Goal: Task Accomplishment & Management: Manage account settings

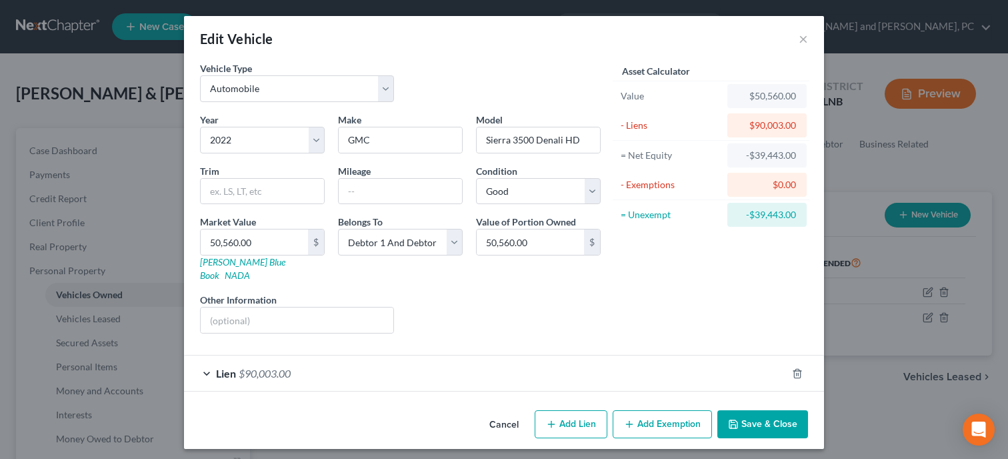
select select "0"
select select "4"
select select "2"
click at [517, 411] on button "Cancel" at bounding box center [504, 424] width 51 height 27
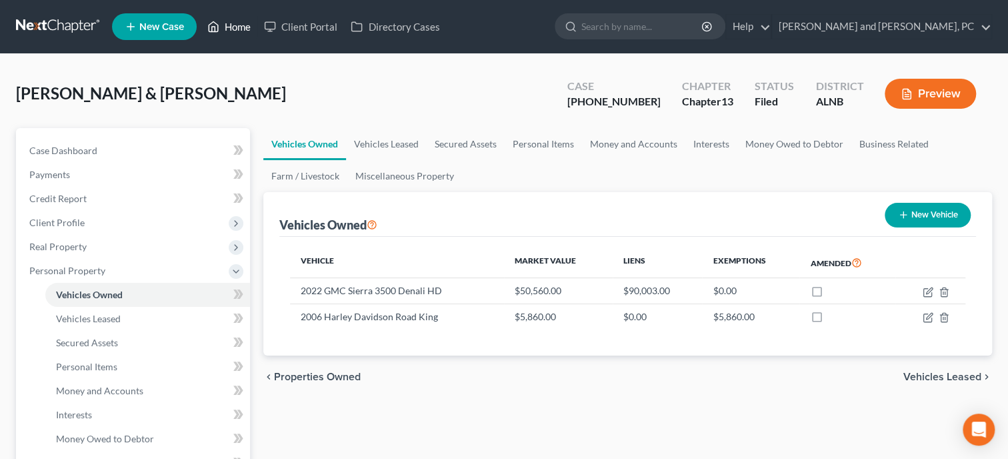
click at [242, 33] on link "Home" at bounding box center [229, 27] width 57 height 24
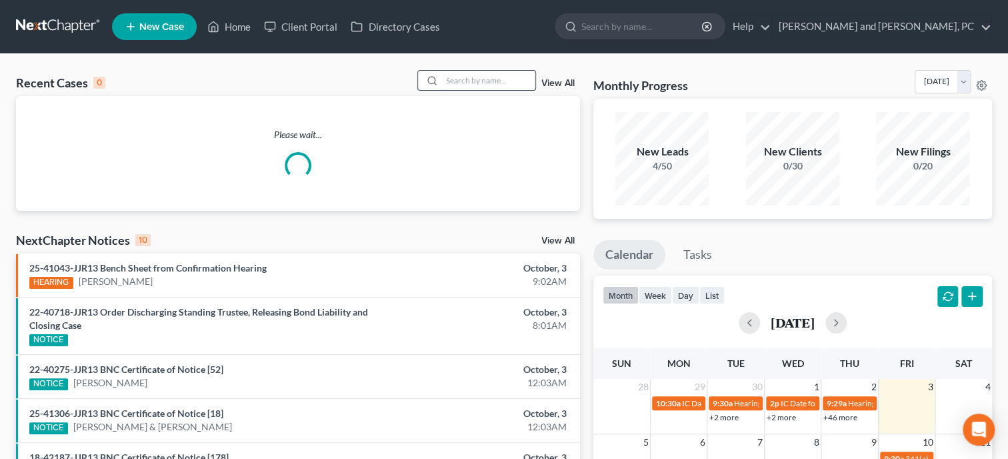
click at [455, 81] on input "search" at bounding box center [488, 80] width 93 height 19
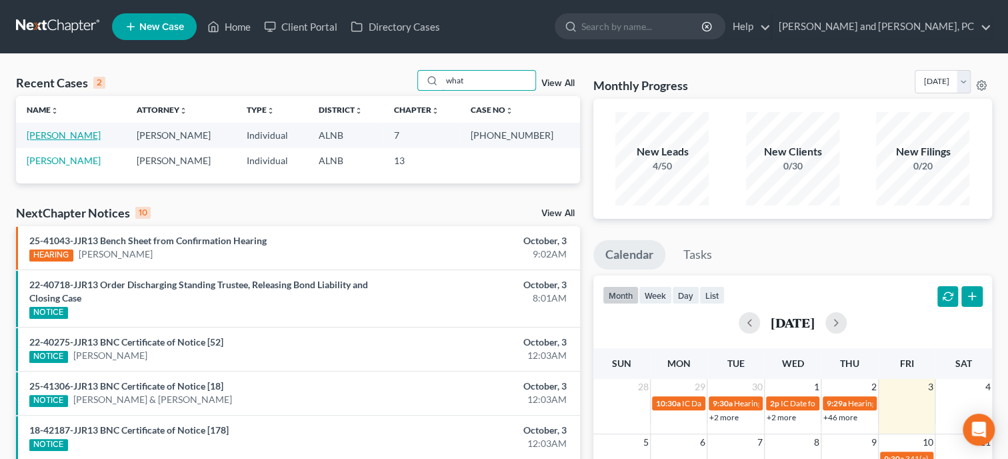
type input "what"
click at [87, 139] on link "[PERSON_NAME]" at bounding box center [64, 134] width 74 height 11
select select "6"
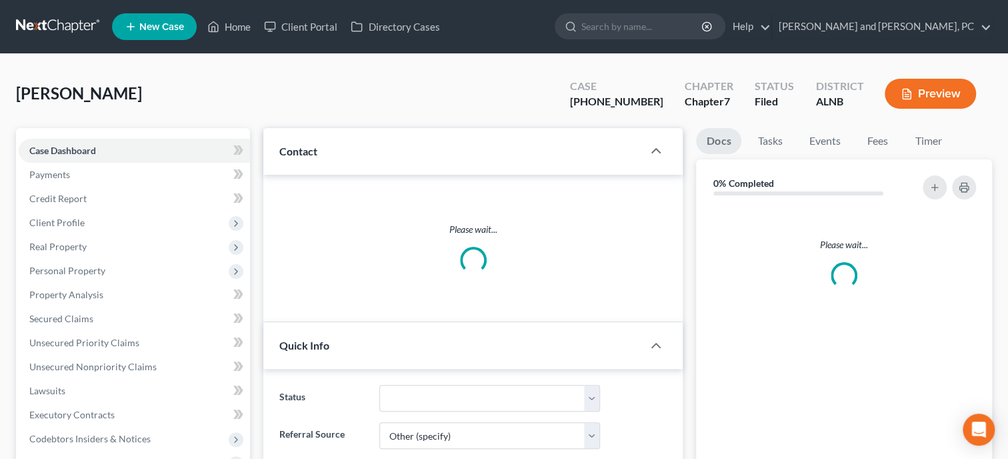
select select "0"
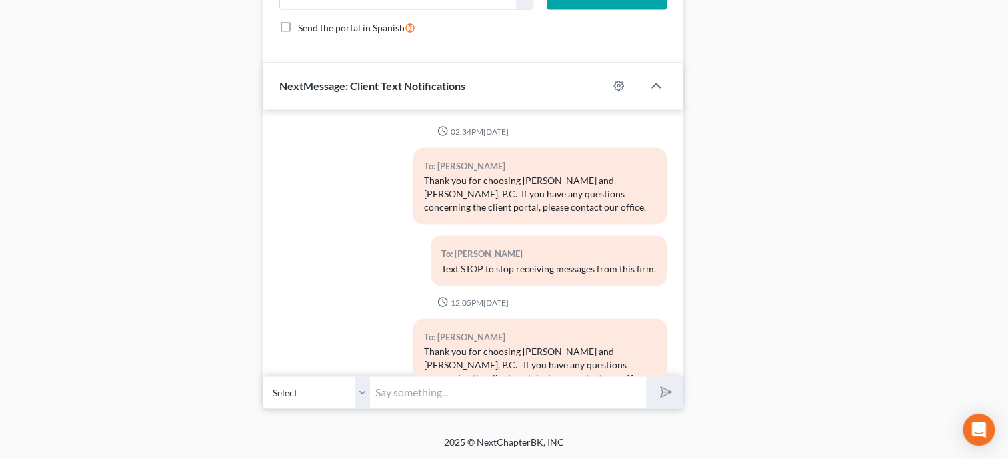
scroll to position [10243, 0]
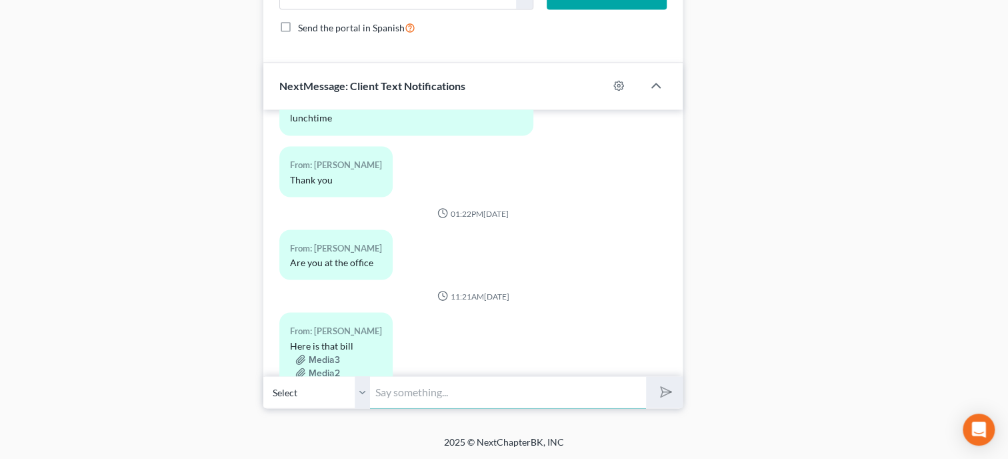
click at [378, 403] on input "text" at bounding box center [508, 391] width 276 height 33
type input "Just emailed you your Discharge Order."
click at [646, 376] on button "submit" at bounding box center [664, 391] width 37 height 31
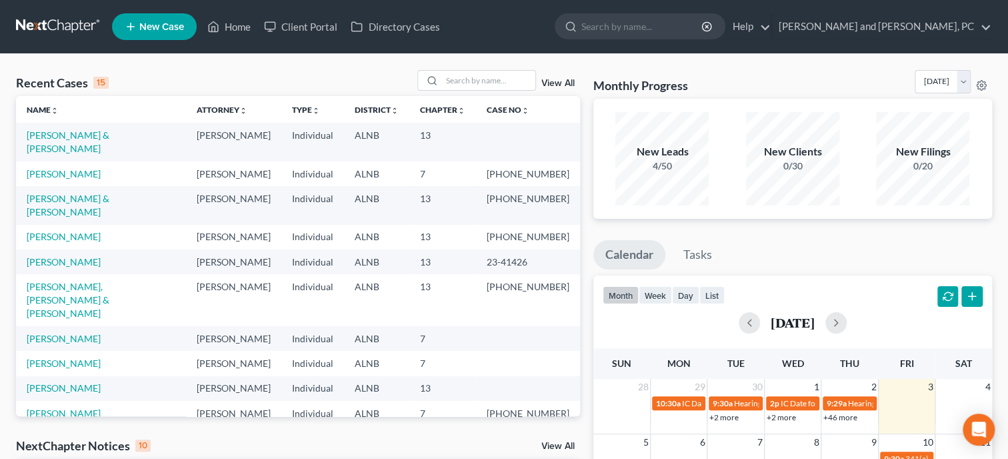
click at [179, 32] on span "New Case" at bounding box center [161, 27] width 45 height 10
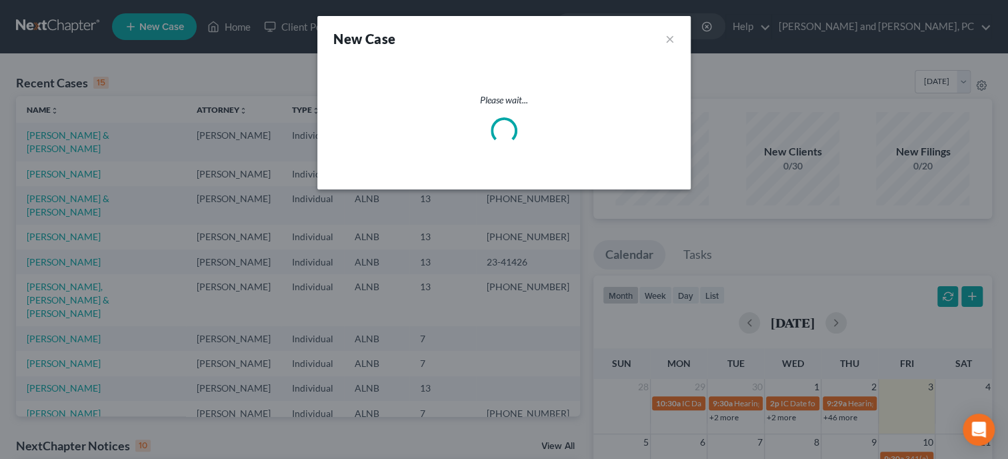
select select "1"
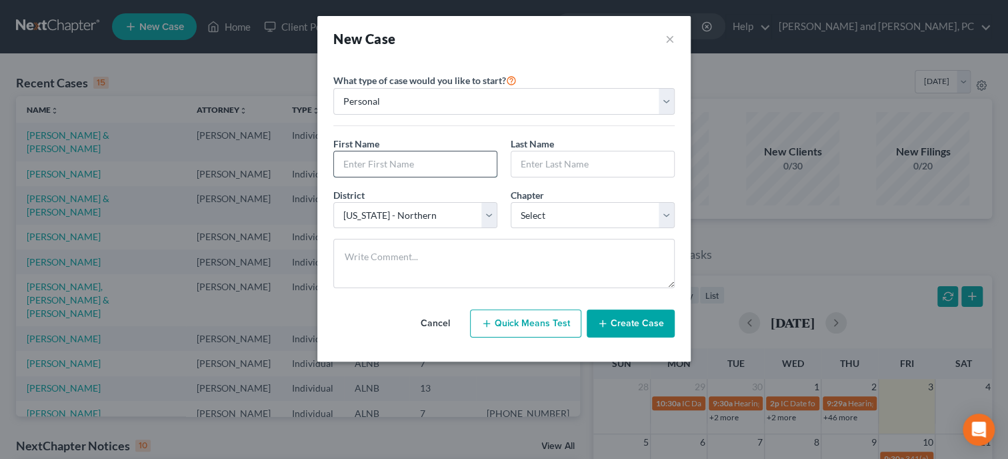
click at [365, 165] on input "text" at bounding box center [415, 163] width 163 height 25
type input "Tiger"
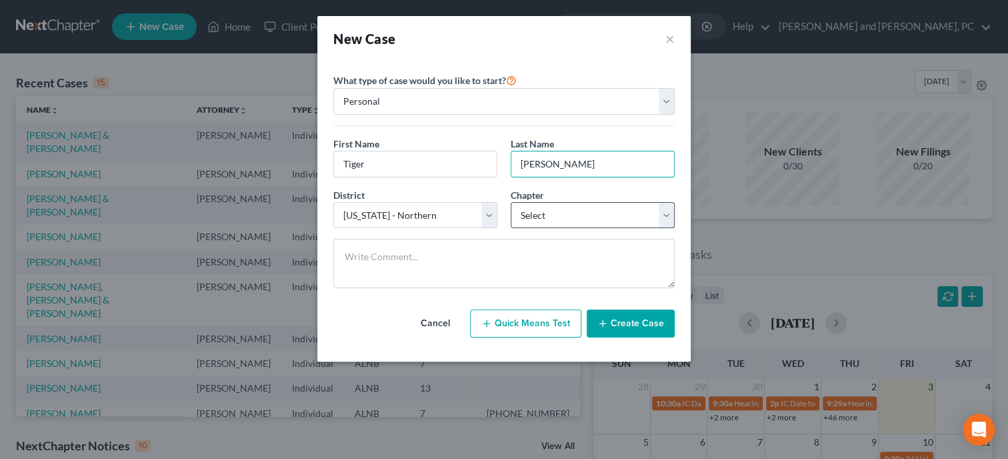
type input "[PERSON_NAME]"
select select "0"
click option "7" at bounding box center [0, 0] width 0 height 0
click at [608, 322] on icon "button" at bounding box center [602, 323] width 11 height 11
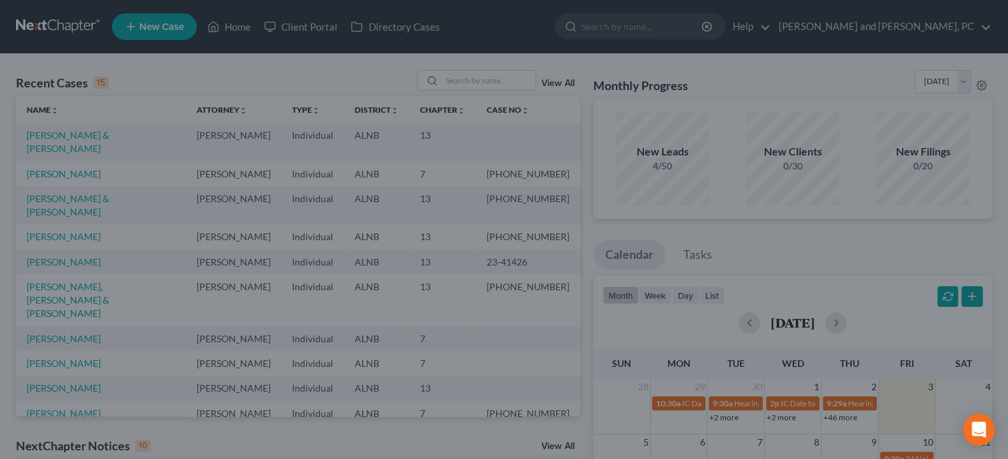
click at [610, 322] on div at bounding box center [504, 229] width 1008 height 459
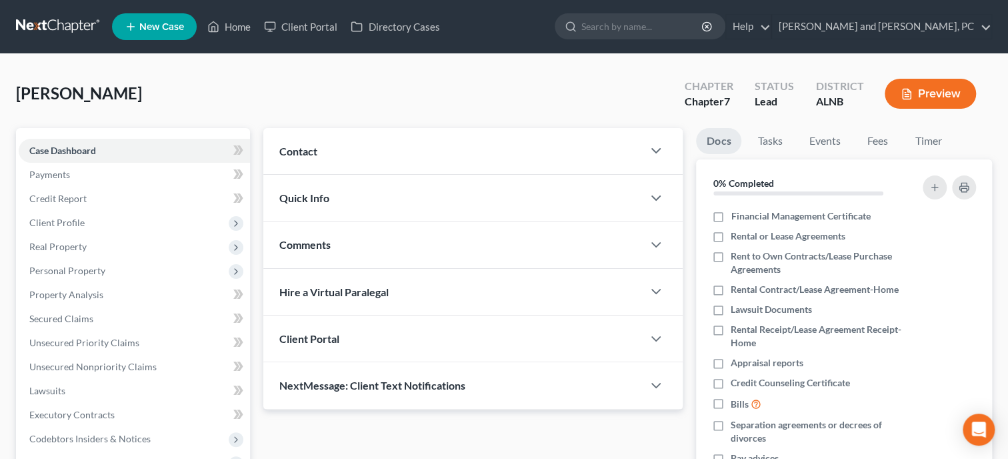
click at [335, 151] on div "Contact" at bounding box center [452, 151] width 379 height 46
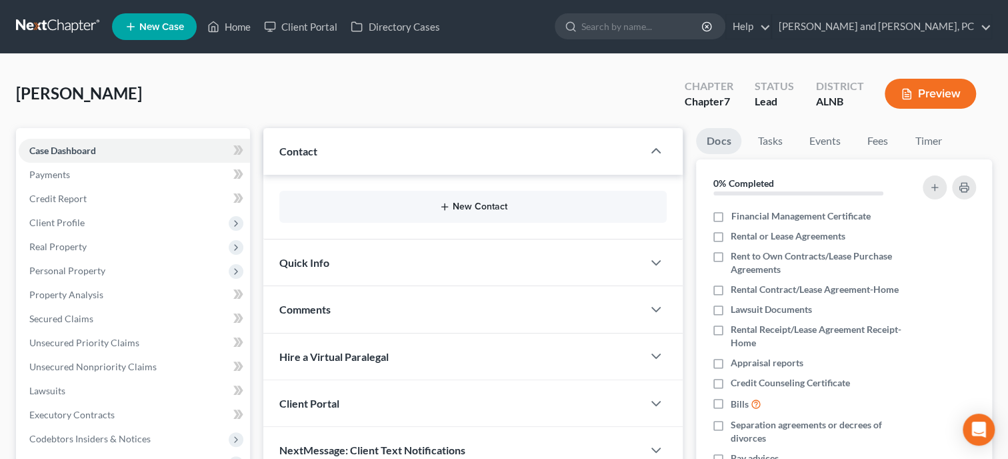
click at [452, 207] on button "New Contact" at bounding box center [473, 206] width 366 height 11
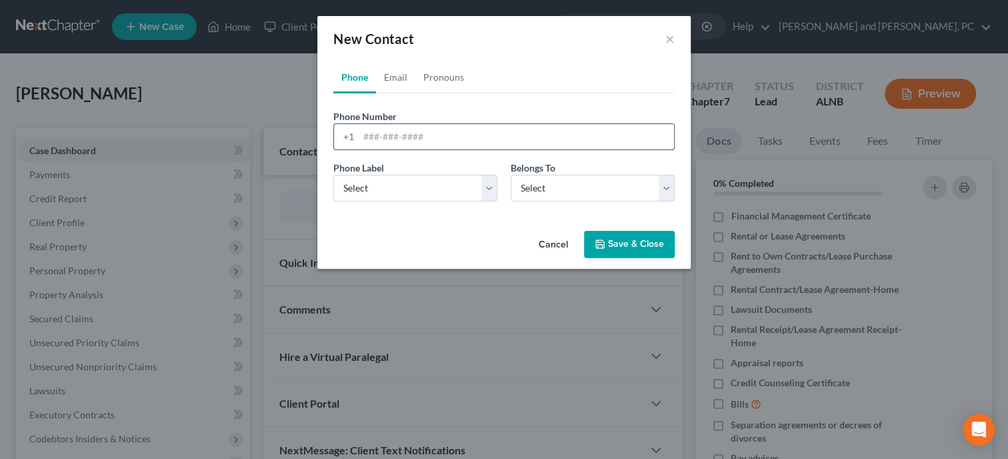
click at [442, 144] on input "tel" at bounding box center [516, 136] width 315 height 25
type input "2567175788"
select select "0"
click option "Mobile" at bounding box center [0, 0] width 0 height 0
select select "0"
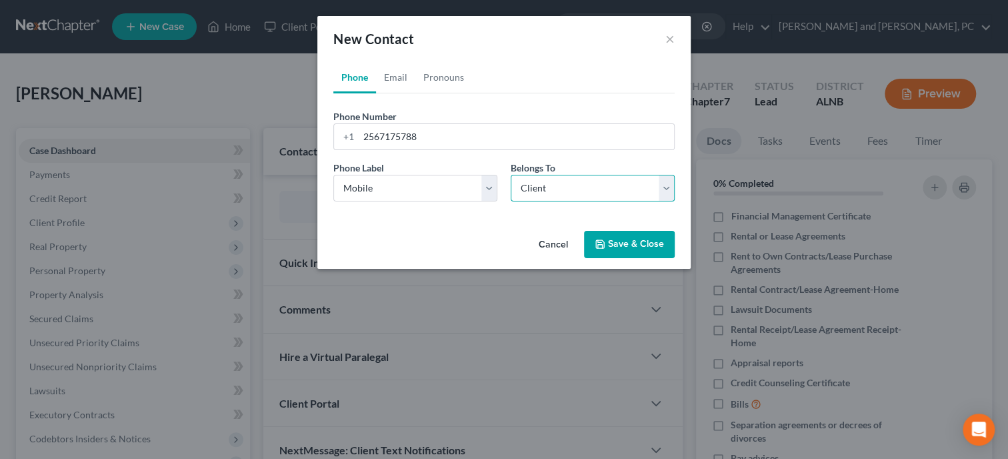
click option "Client" at bounding box center [0, 0] width 0 height 0
select select "0"
click at [398, 81] on link "Email" at bounding box center [395, 77] width 39 height 32
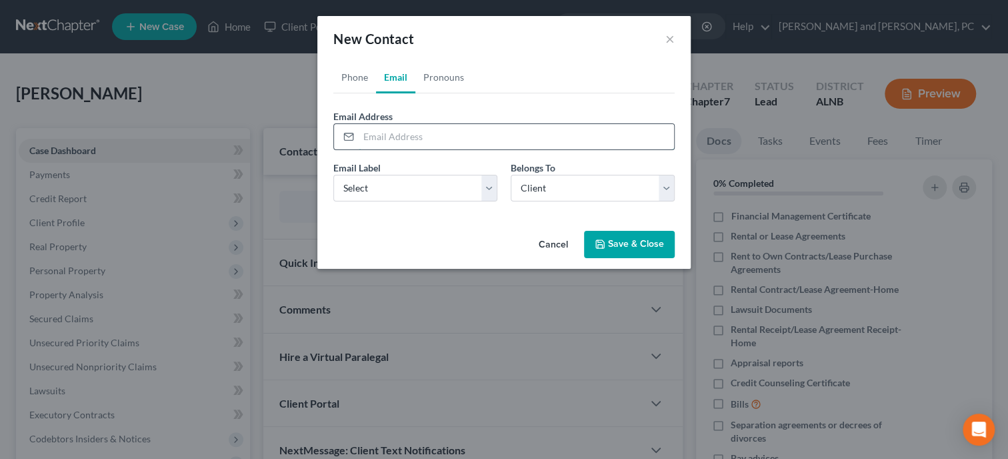
click at [411, 137] on input "email" at bounding box center [516, 136] width 315 height 25
type input "[EMAIL_ADDRESS][DOMAIN_NAME]"
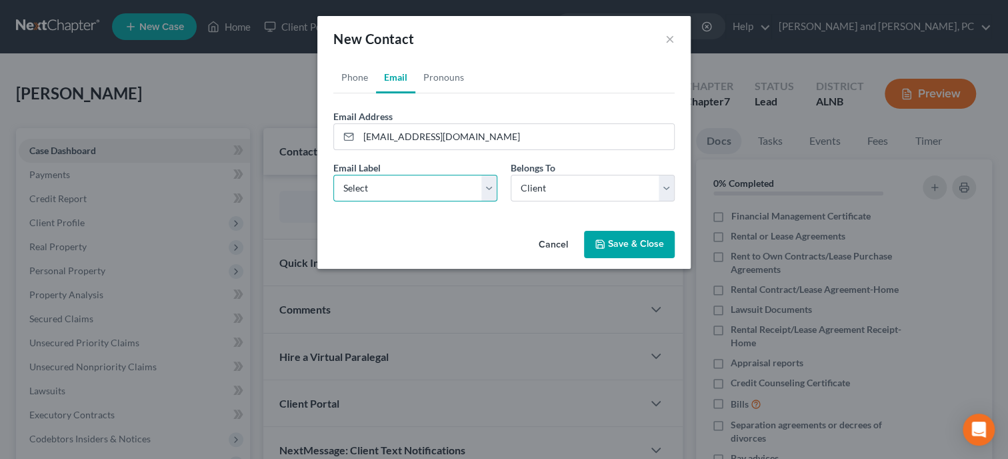
click at [333, 175] on select "Select Home Work Other" at bounding box center [415, 188] width 164 height 27
select select "0"
click option "Home" at bounding box center [0, 0] width 0 height 0
click at [637, 236] on button "Save & Close" at bounding box center [629, 245] width 91 height 28
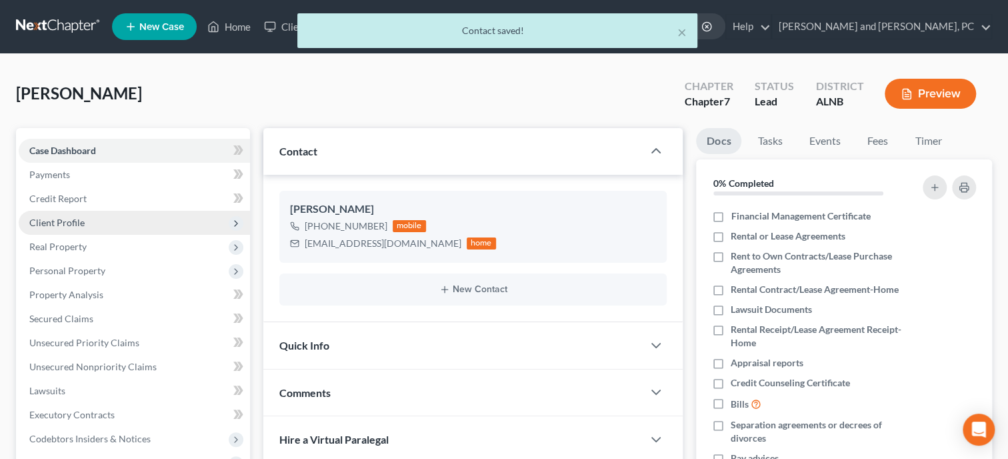
click at [70, 225] on span "Client Profile" at bounding box center [56, 222] width 55 height 11
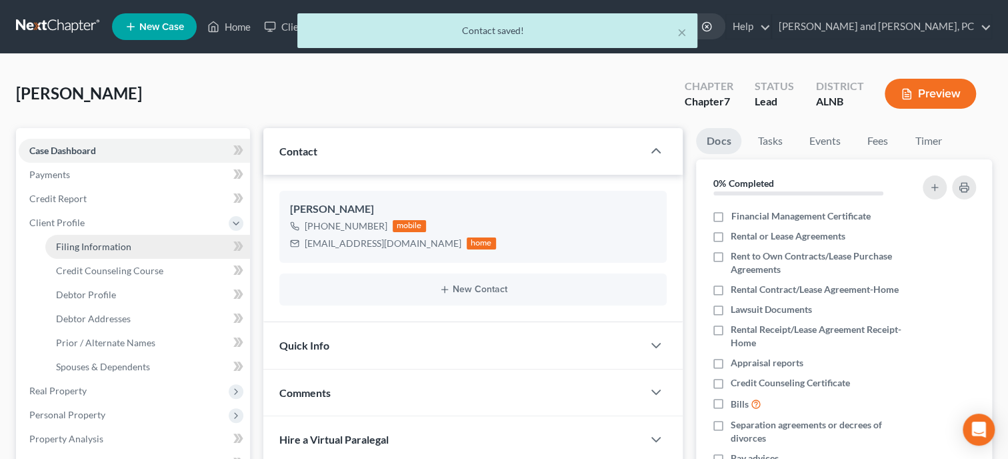
click at [70, 242] on span "Filing Information" at bounding box center [93, 246] width 75 height 11
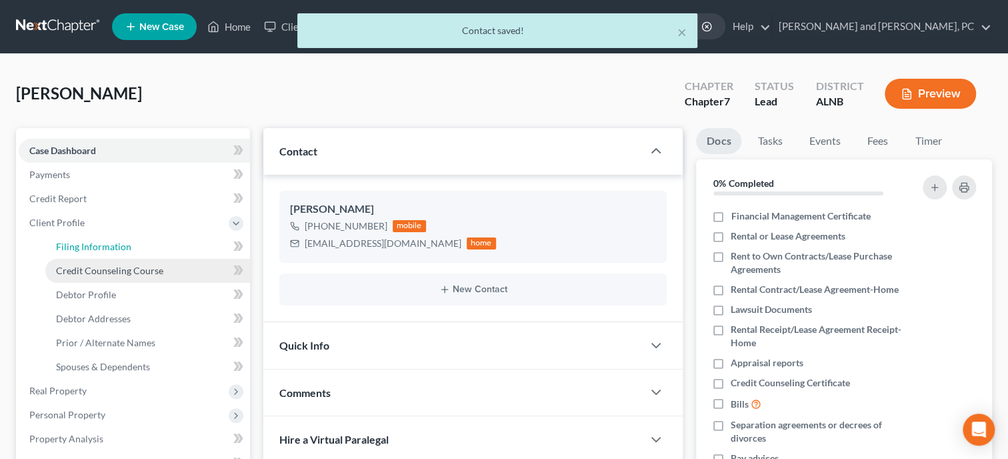
select select "1"
select select "0"
select select "1"
select select "0"
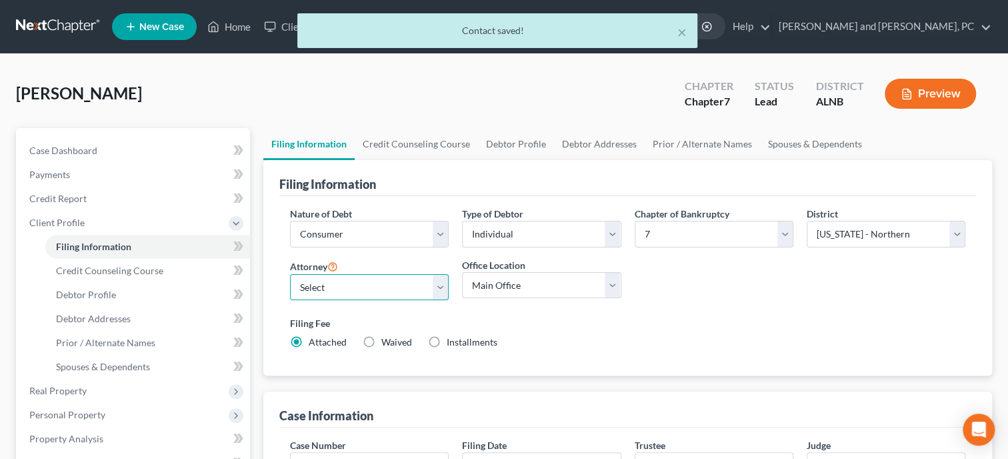
click at [290, 274] on select "Select [PERSON_NAME] - ALNB [PERSON_NAME] - ALNB [PERSON_NAME] - ALMB" at bounding box center [369, 287] width 159 height 27
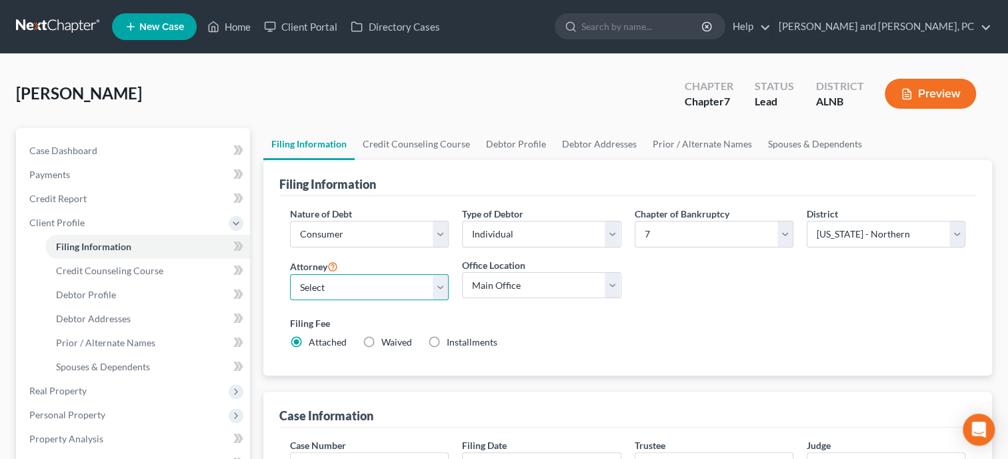
select select "0"
click option "[PERSON_NAME] - [GEOGRAPHIC_DATA]" at bounding box center [0, 0] width 0 height 0
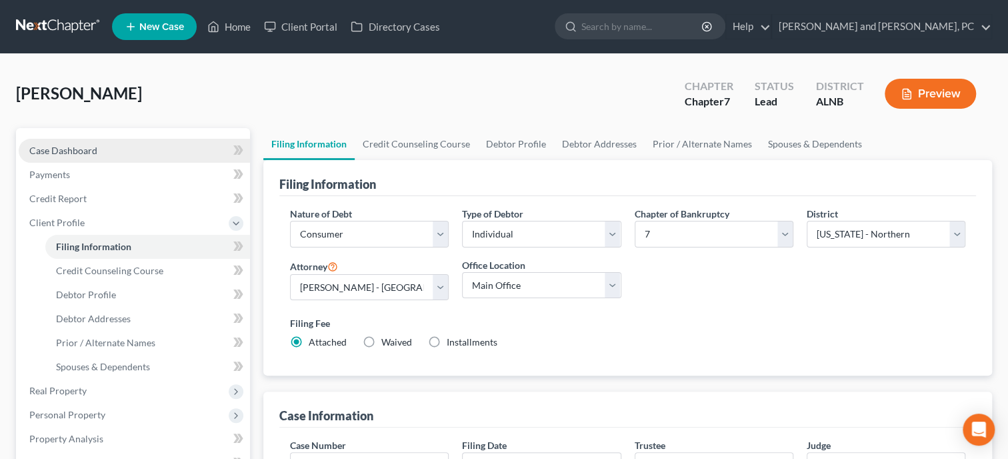
click at [76, 153] on span "Case Dashboard" at bounding box center [63, 150] width 68 height 11
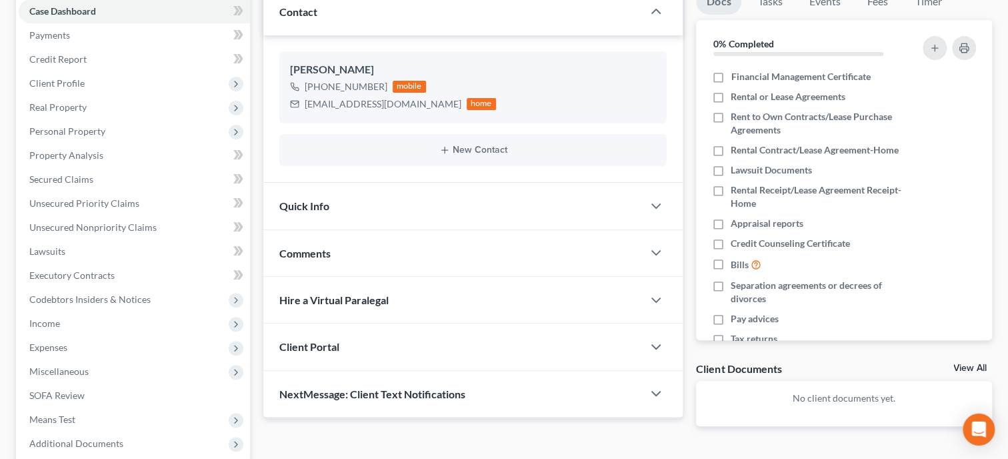
scroll to position [272, 0]
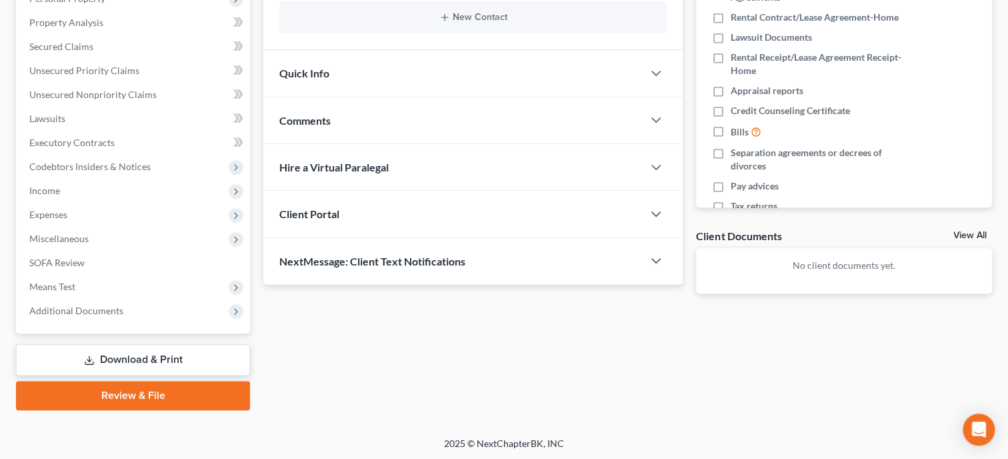
click at [408, 61] on div "Quick Info" at bounding box center [452, 73] width 379 height 46
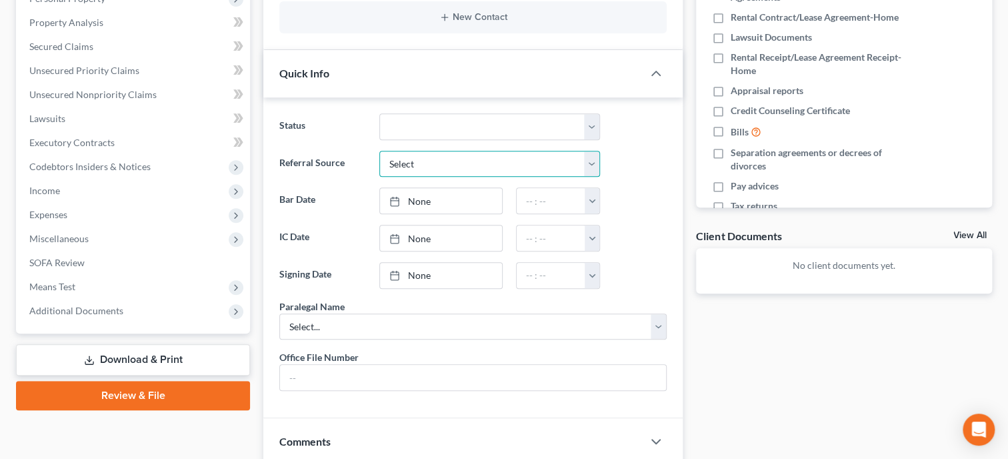
click at [379, 151] on select "Select Word Of Mouth Previous Clients Direct Mail Website Google Search Modern …" at bounding box center [489, 164] width 221 height 27
select select "6"
click option "Other (specify)" at bounding box center [0, 0] width 0 height 0
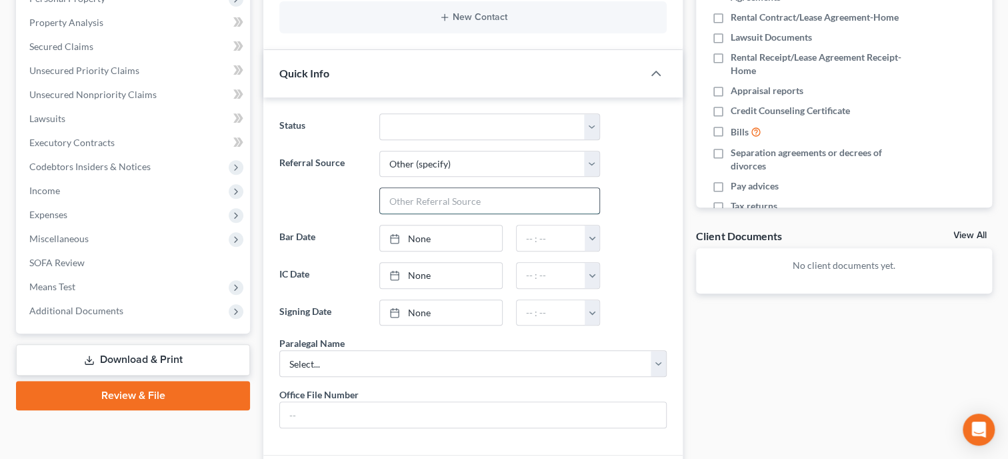
click at [425, 205] on input "text" at bounding box center [489, 200] width 219 height 25
type input "Client Referral"
click at [417, 275] on link "None" at bounding box center [441, 275] width 122 height 25
type input "[DATE]"
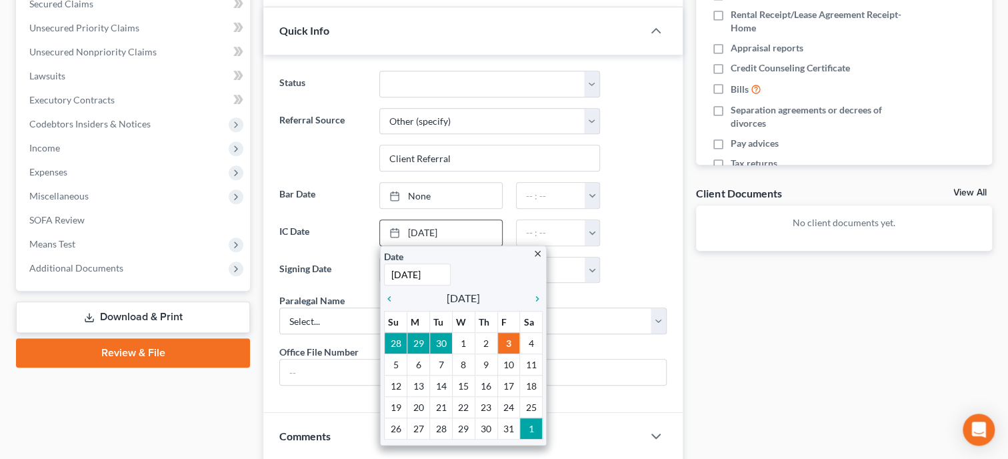
scroll to position [341, 0]
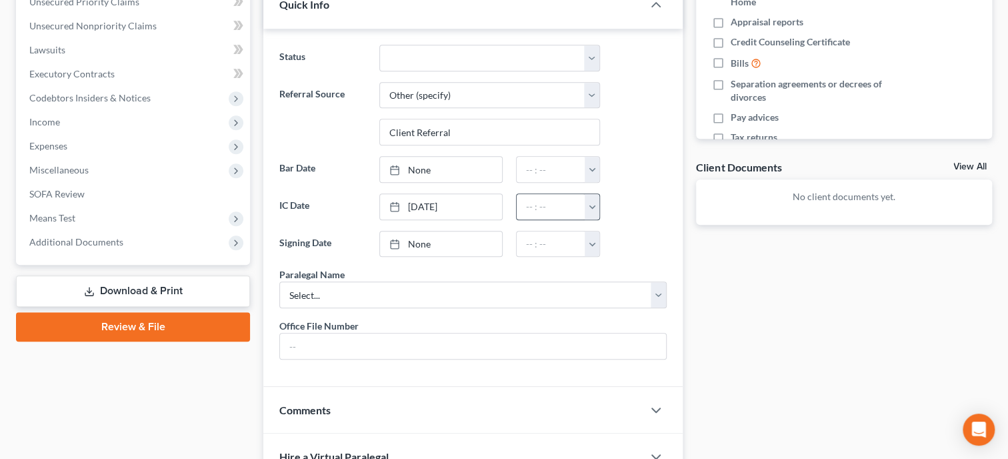
click at [599, 203] on button "button" at bounding box center [592, 206] width 15 height 25
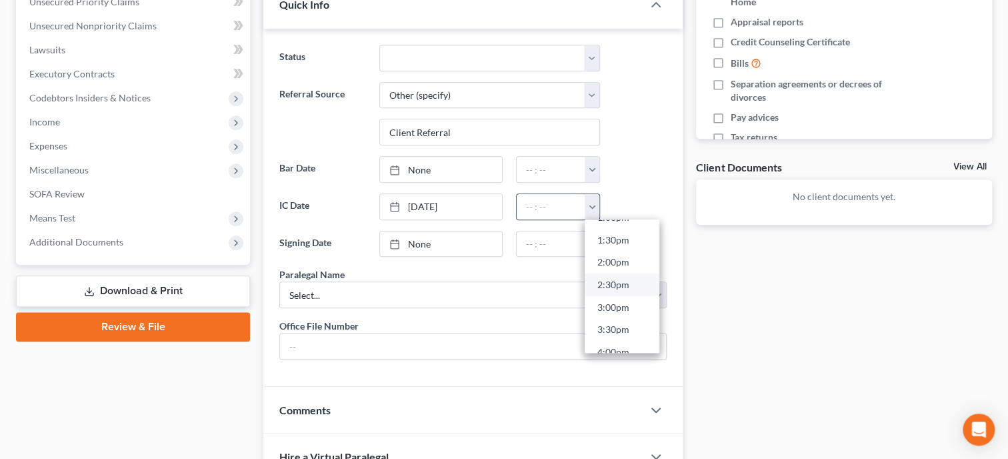
scroll to position [676, 0]
click at [622, 295] on link "4:30pm" at bounding box center [622, 298] width 75 height 23
type input "4:30pm"
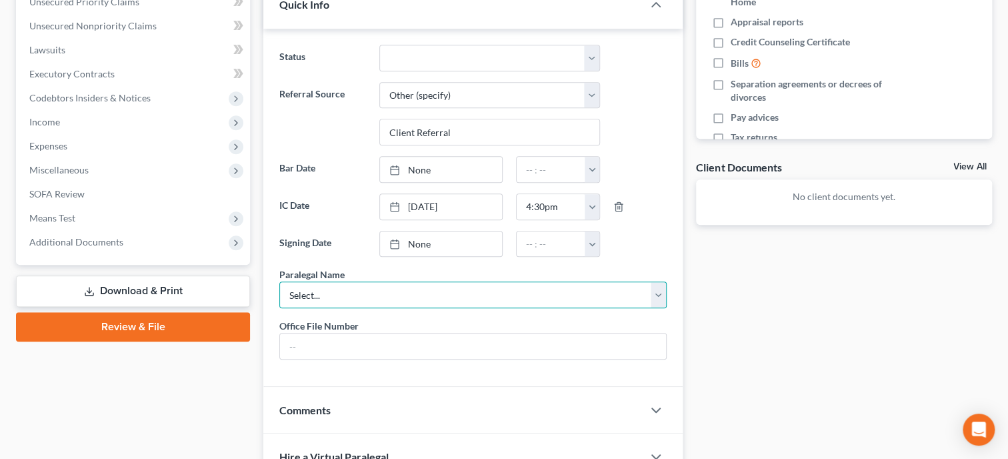
select select "0"
click option "[PERSON_NAME]" at bounding box center [0, 0] width 0 height 0
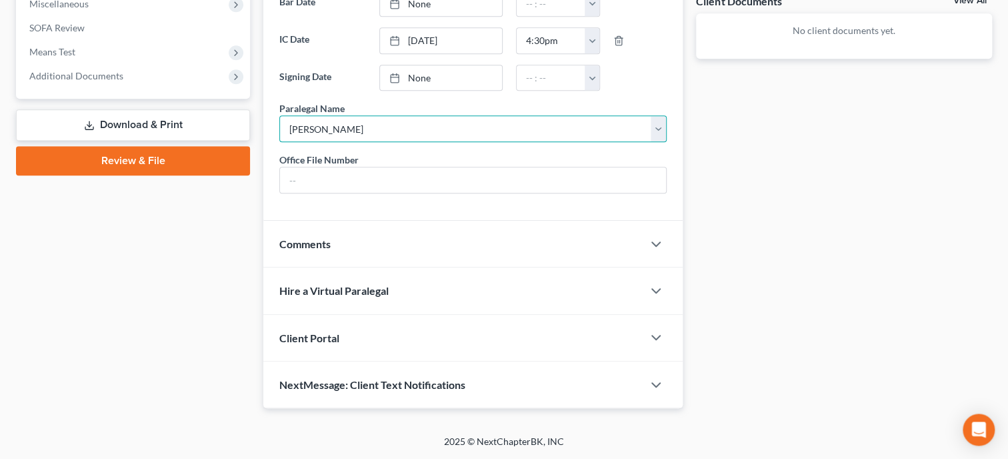
scroll to position [531, 0]
click at [501, 343] on div "Client Portal" at bounding box center [452, 338] width 379 height 46
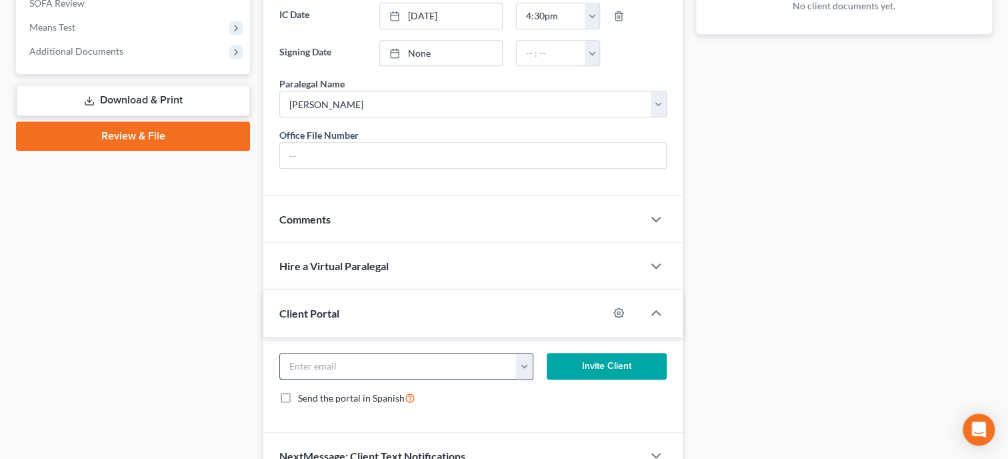
click at [476, 379] on input "email" at bounding box center [398, 365] width 237 height 25
type input "[EMAIL_ADDRESS][DOMAIN_NAME]"
click at [624, 379] on button "Invite Client" at bounding box center [607, 366] width 120 height 27
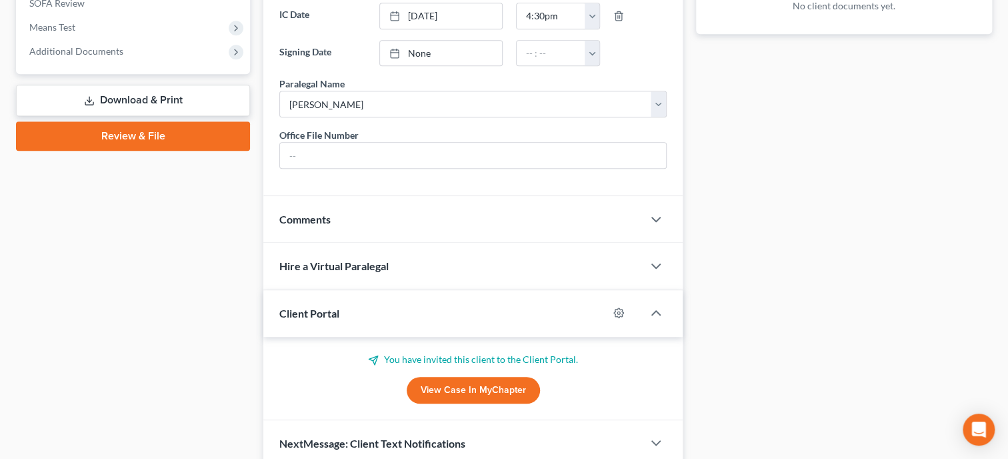
scroll to position [615, 0]
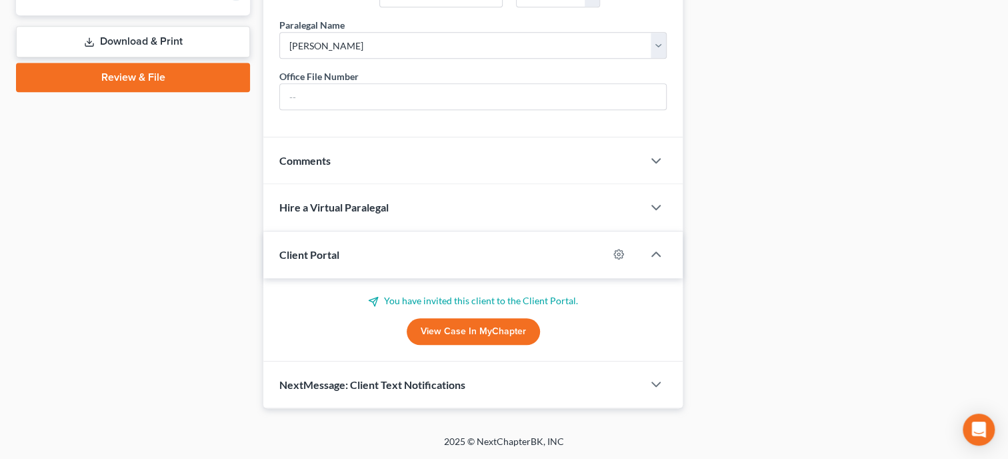
click at [435, 387] on span "NextMessage: Client Text Notifications" at bounding box center [372, 384] width 186 height 13
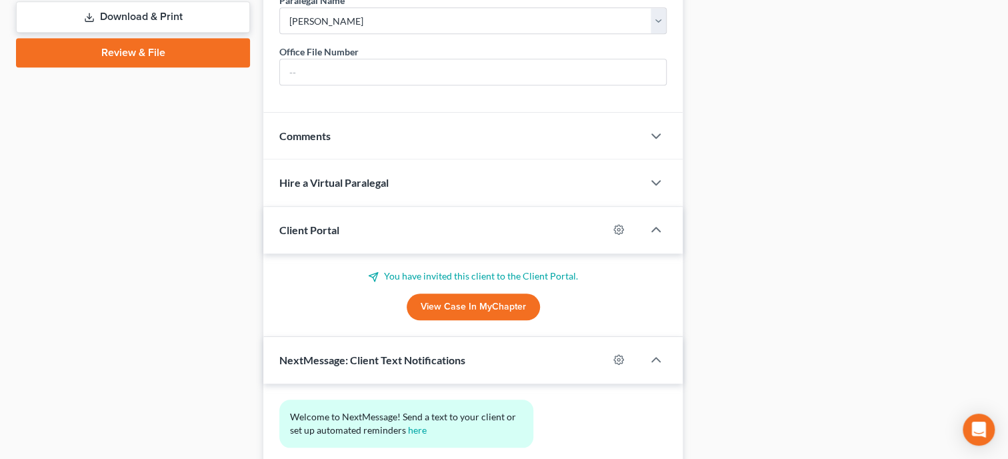
scroll to position [736, 0]
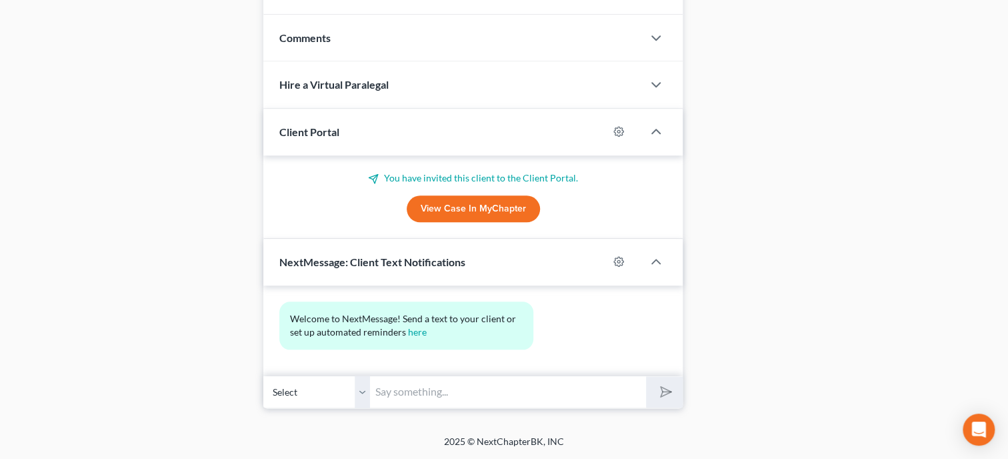
click at [441, 407] on input "text" at bounding box center [508, 391] width 276 height 33
type input "Thank you for choosing [PERSON_NAME] and [PERSON_NAME], P.C. If you have any qu…"
click at [659, 393] on icon "submit" at bounding box center [663, 391] width 19 height 19
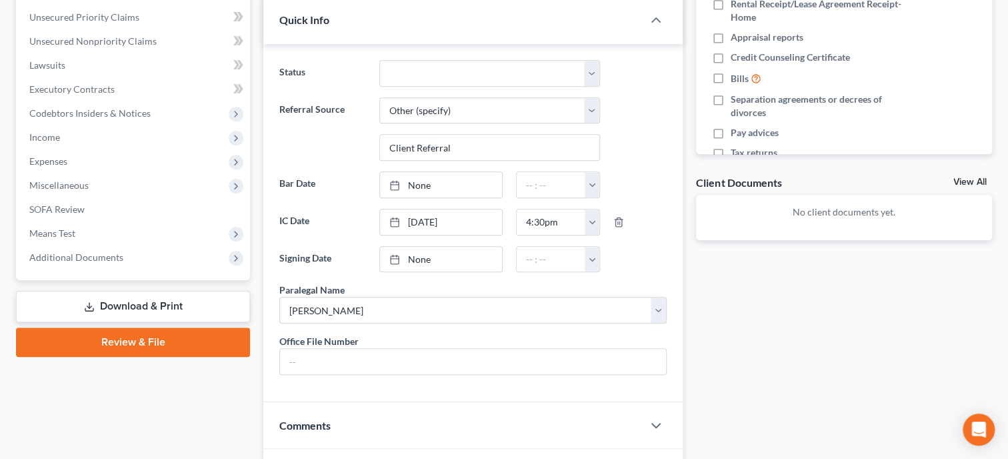
scroll to position [0, 0]
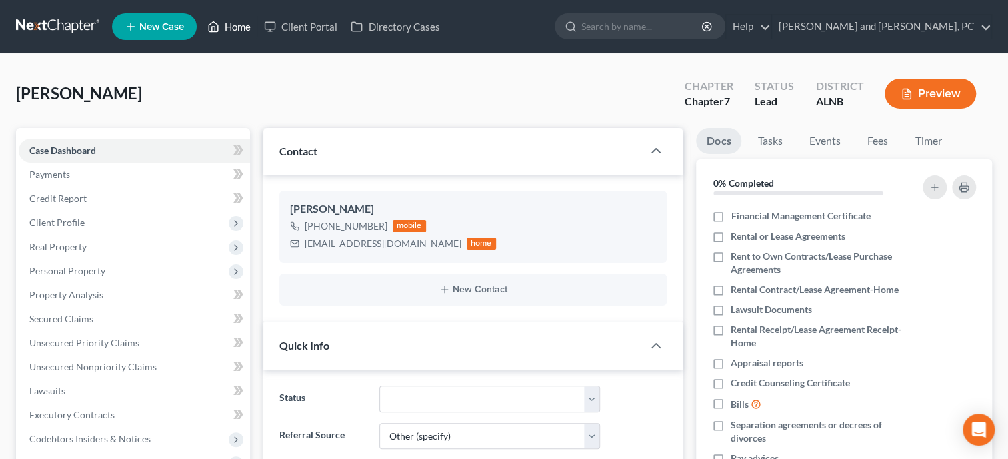
click at [238, 19] on link "Home" at bounding box center [229, 27] width 57 height 24
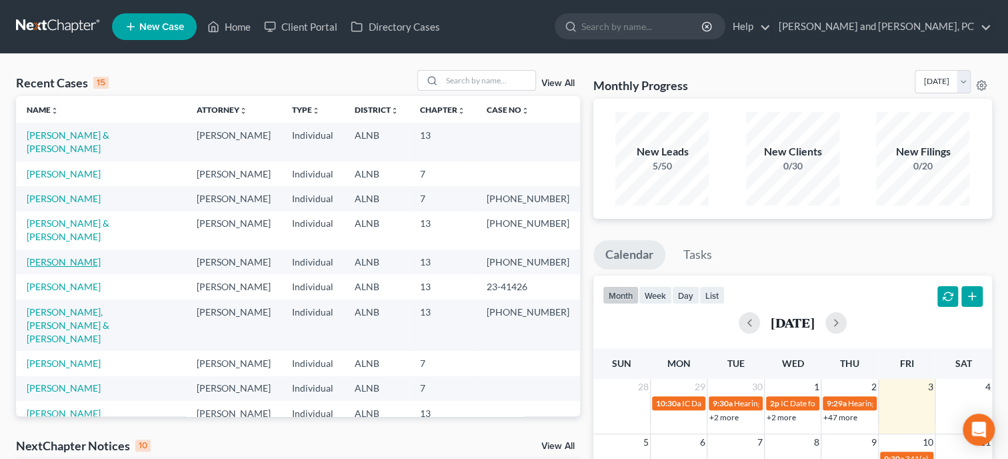
click at [55, 256] on link "[PERSON_NAME]" at bounding box center [64, 261] width 74 height 11
select select "6"
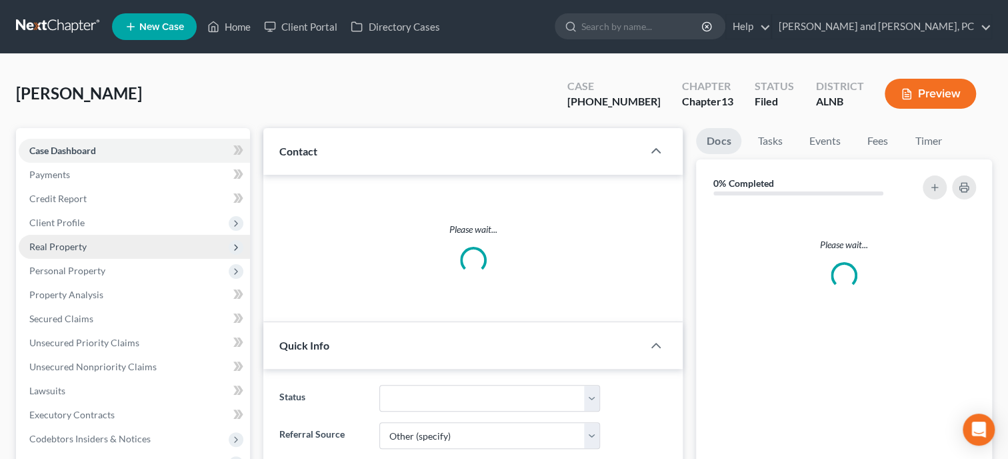
select select "0"
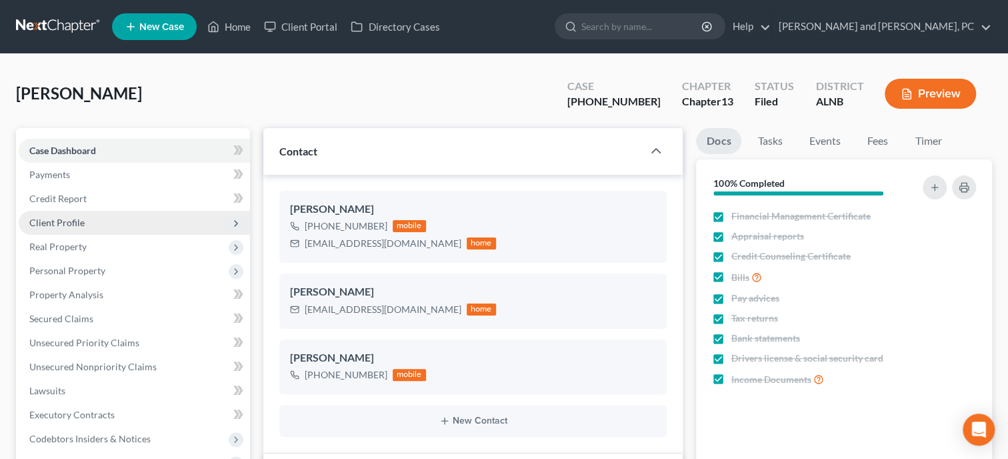
click at [64, 223] on span "Client Profile" at bounding box center [56, 222] width 55 height 11
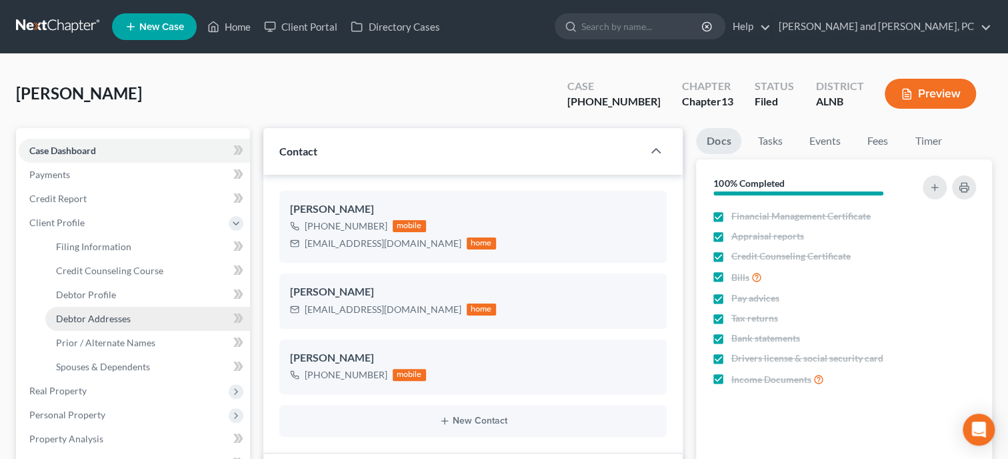
click at [89, 313] on span "Debtor Addresses" at bounding box center [93, 318] width 75 height 11
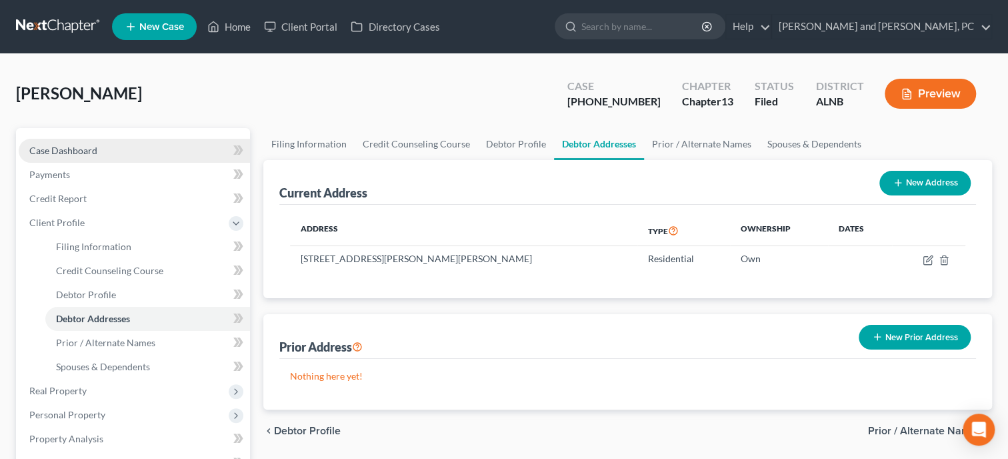
click at [64, 150] on span "Case Dashboard" at bounding box center [63, 150] width 68 height 11
select select "6"
select select "0"
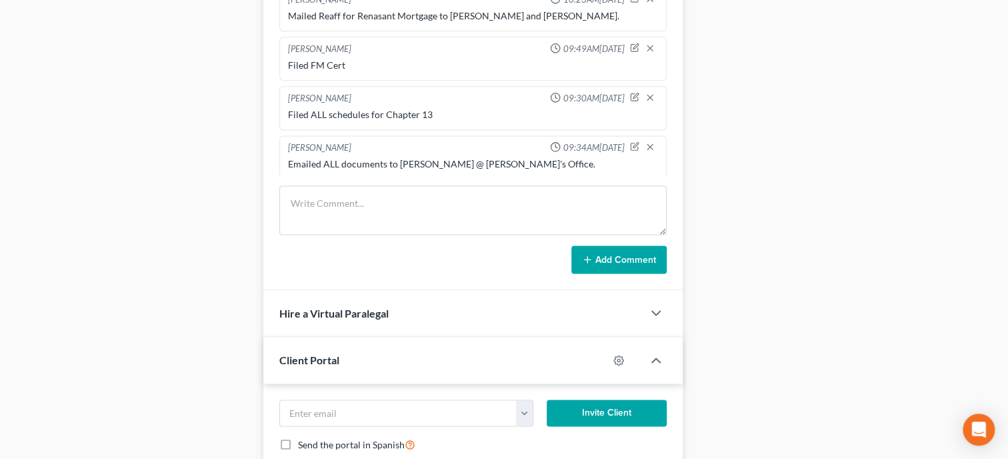
scroll to position [9299, 0]
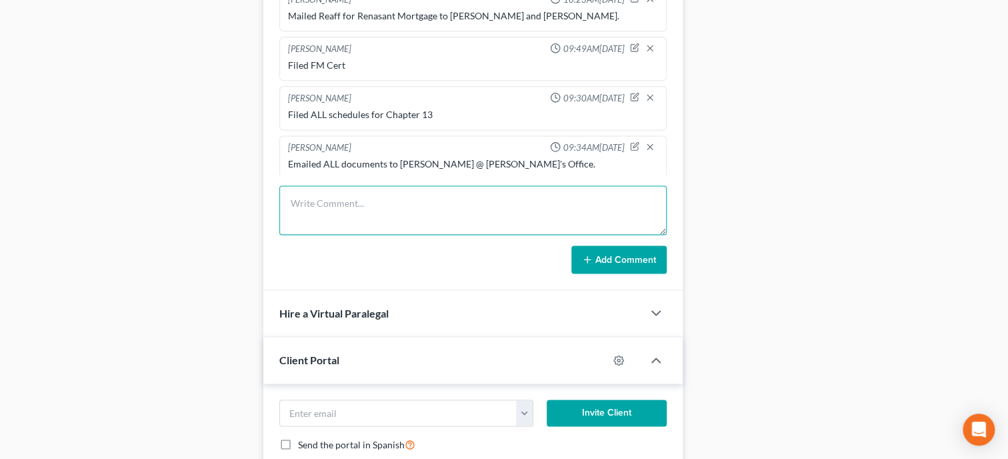
click at [514, 235] on textarea at bounding box center [472, 209] width 387 height 49
type textarea "Mailed 341 letter to client"
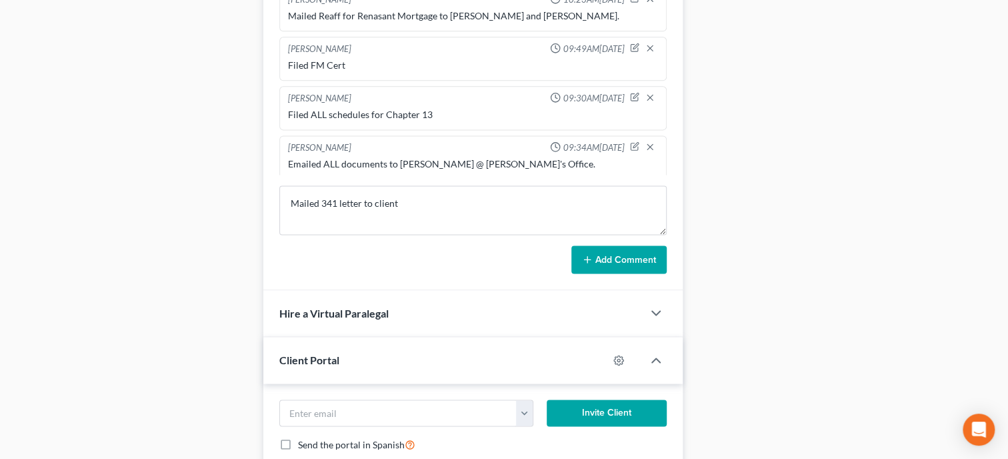
click at [637, 273] on button "Add Comment" at bounding box center [618, 259] width 95 height 28
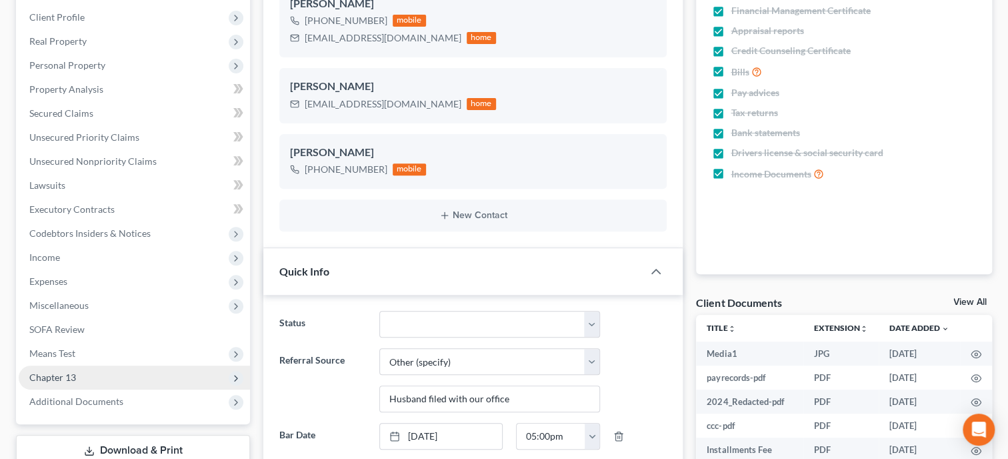
scroll to position [0, 0]
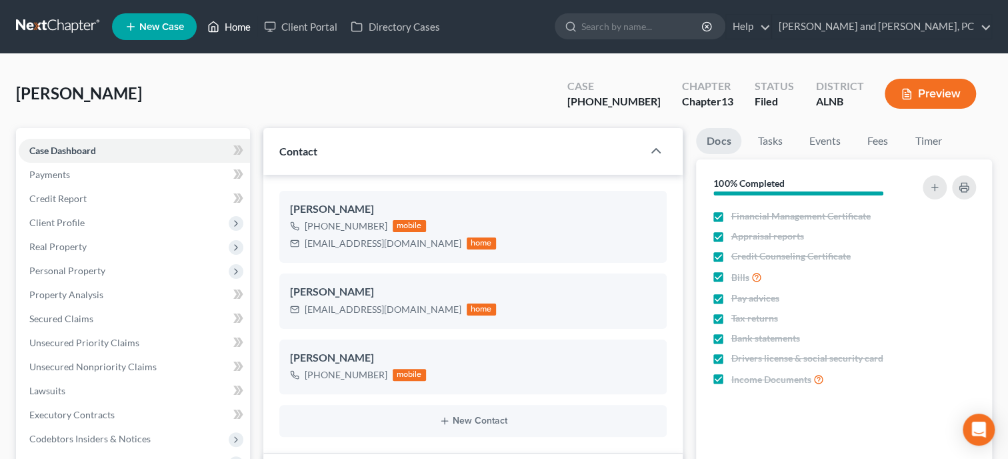
click at [227, 27] on link "Home" at bounding box center [229, 27] width 57 height 24
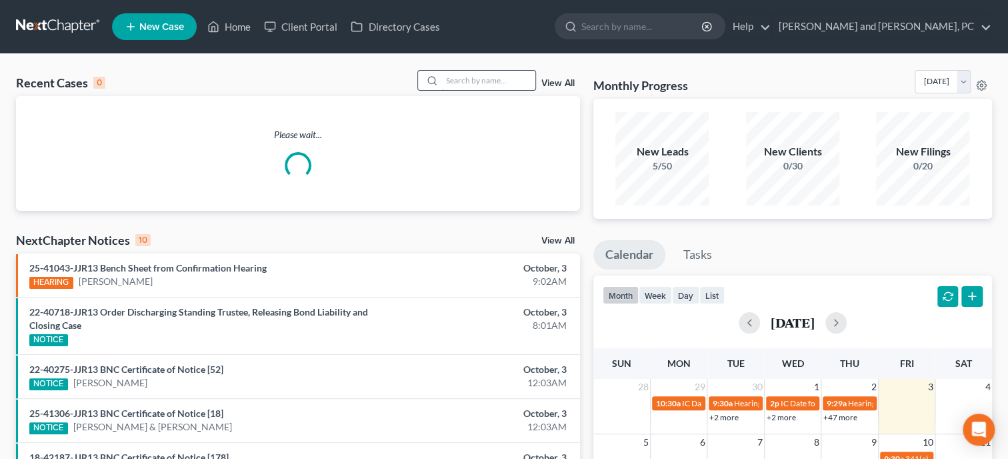
click at [470, 86] on input "search" at bounding box center [488, 80] width 93 height 19
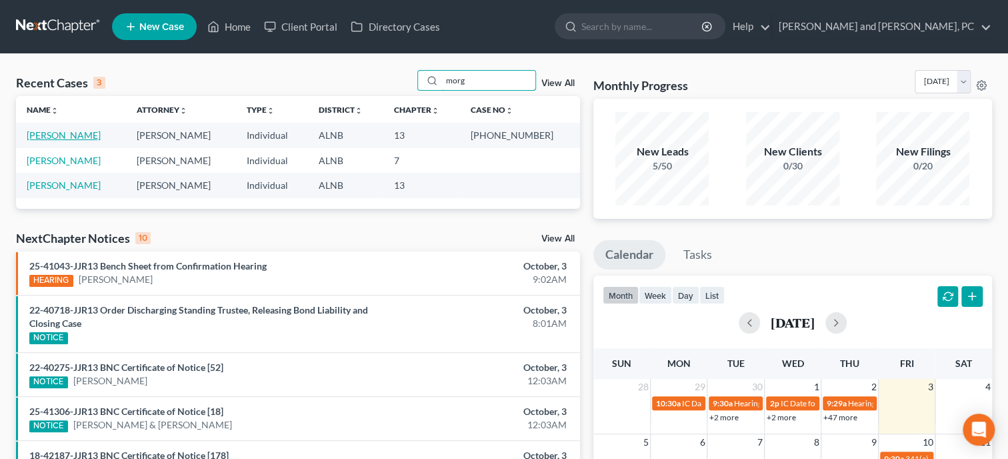
type input "morg"
click at [91, 129] on link "[PERSON_NAME]" at bounding box center [64, 134] width 74 height 11
select select "6"
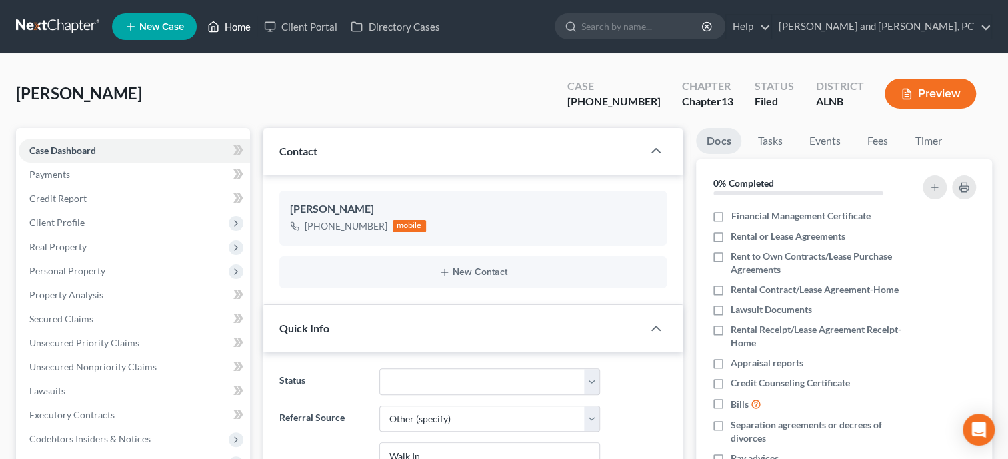
click at [228, 28] on link "Home" at bounding box center [229, 27] width 57 height 24
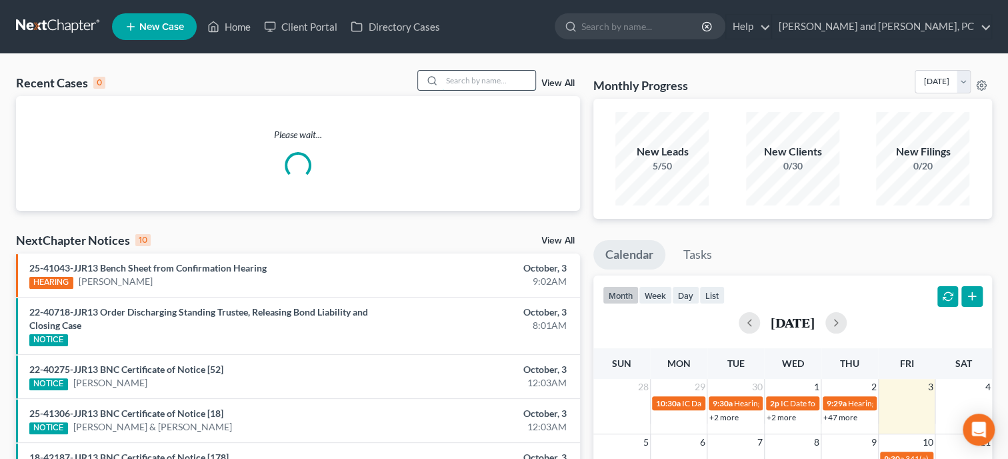
click at [491, 83] on input "search" at bounding box center [488, 80] width 93 height 19
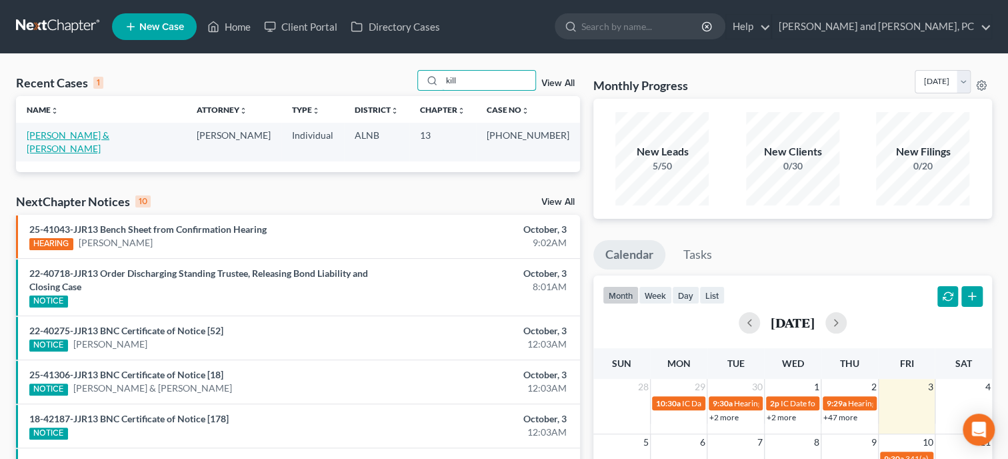
type input "kill"
click at [69, 134] on link "[PERSON_NAME] & [PERSON_NAME]" at bounding box center [68, 141] width 83 height 25
select select "6"
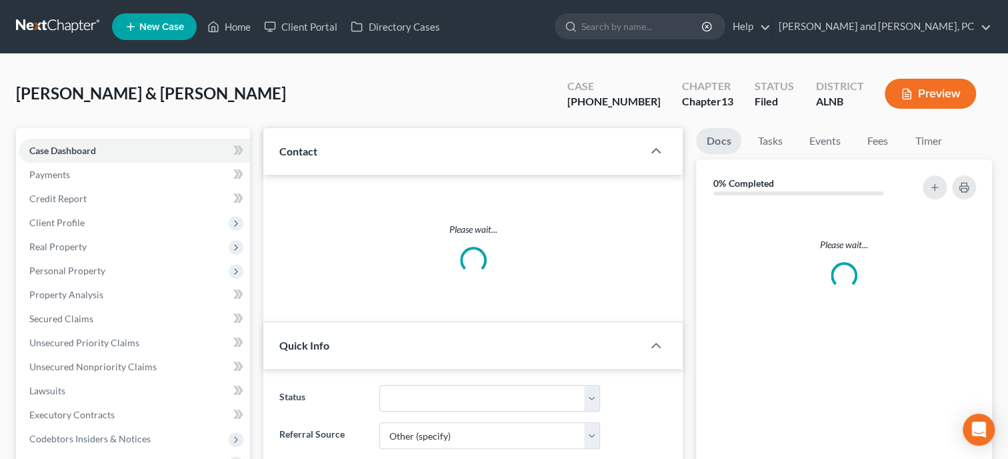
select select "0"
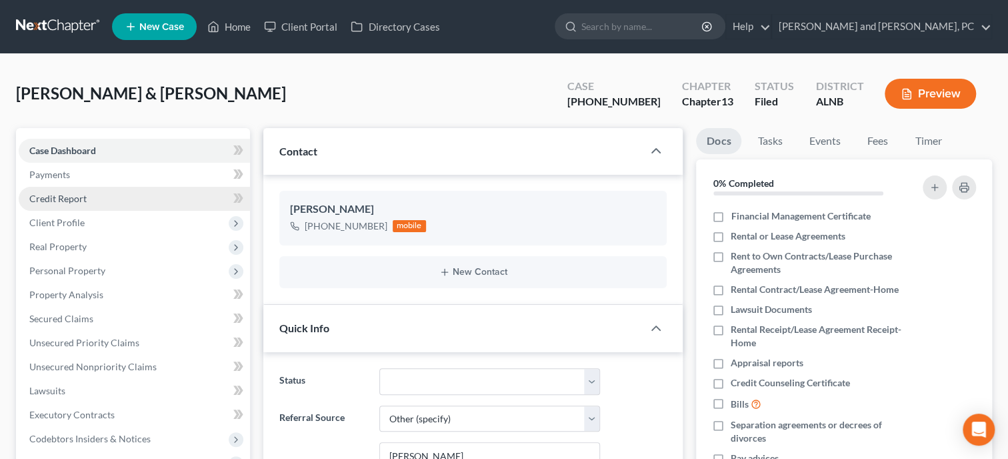
scroll to position [101, 0]
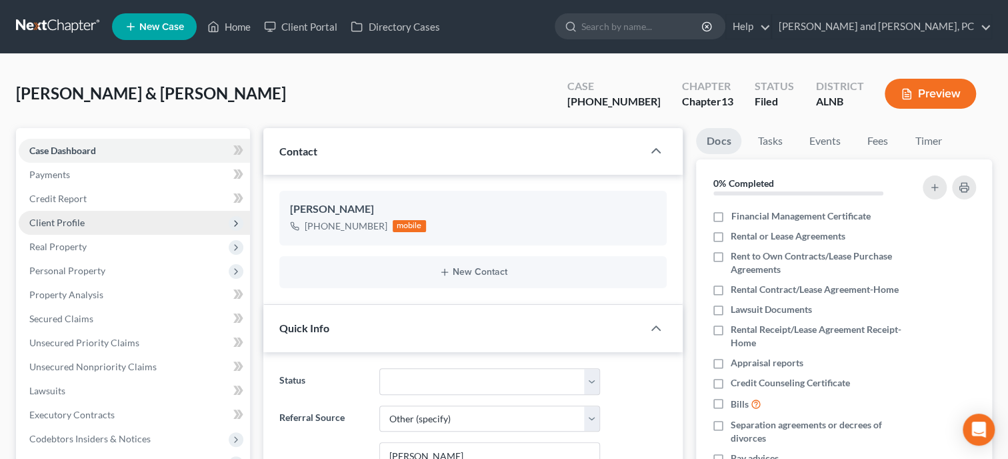
click at [76, 217] on span "Client Profile" at bounding box center [56, 222] width 55 height 11
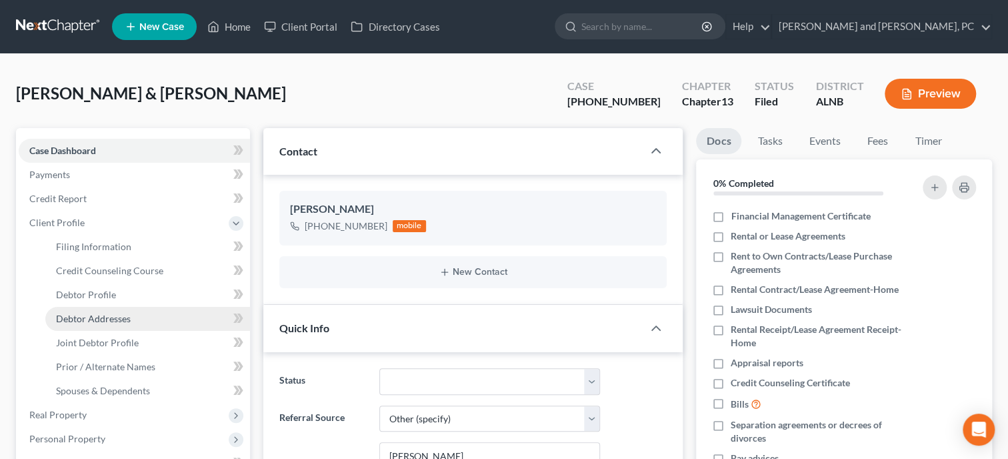
click at [97, 311] on link "Debtor Addresses" at bounding box center [147, 319] width 205 height 24
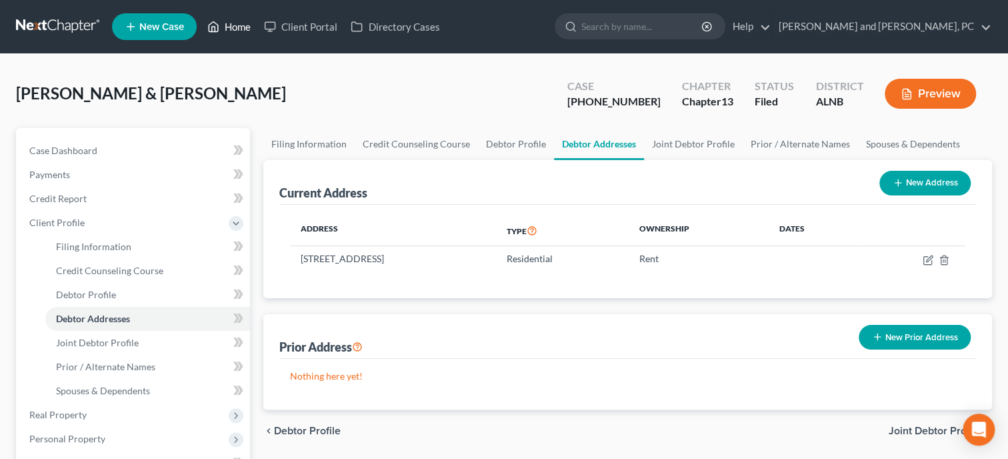
click at [237, 31] on link "Home" at bounding box center [229, 27] width 57 height 24
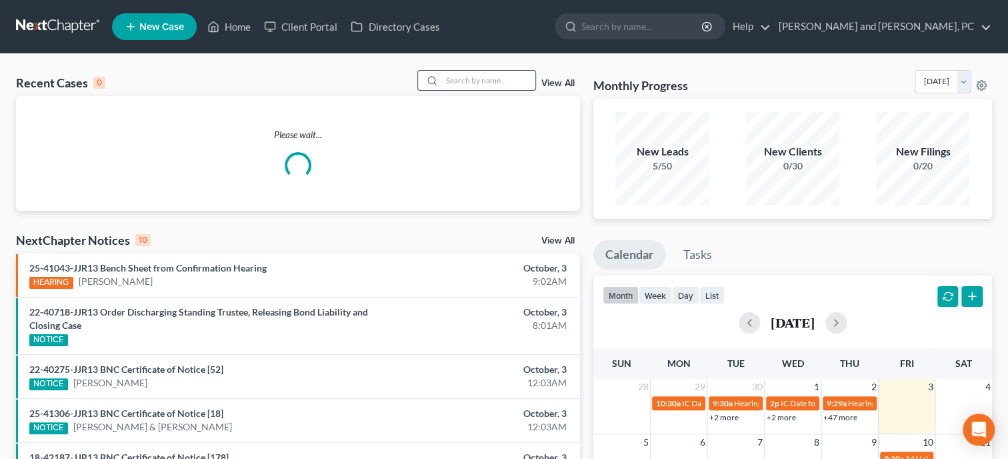
click at [449, 81] on input "search" at bounding box center [488, 80] width 93 height 19
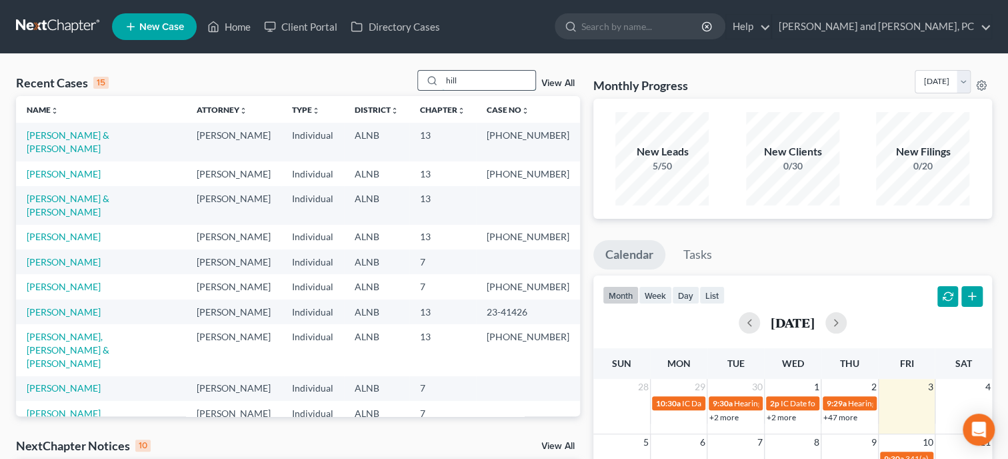
type input "hill"
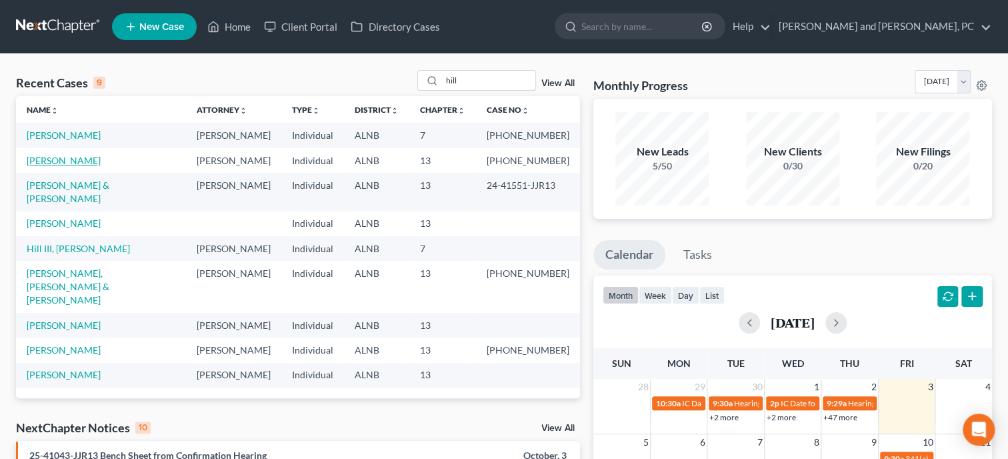
click at [74, 157] on link "[PERSON_NAME]" at bounding box center [64, 160] width 74 height 11
select select "6"
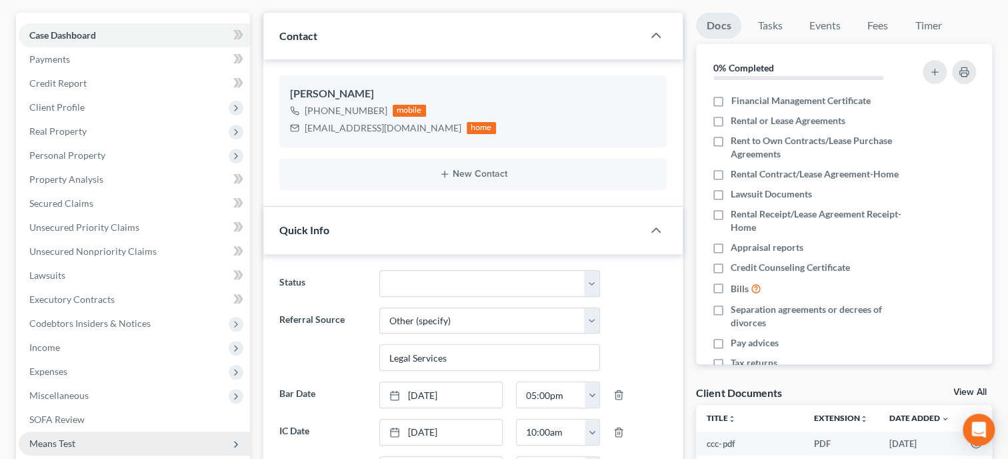
scroll to position [205, 0]
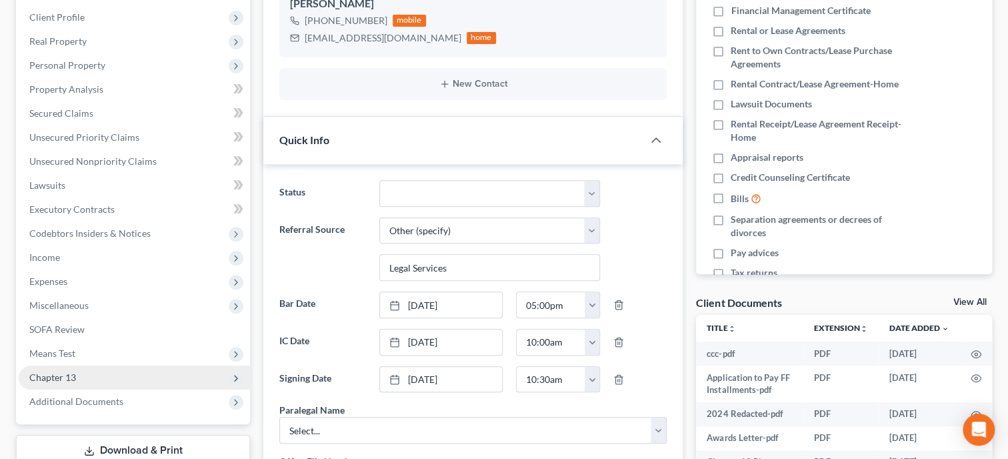
click at [109, 371] on span "Chapter 13" at bounding box center [134, 377] width 231 height 24
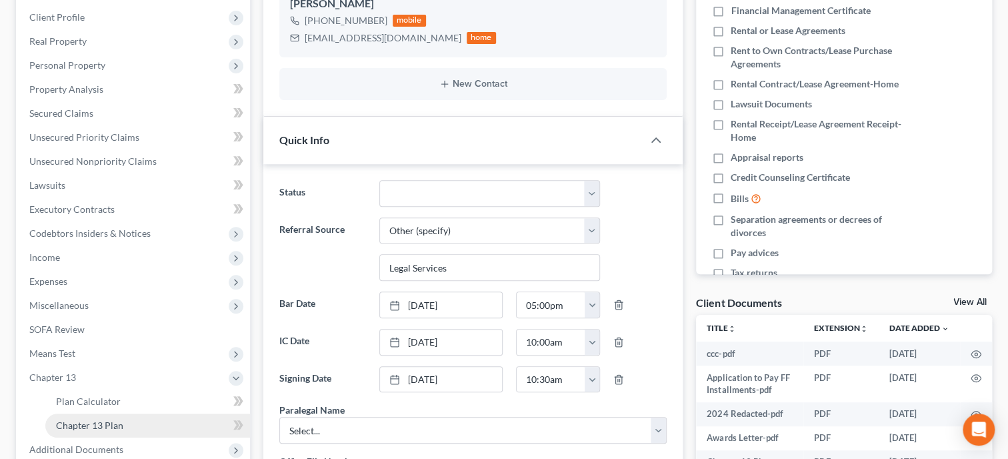
click at [100, 426] on span "Chapter 13 Plan" at bounding box center [89, 424] width 67 height 11
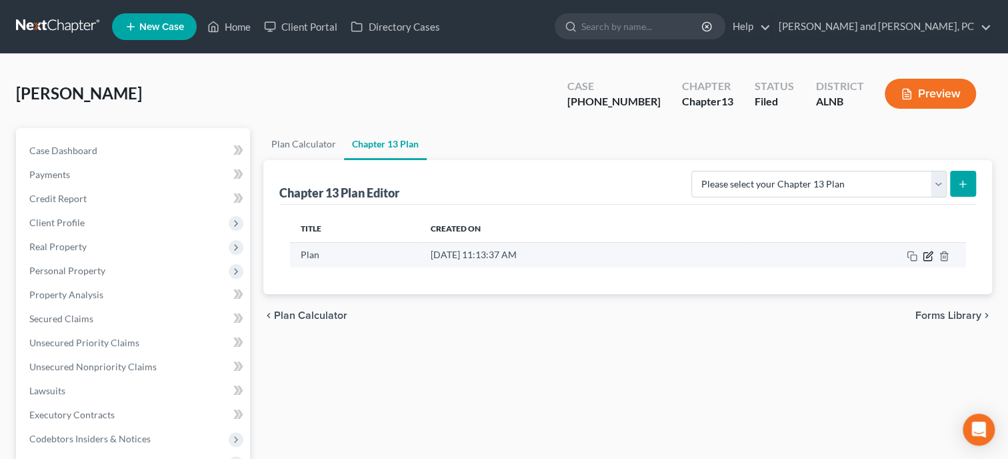
click at [929, 251] on icon "button" at bounding box center [929, 254] width 6 height 6
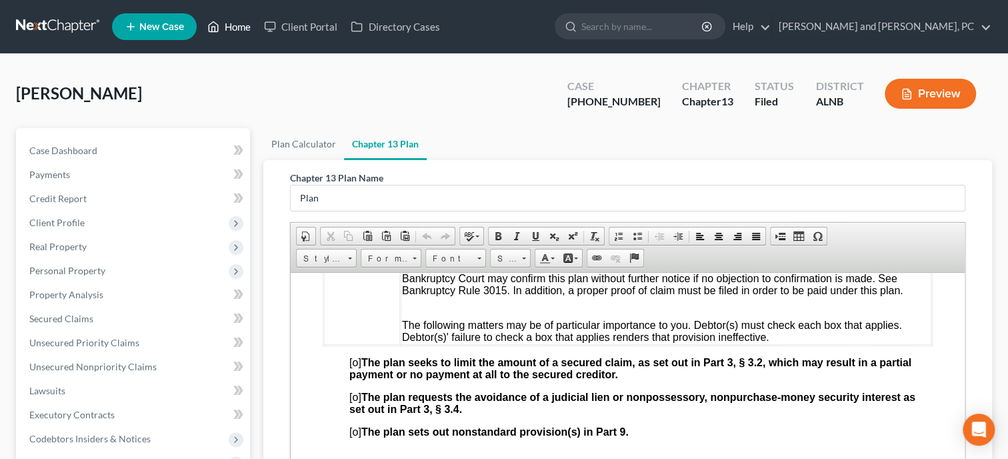
click at [249, 31] on link "Home" at bounding box center [229, 27] width 57 height 24
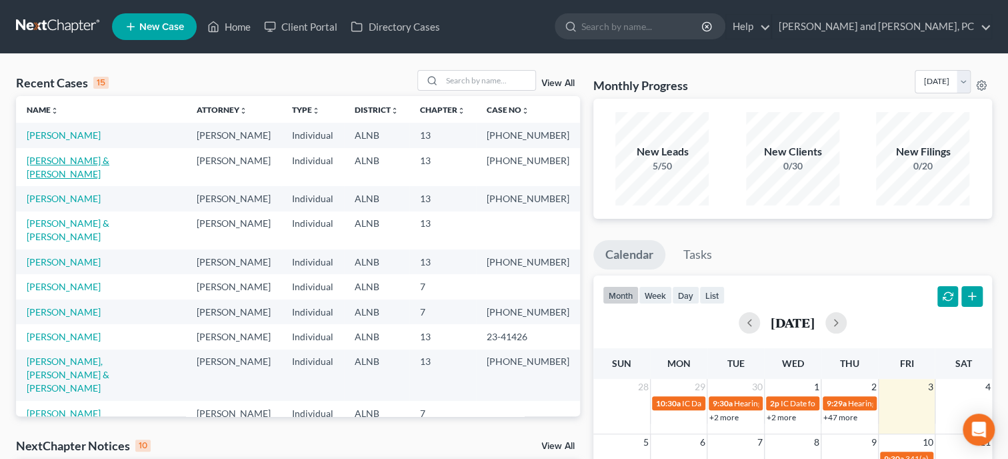
click at [92, 162] on link "[PERSON_NAME] & [PERSON_NAME]" at bounding box center [68, 167] width 83 height 25
select select "6"
select select "0"
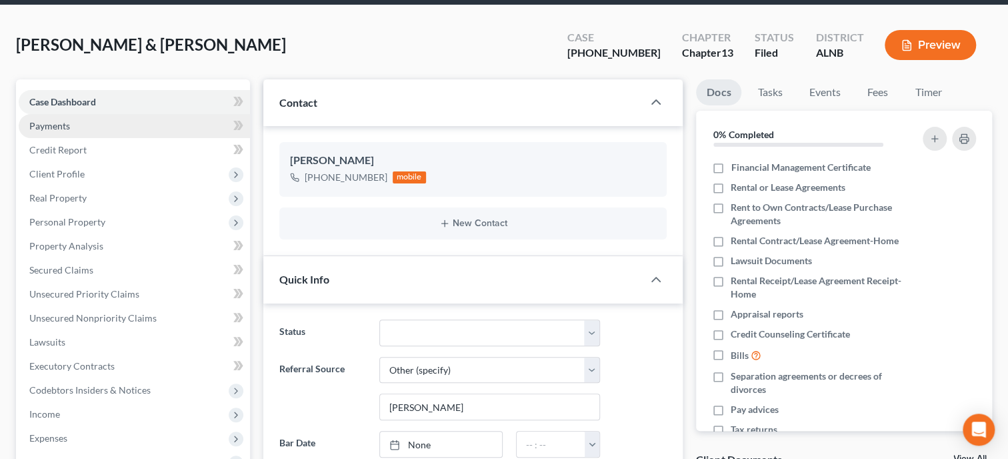
scroll to position [68, 0]
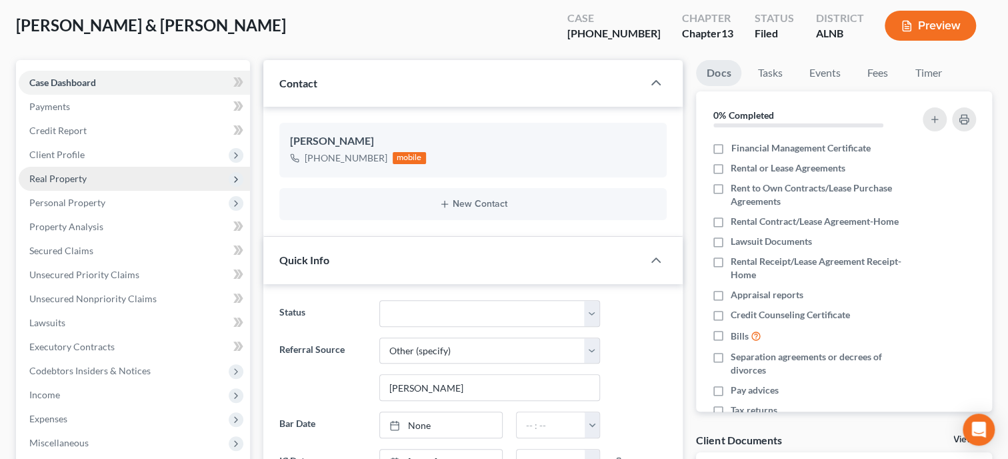
click at [93, 183] on span "Real Property" at bounding box center [134, 179] width 231 height 24
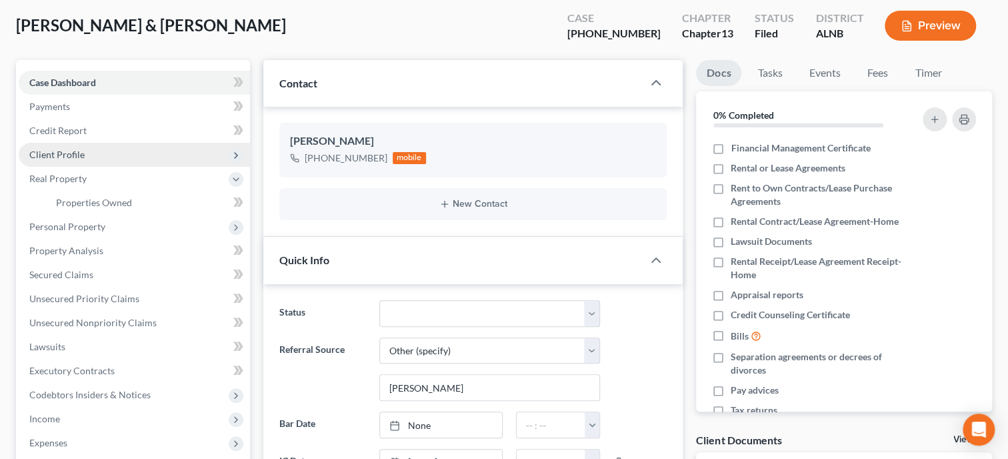
click at [75, 156] on span "Client Profile" at bounding box center [56, 154] width 55 height 11
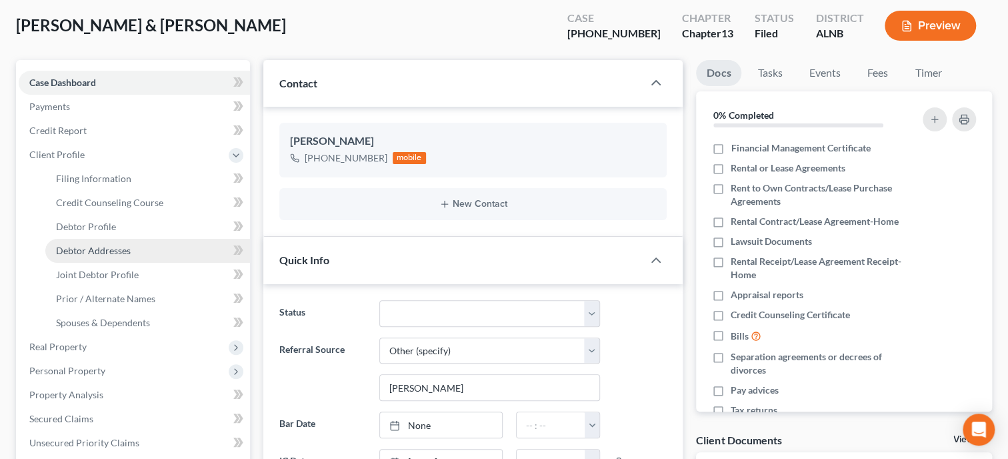
click at [99, 247] on span "Debtor Addresses" at bounding box center [93, 250] width 75 height 11
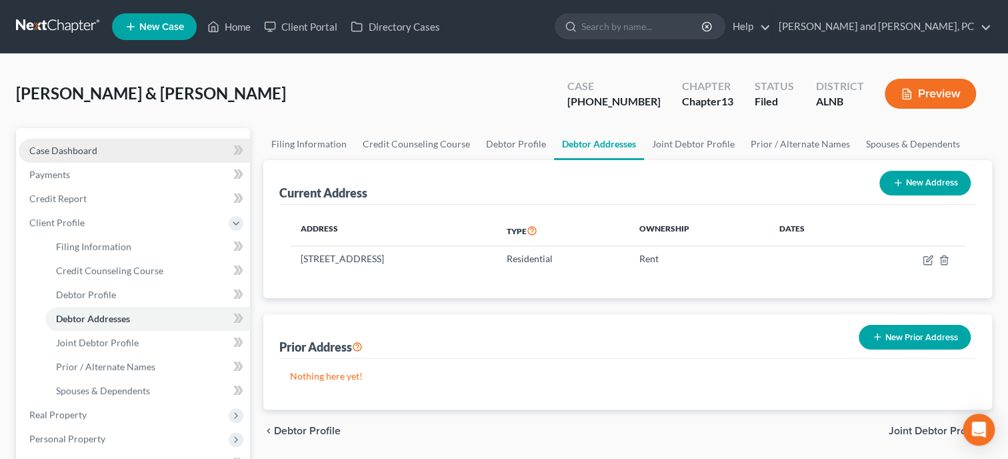
click at [81, 152] on span "Case Dashboard" at bounding box center [63, 150] width 68 height 11
select select "6"
select select "0"
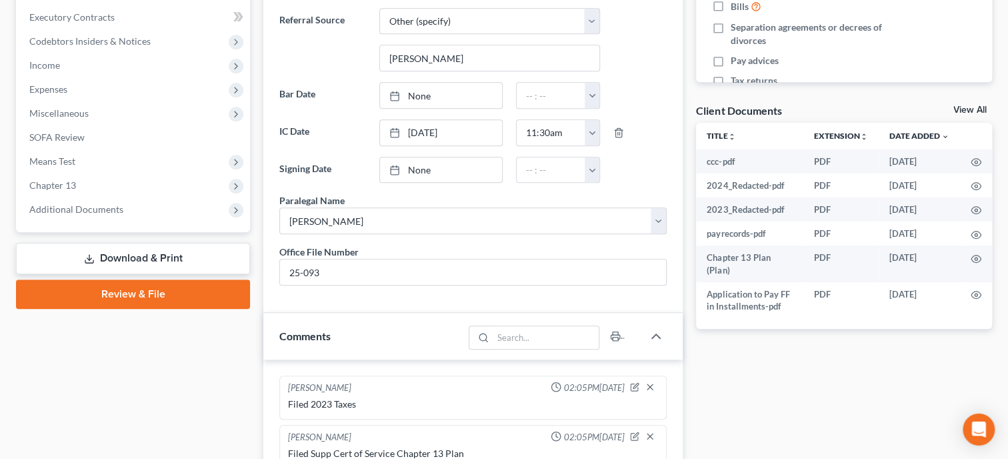
scroll to position [343, 0]
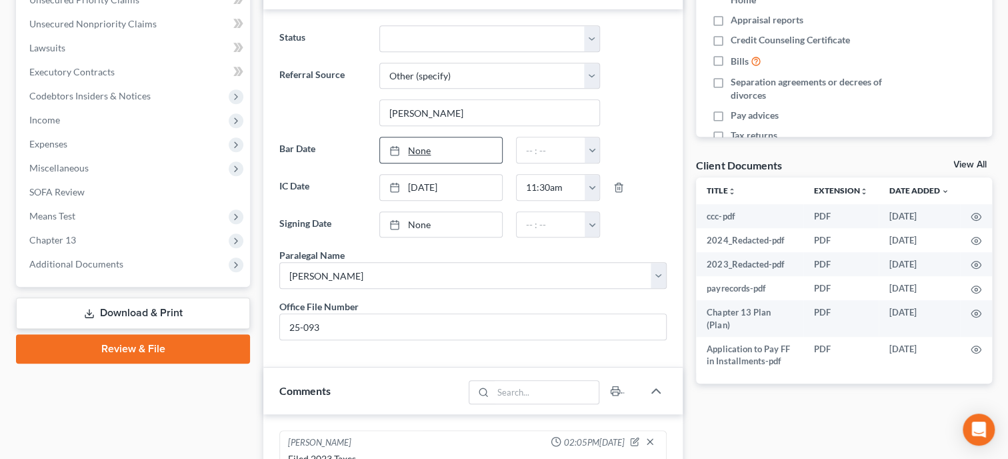
click at [431, 151] on link "None" at bounding box center [441, 149] width 122 height 25
type input "[DATE]"
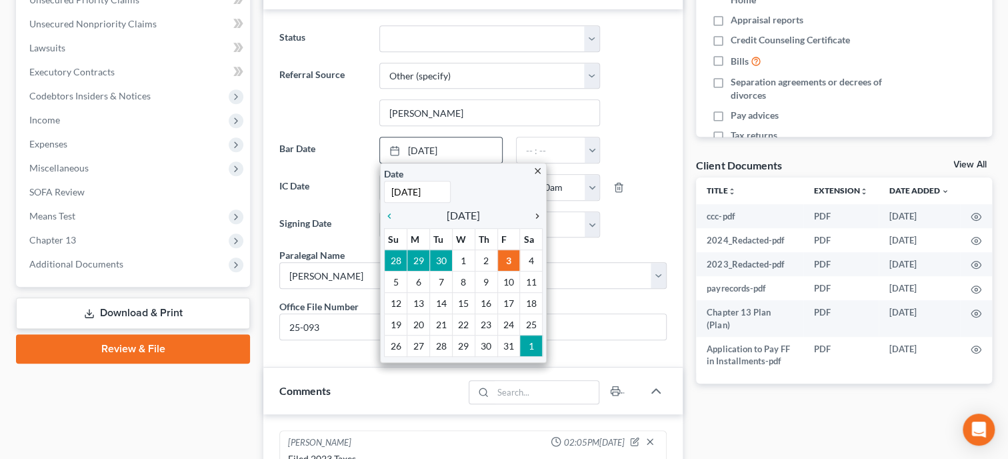
click at [535, 215] on icon "chevron_right" at bounding box center [533, 216] width 17 height 11
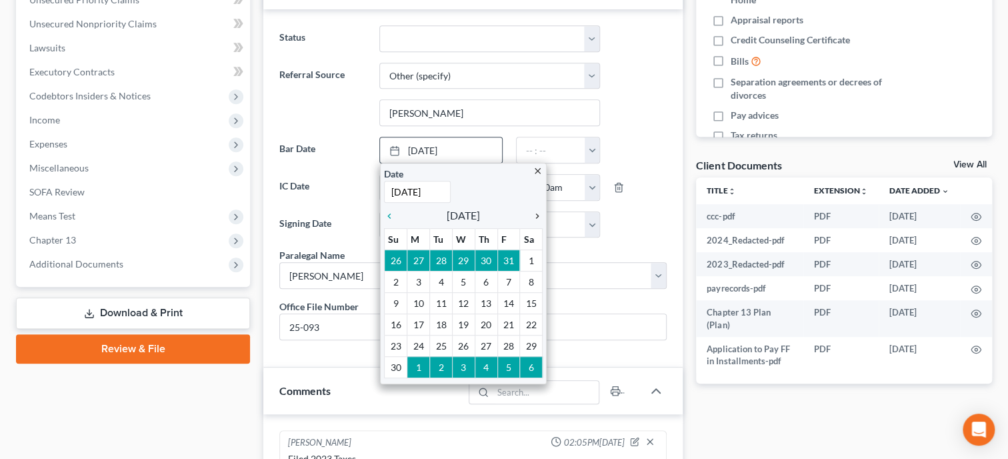
click at [535, 215] on icon "chevron_right" at bounding box center [533, 216] width 17 height 11
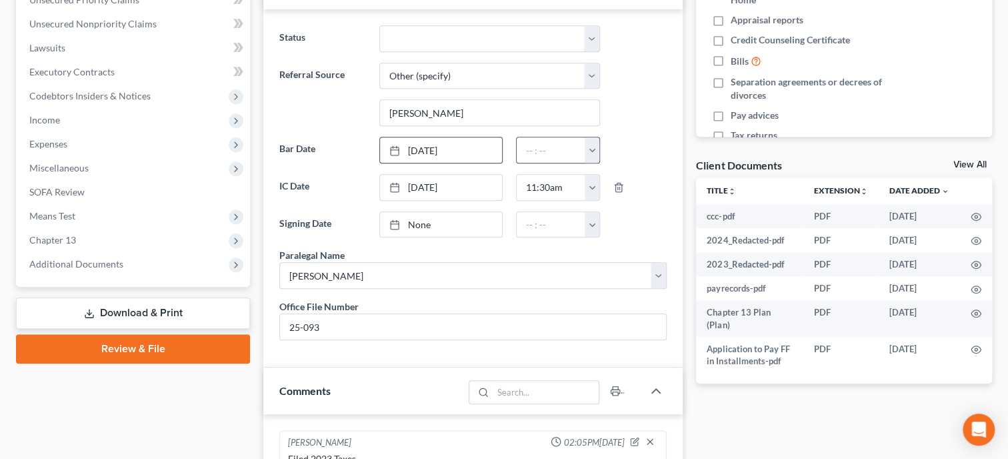
click at [595, 144] on button "button" at bounding box center [592, 149] width 15 height 25
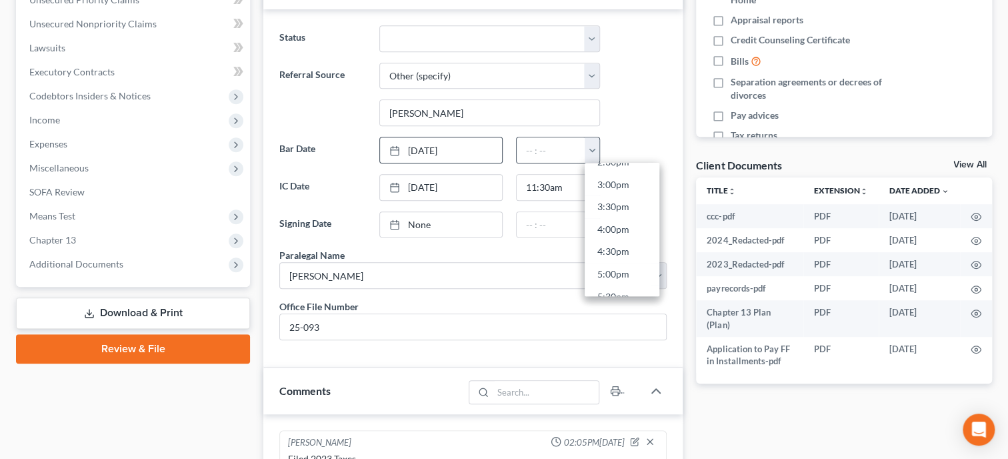
scroll to position [676, 0]
click at [619, 261] on link "5:00pm" at bounding box center [622, 264] width 75 height 23
type input "5:00pm"
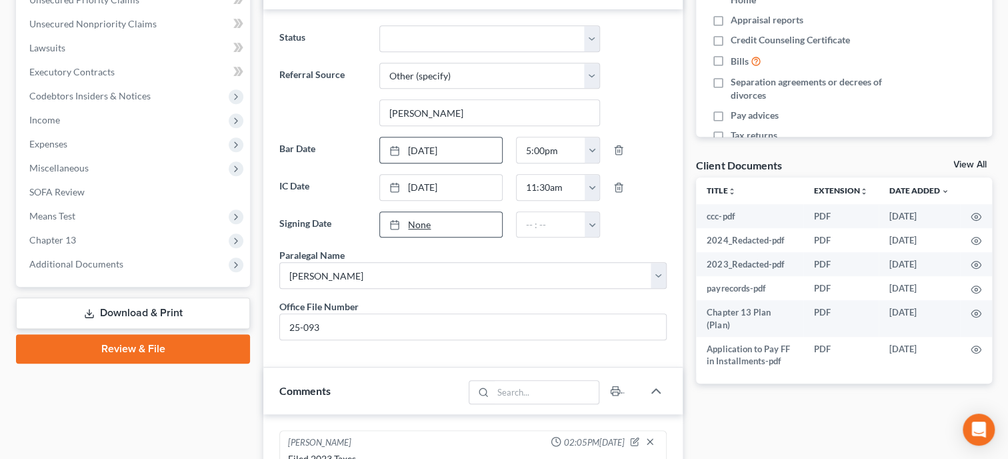
click at [476, 223] on link "None" at bounding box center [441, 224] width 122 height 25
type input "[DATE]"
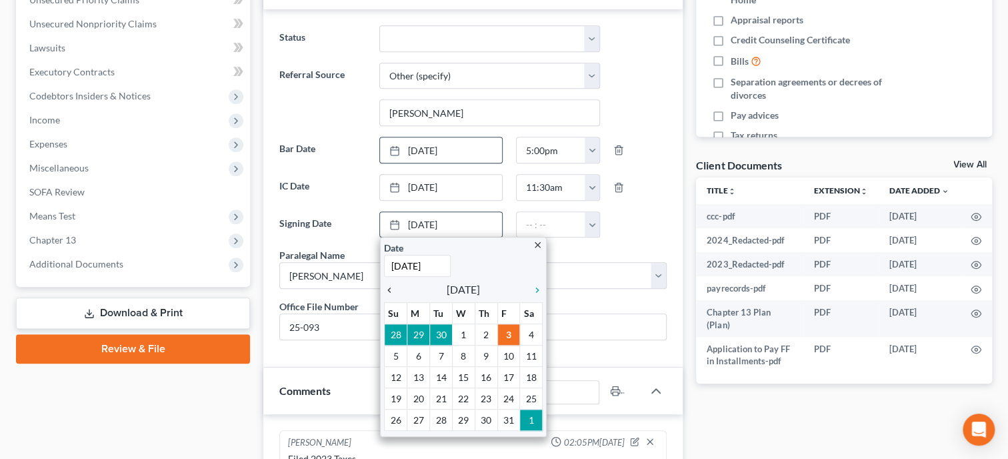
click at [391, 286] on icon "chevron_left" at bounding box center [392, 290] width 17 height 11
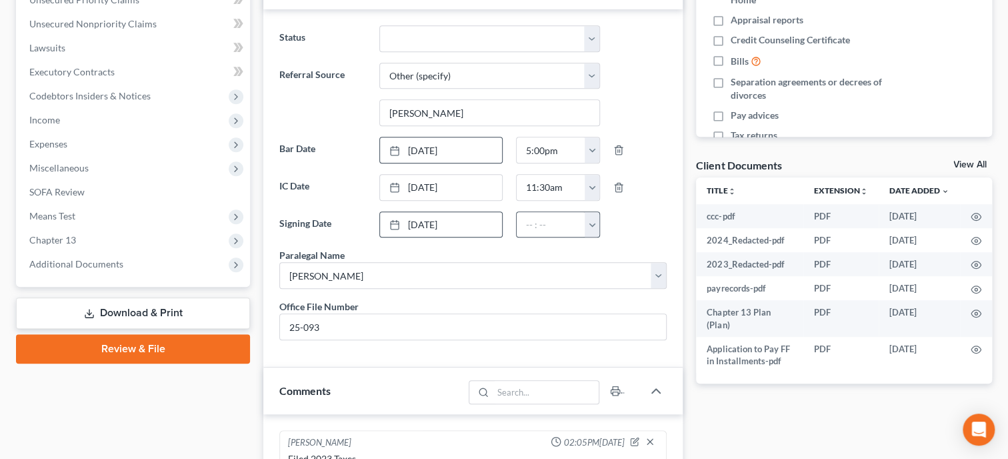
click at [599, 217] on button "button" at bounding box center [592, 224] width 15 height 25
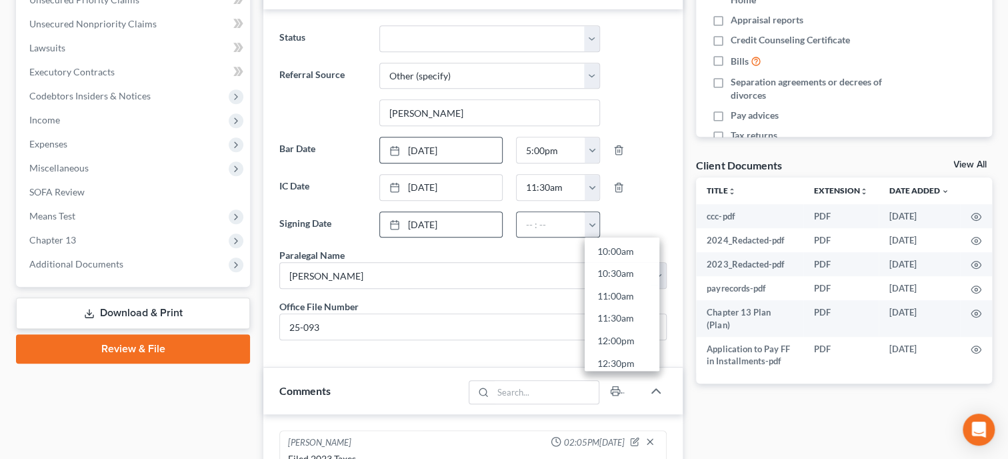
scroll to position [525, 0]
click at [616, 325] on link "1:30pm" at bounding box center [622, 333] width 75 height 23
type input "1:30pm"
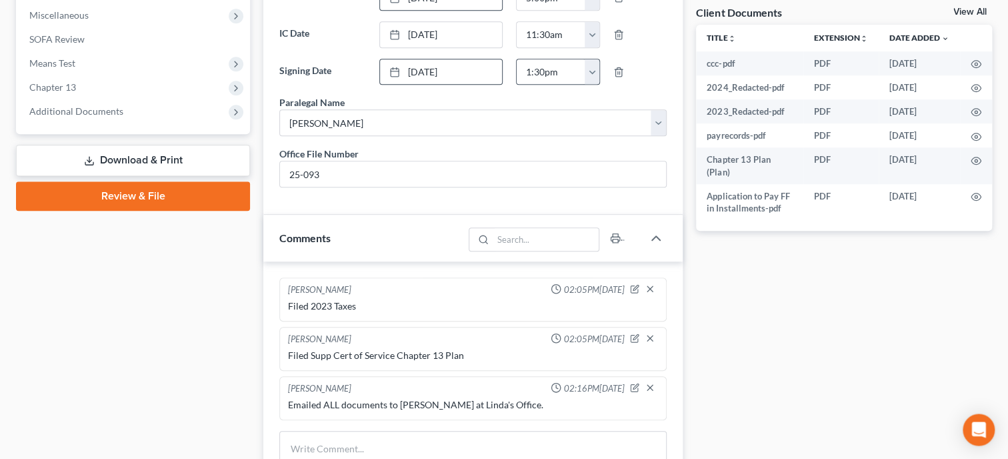
scroll to position [686, 0]
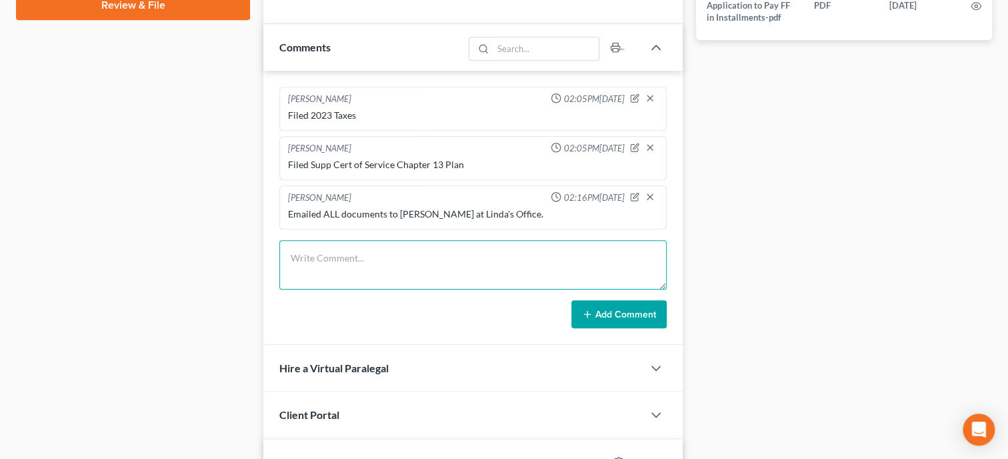
click at [532, 289] on textarea at bounding box center [472, 264] width 387 height 49
type textarea "Mailed 341 letter to client"
click at [596, 328] on button "Add Comment" at bounding box center [618, 314] width 95 height 28
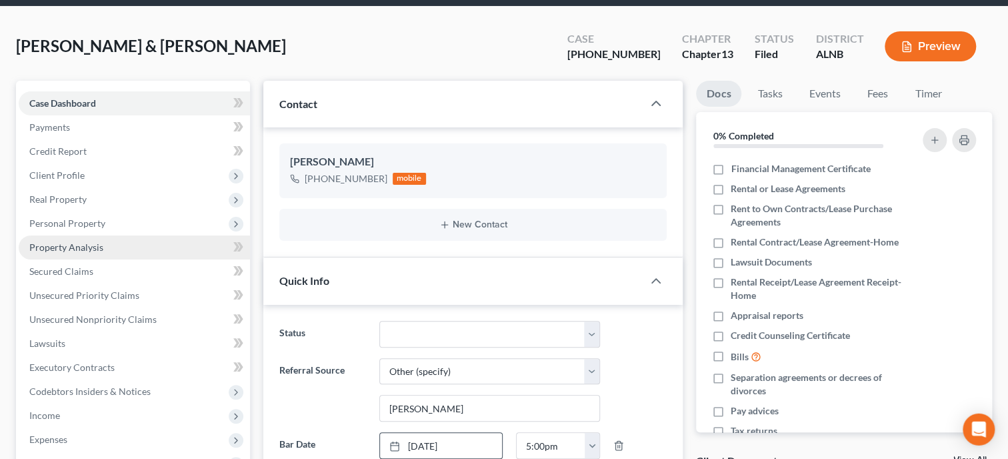
scroll to position [0, 0]
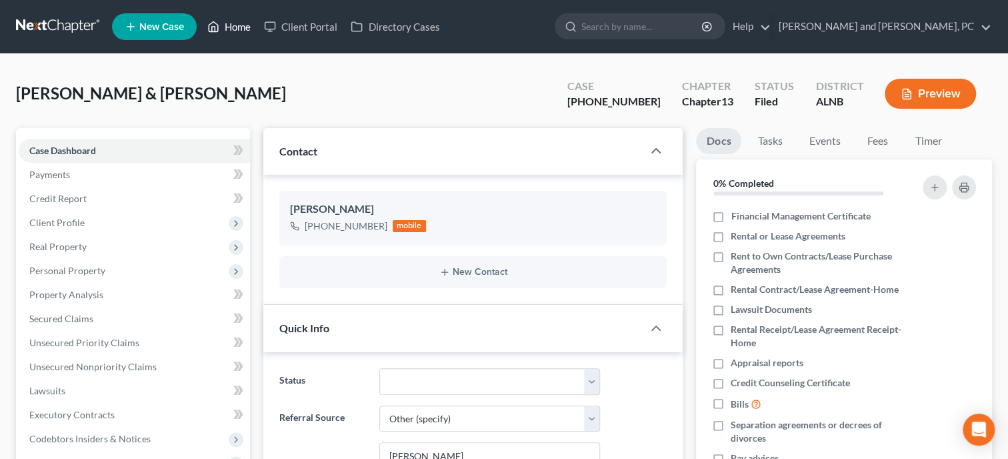
click at [241, 28] on link "Home" at bounding box center [229, 27] width 57 height 24
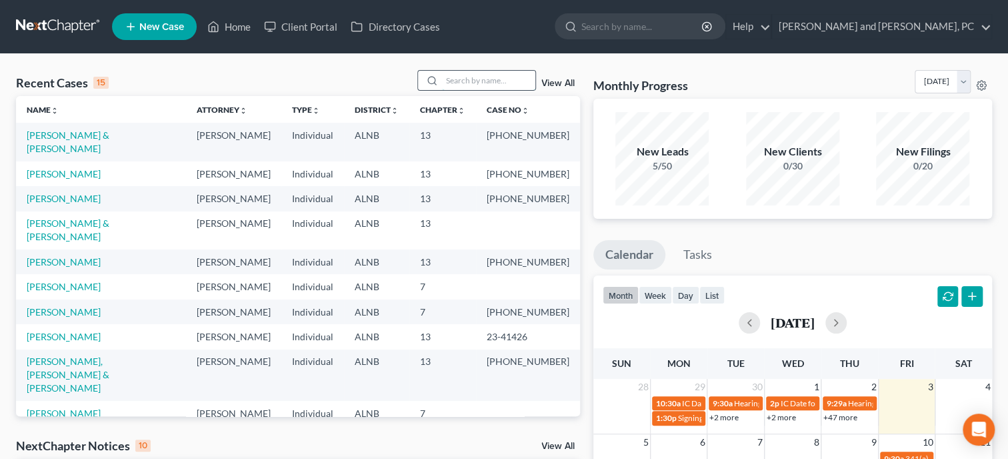
click at [447, 89] on input "search" at bounding box center [488, 80] width 93 height 19
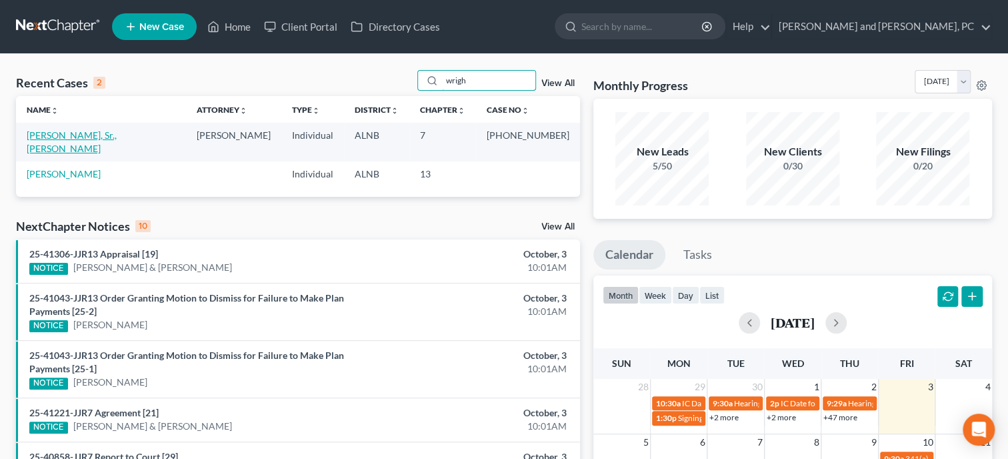
type input "wrigh"
click at [65, 138] on link "[PERSON_NAME], Sr., [PERSON_NAME]" at bounding box center [72, 141] width 90 height 25
select select "4"
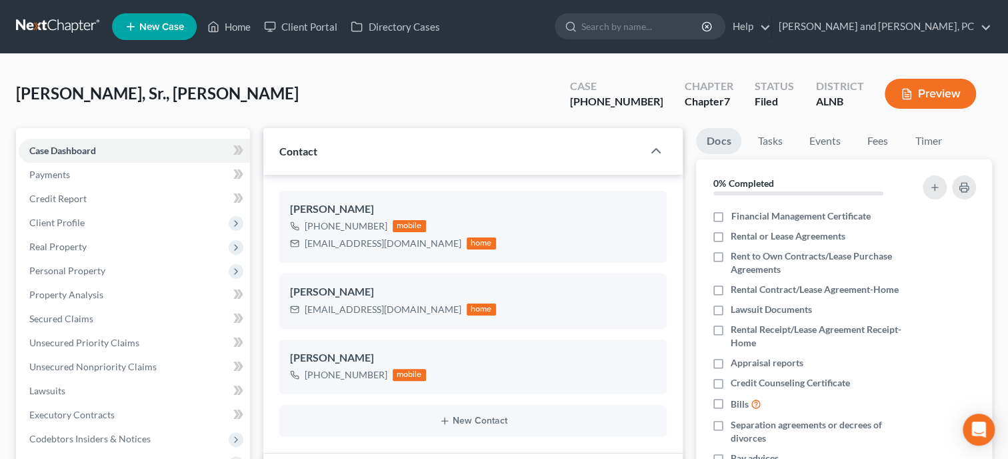
select select "0"
click at [98, 222] on span "Client Profile" at bounding box center [134, 223] width 231 height 24
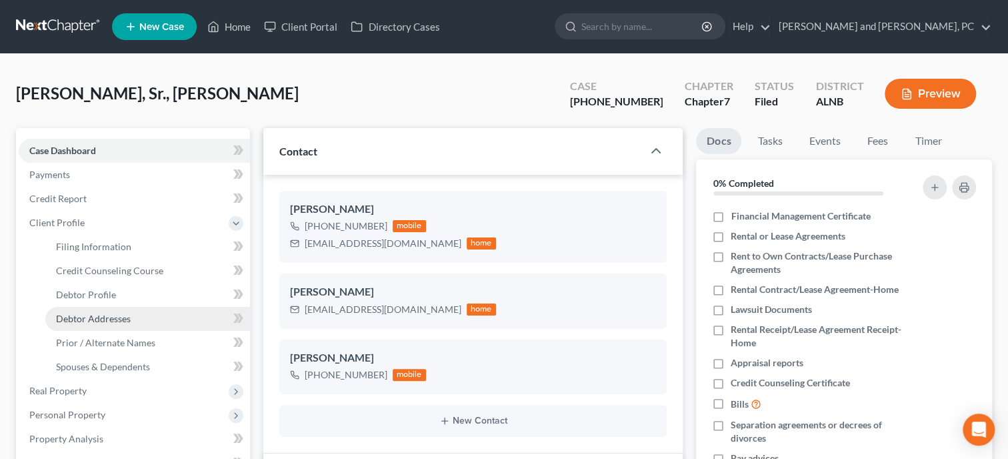
click at [103, 318] on span "Debtor Addresses" at bounding box center [93, 318] width 75 height 11
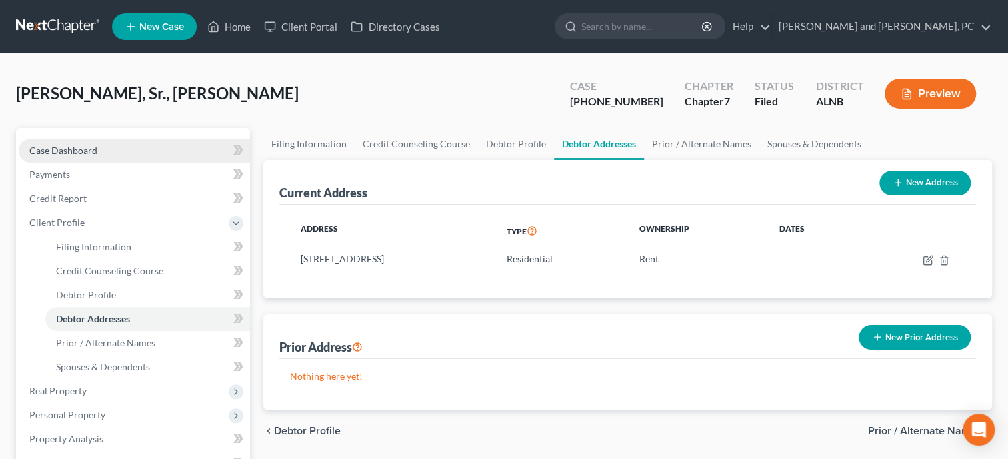
click at [69, 147] on span "Case Dashboard" at bounding box center [63, 150] width 68 height 11
select select "6"
select select "4"
select select "0"
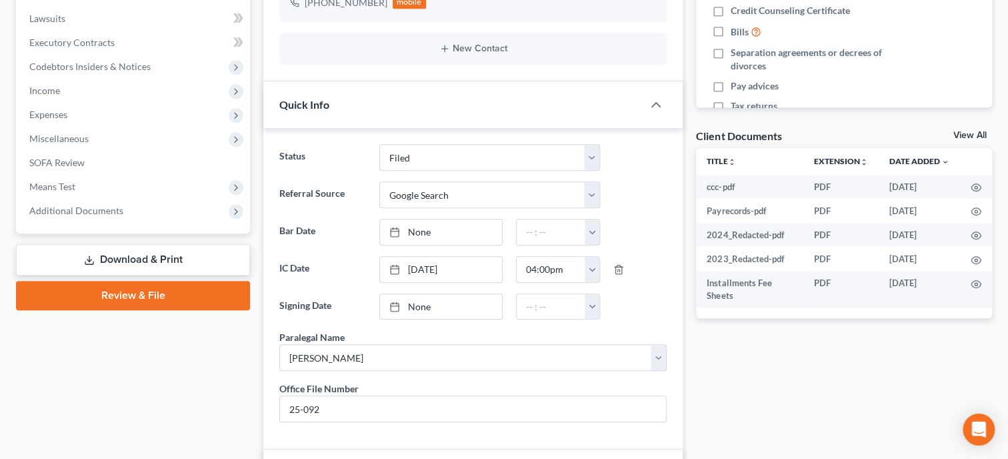
scroll to position [480, 0]
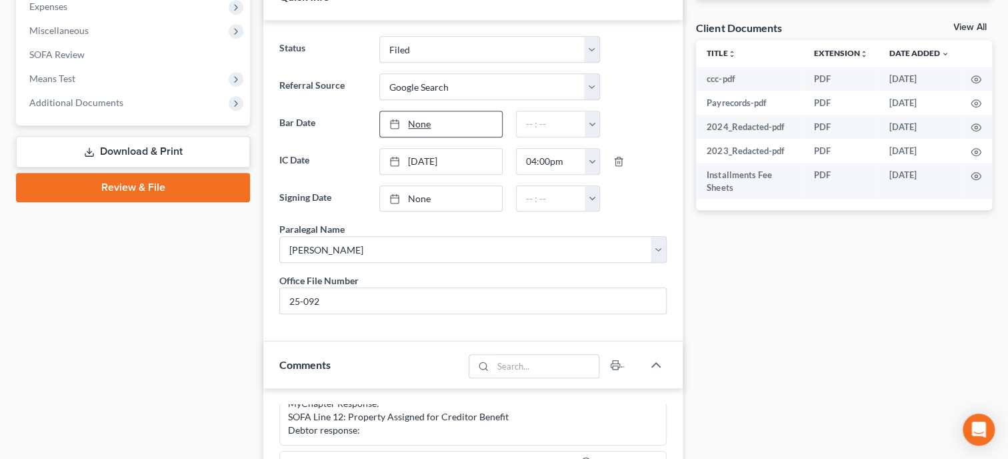
click at [433, 121] on link "None" at bounding box center [441, 123] width 122 height 25
type input "[DATE]"
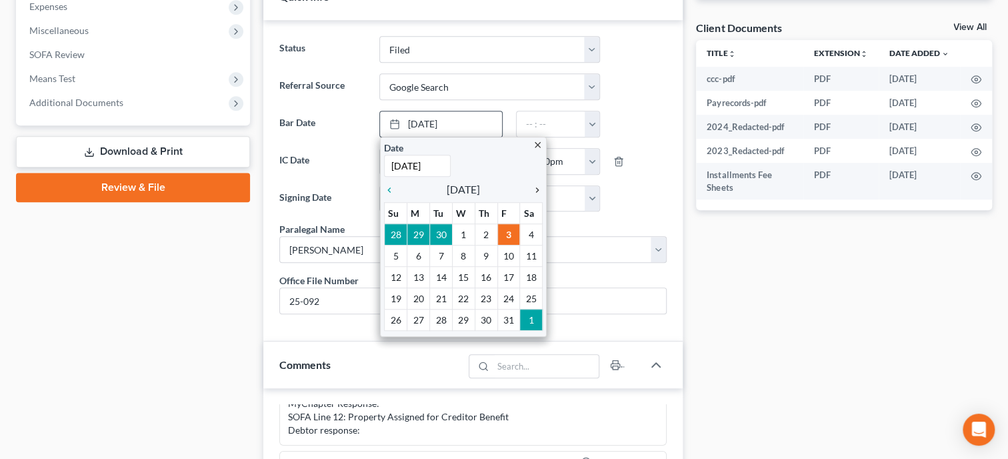
click at [541, 189] on icon "chevron_right" at bounding box center [533, 190] width 17 height 11
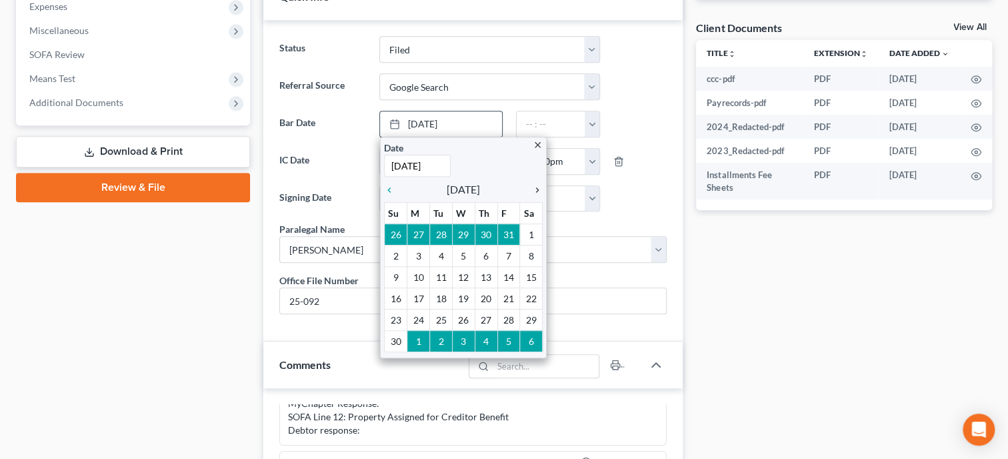
click at [541, 189] on icon "chevron_right" at bounding box center [533, 190] width 17 height 11
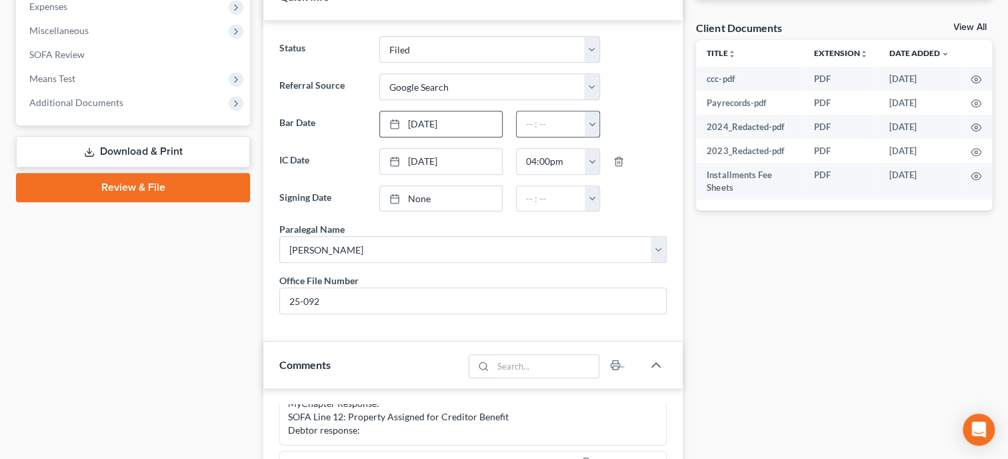
click at [590, 120] on button "button" at bounding box center [592, 123] width 15 height 25
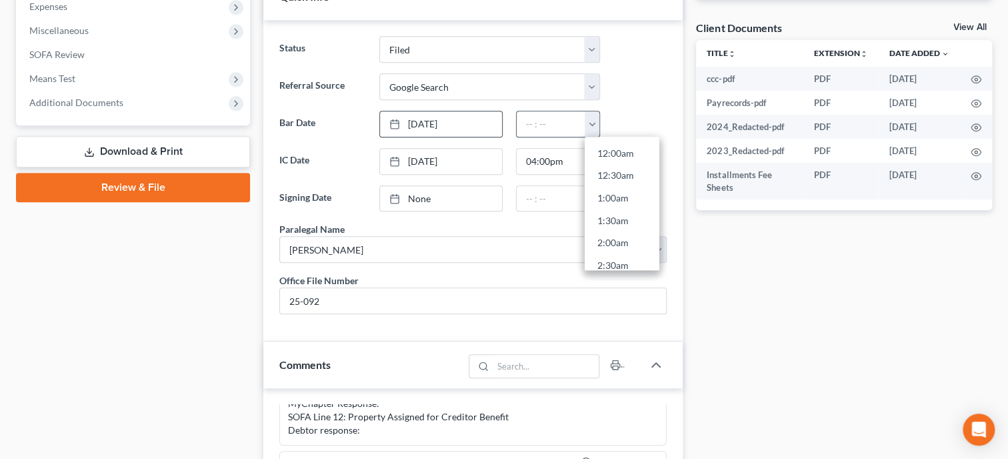
scroll to position [676, 0]
click at [607, 229] on link "5:00pm" at bounding box center [622, 238] width 75 height 23
type input "5:00pm"
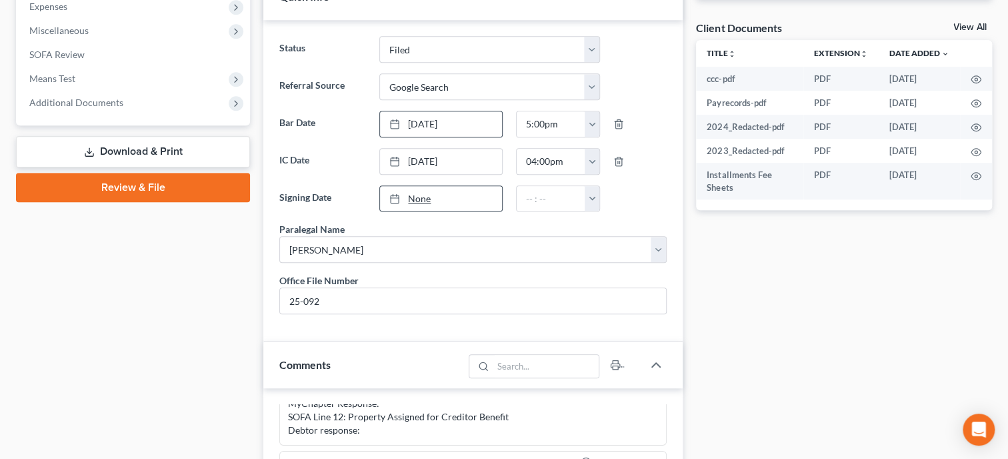
click at [413, 196] on link "None" at bounding box center [441, 198] width 122 height 25
type input "[DATE]"
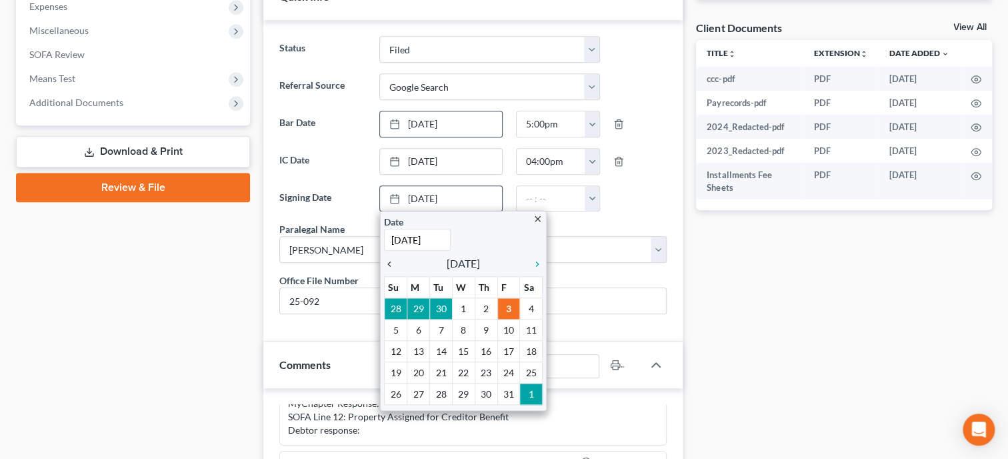
click at [393, 263] on icon "chevron_left" at bounding box center [392, 264] width 17 height 11
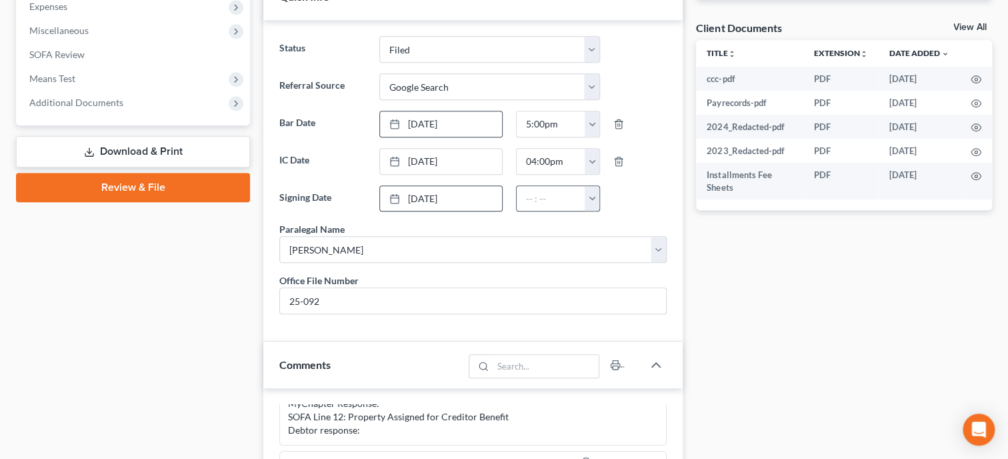
click at [592, 199] on button "button" at bounding box center [592, 198] width 15 height 25
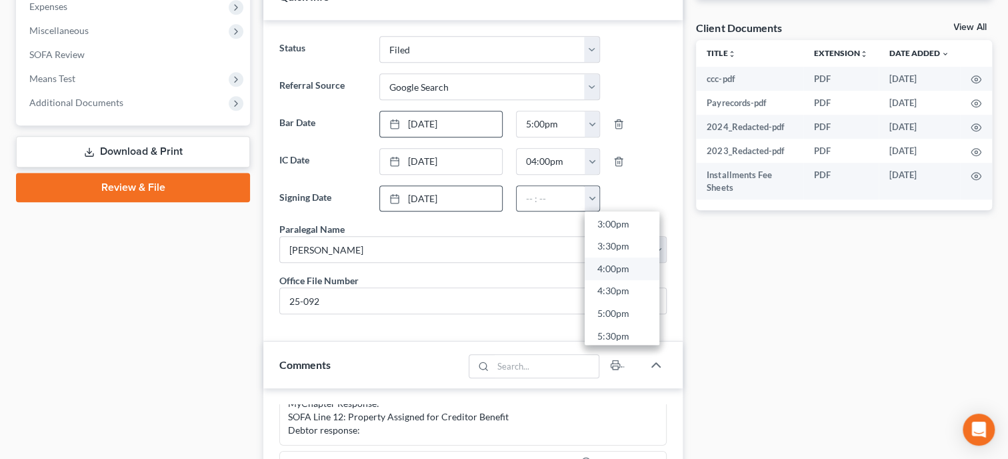
click at [631, 269] on link "4:00pm" at bounding box center [622, 268] width 75 height 23
type input "4:00pm"
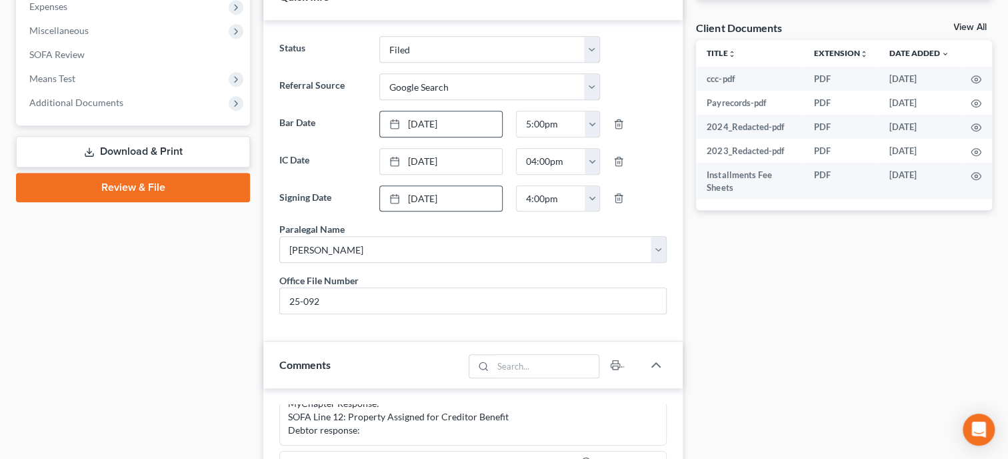
scroll to position [891, 0]
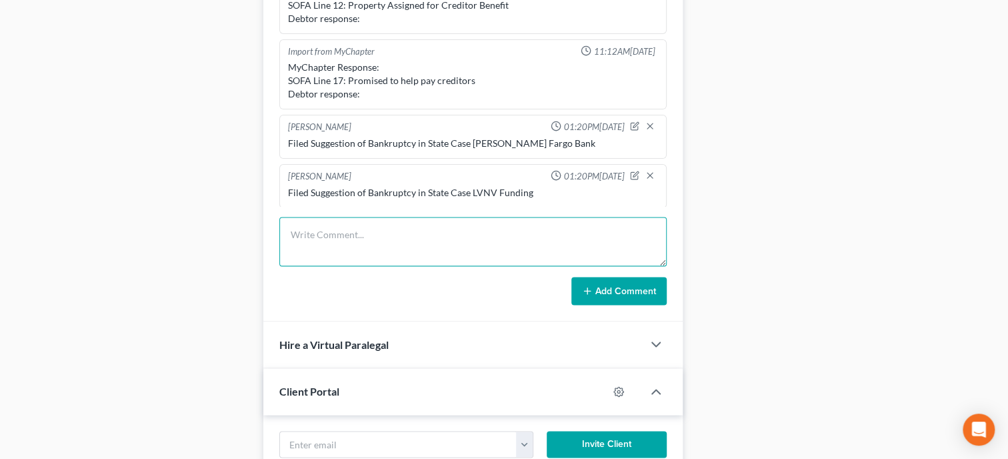
click at [302, 266] on textarea at bounding box center [472, 241] width 387 height 49
type textarea "Mailed 341 letter to client"
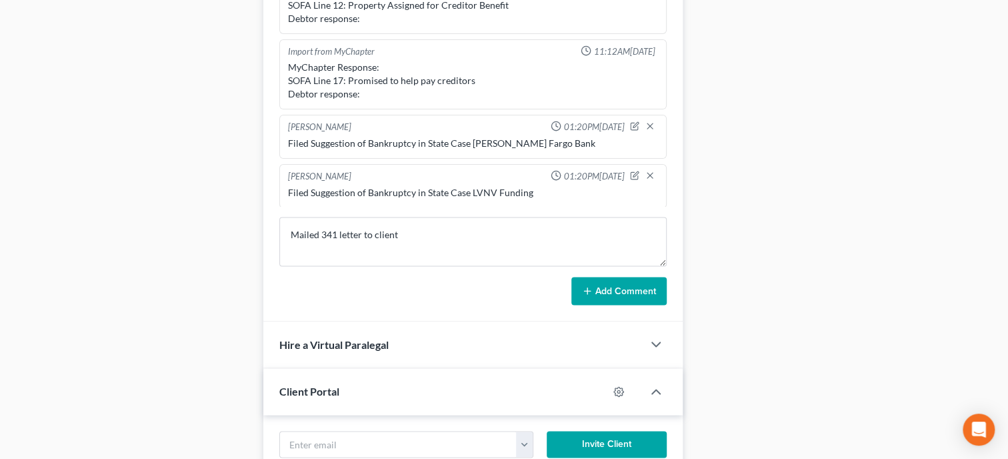
click at [599, 305] on button "Add Comment" at bounding box center [618, 291] width 95 height 28
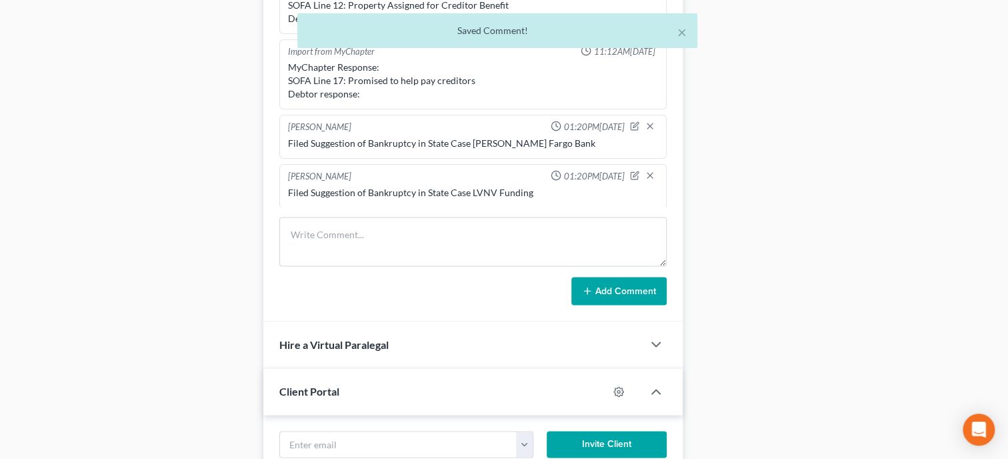
scroll to position [201, 0]
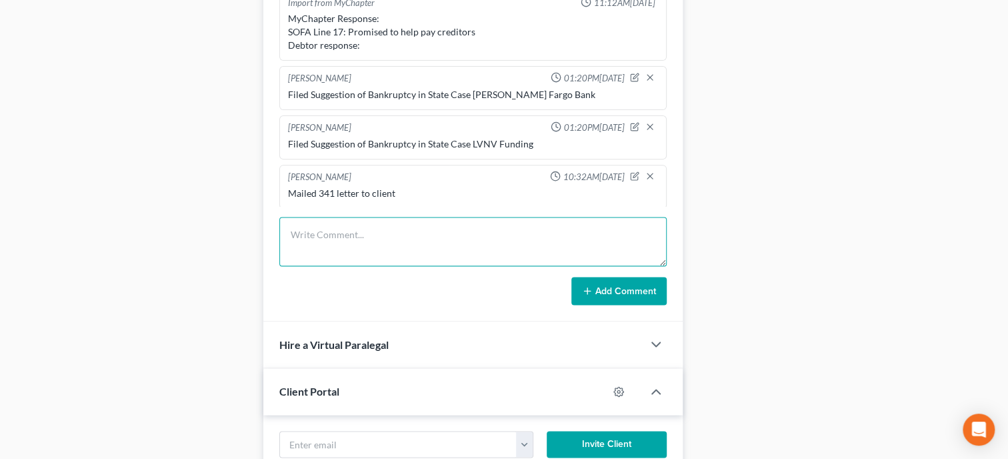
click at [317, 262] on textarea at bounding box center [472, 241] width 387 height 49
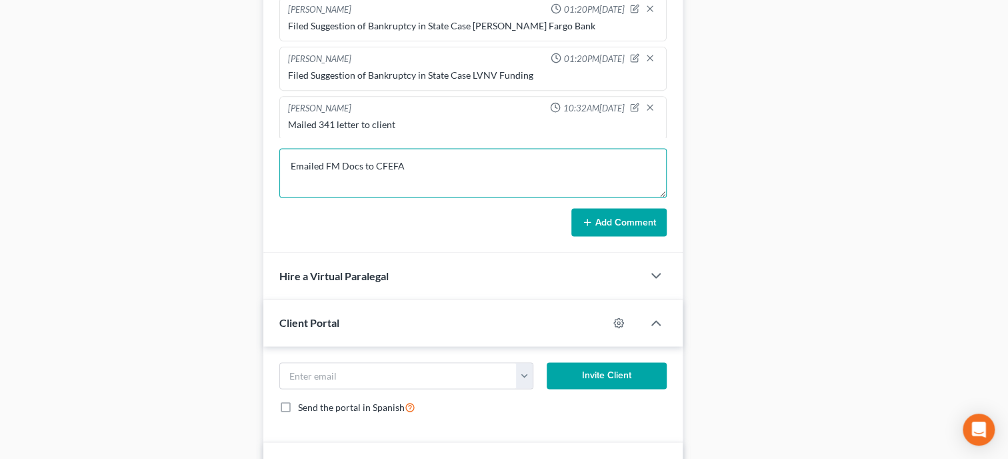
type textarea "Emailed FM Docs to CFEFA"
click at [637, 236] on button "Add Comment" at bounding box center [618, 222] width 95 height 28
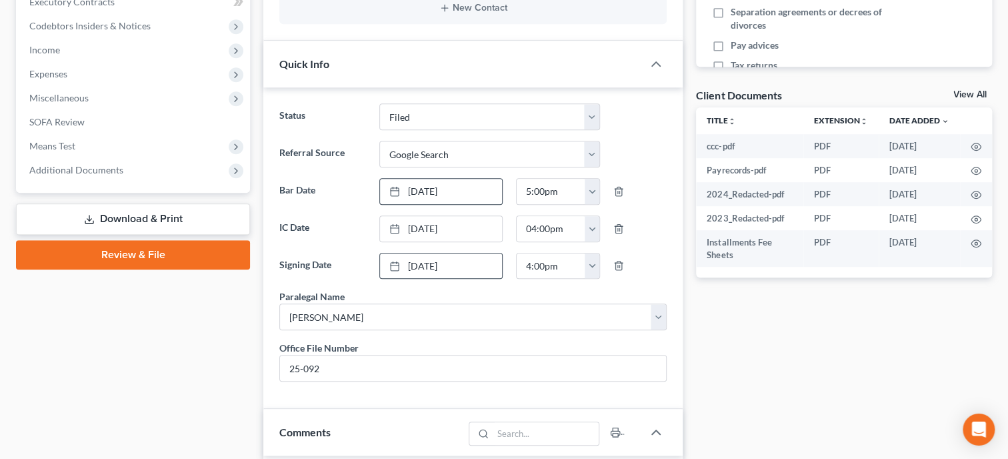
scroll to position [411, 0]
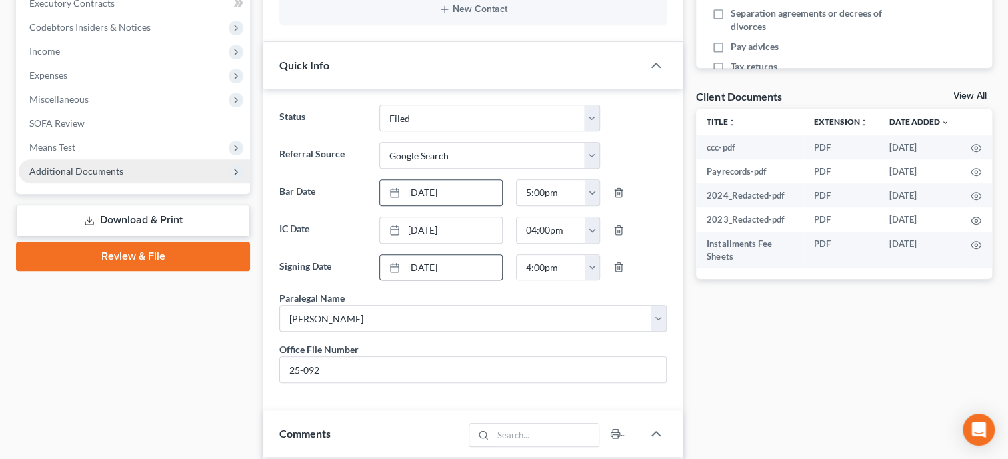
click at [96, 163] on span "Additional Documents" at bounding box center [134, 171] width 231 height 24
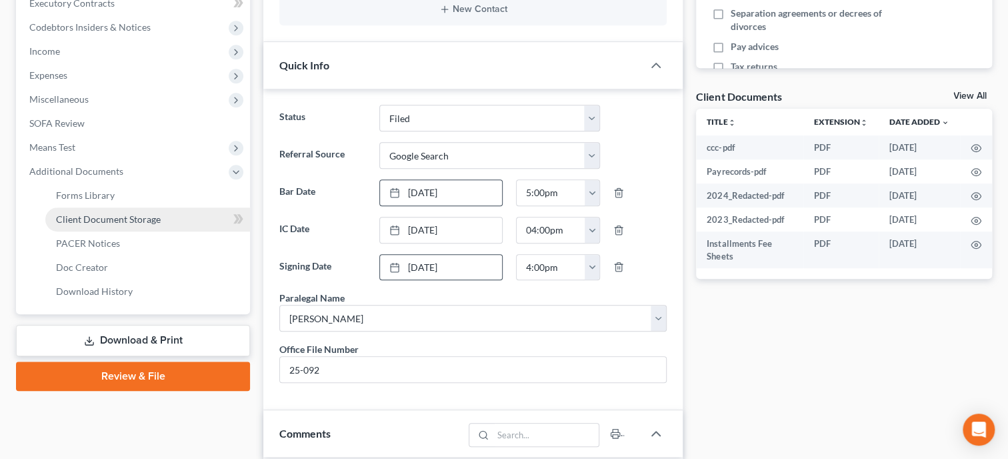
click at [115, 214] on span "Client Document Storage" at bounding box center [108, 218] width 105 height 11
select select "23"
select select "40"
select select "19"
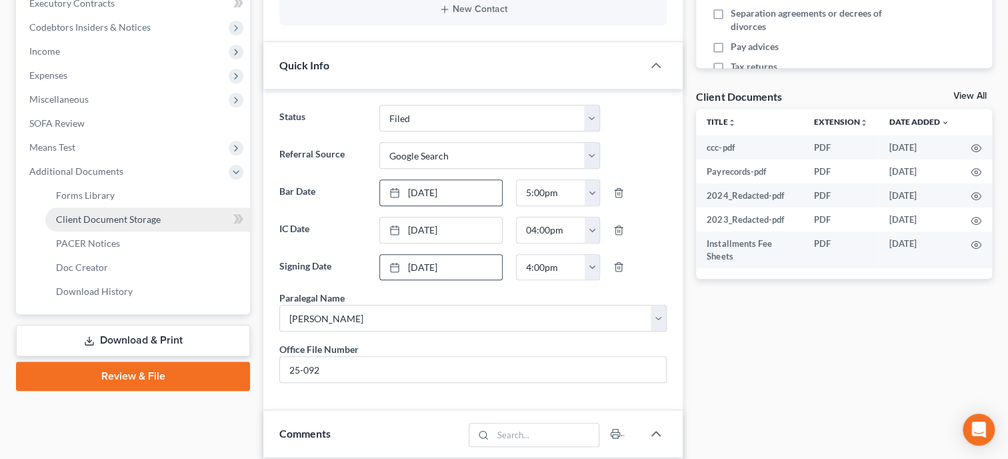
select select "5"
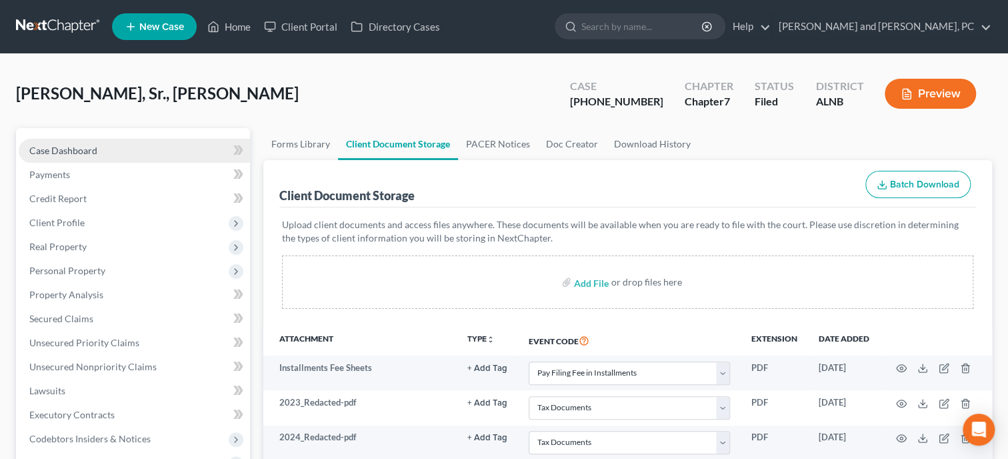
click at [47, 155] on span "Case Dashboard" at bounding box center [63, 150] width 68 height 11
select select "6"
select select "4"
select select "0"
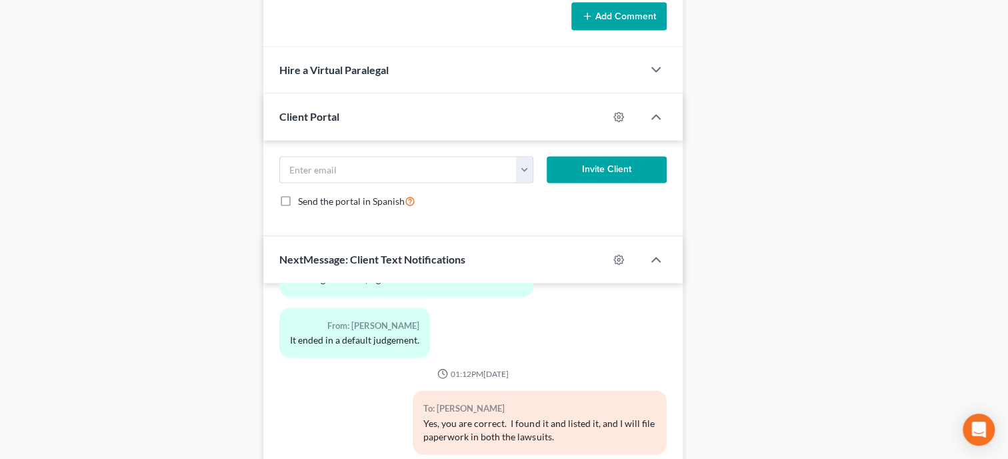
scroll to position [1363, 0]
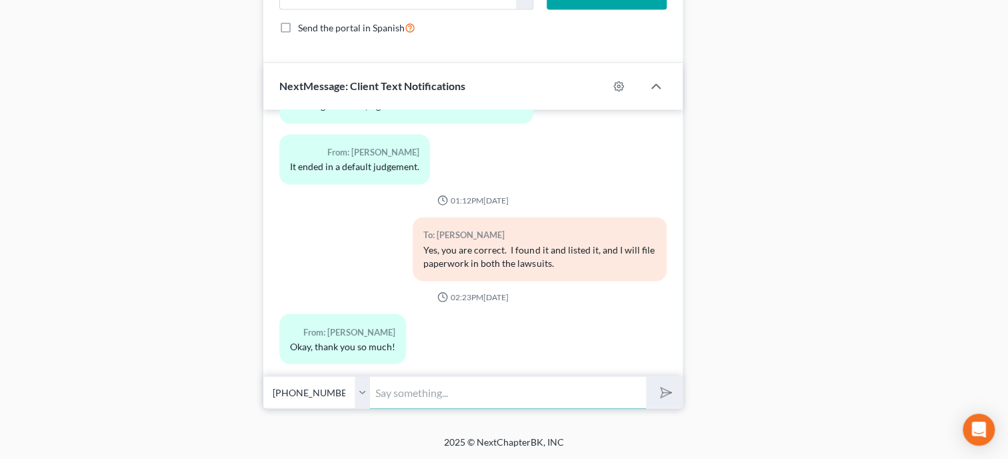
click at [421, 387] on input "text" at bounding box center [508, 391] width 276 height 33
type input "Can you text me a copy of your license and ss card, please? I forgot to get it …"
click at [655, 383] on button "submit" at bounding box center [664, 391] width 37 height 31
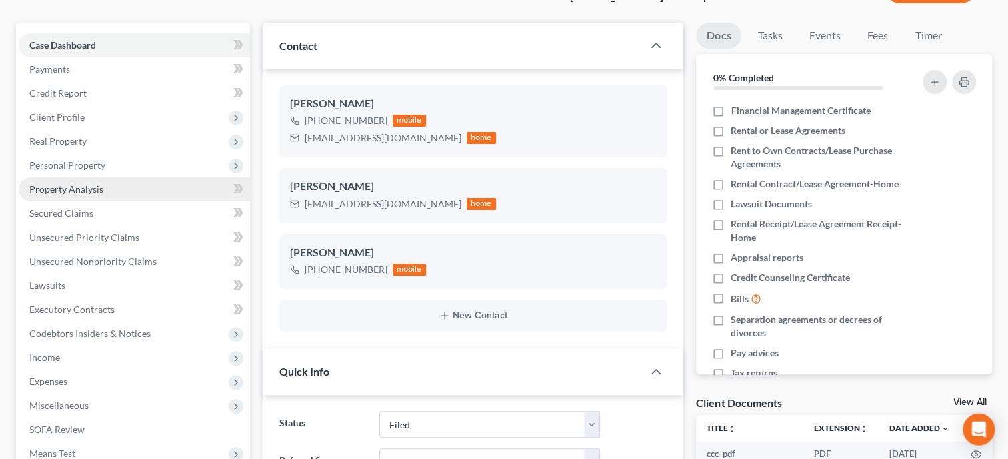
scroll to position [0, 0]
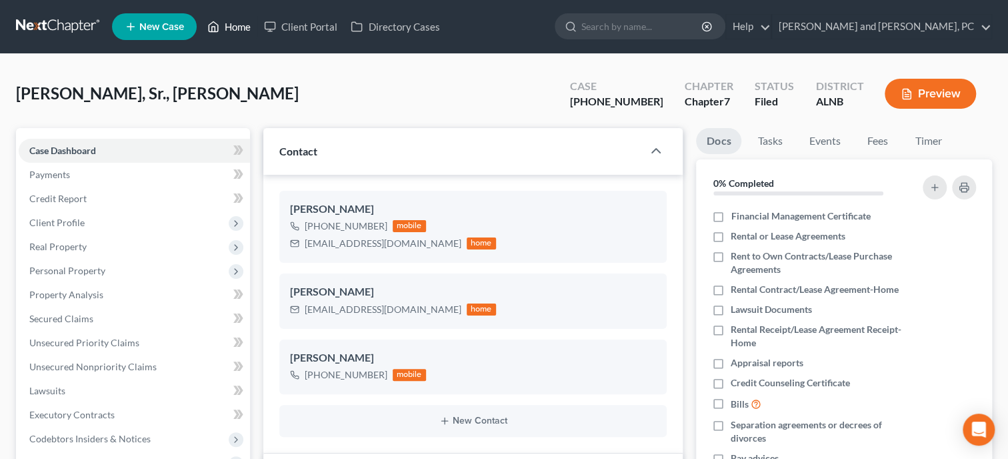
click at [214, 25] on icon at bounding box center [213, 27] width 12 height 16
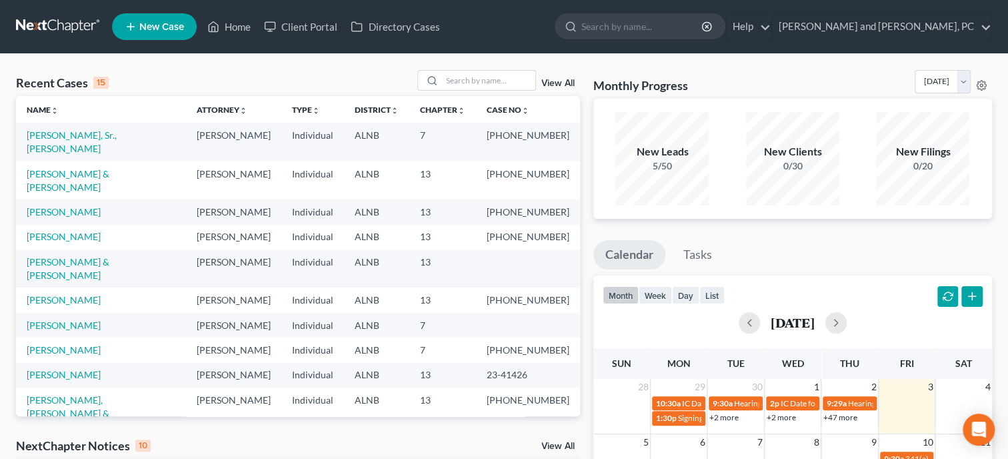
click at [176, 31] on span "New Case" at bounding box center [161, 27] width 45 height 10
select select "1"
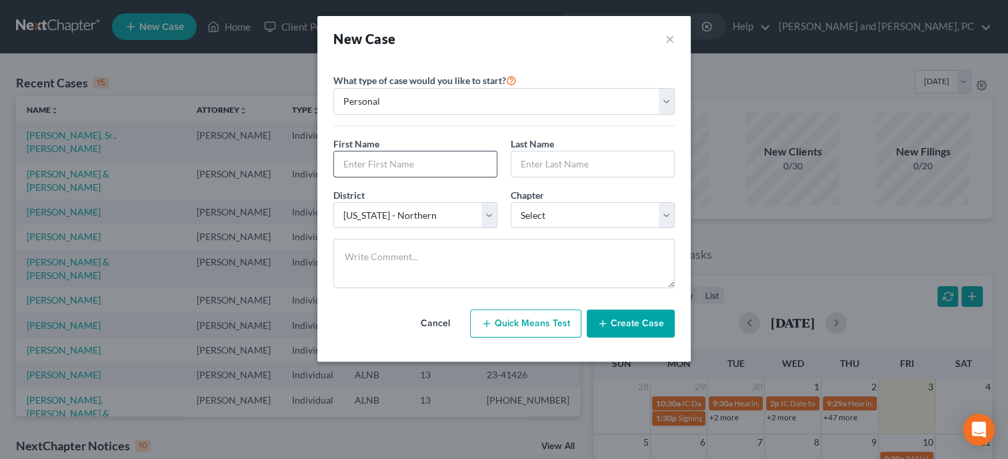
click at [453, 171] on input "text" at bounding box center [415, 163] width 163 height 25
type input "[PERSON_NAME]"
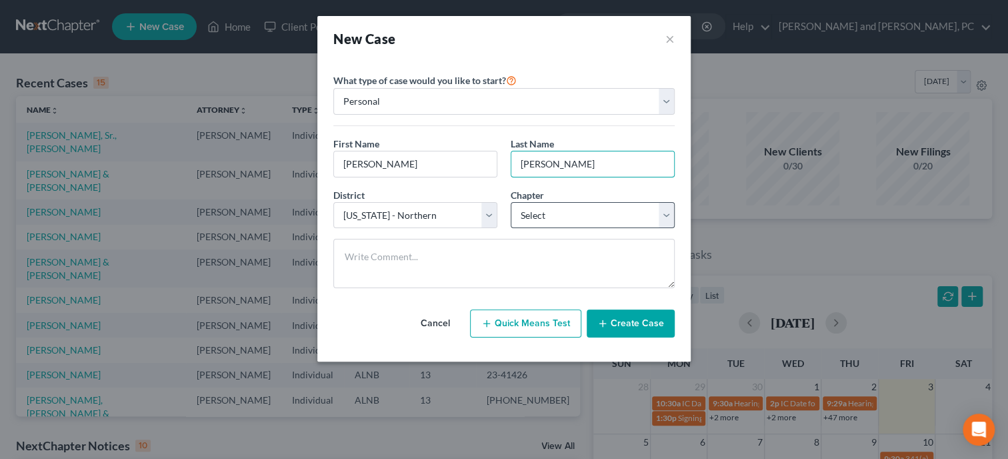
type input "[PERSON_NAME]"
select select "3"
click option "13" at bounding box center [0, 0] width 0 height 0
click at [628, 321] on button "Create Case" at bounding box center [631, 323] width 88 height 28
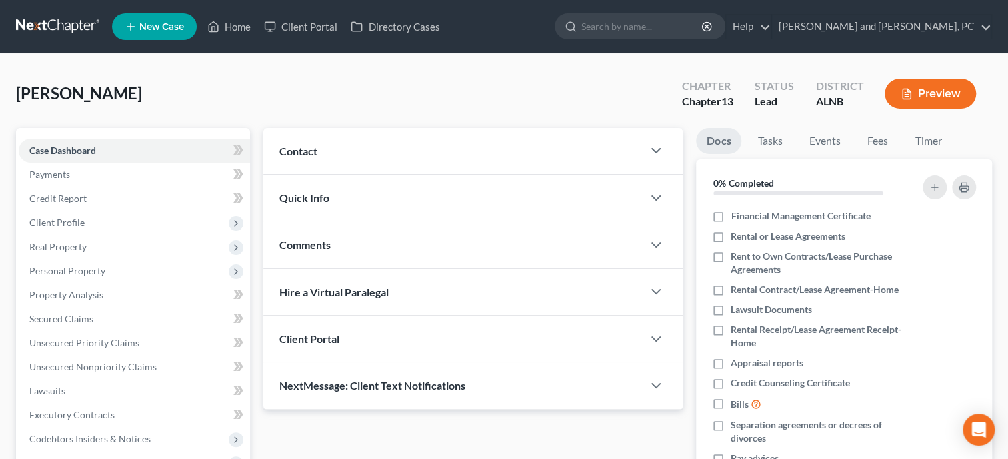
click at [422, 152] on div "Contact" at bounding box center [452, 151] width 379 height 46
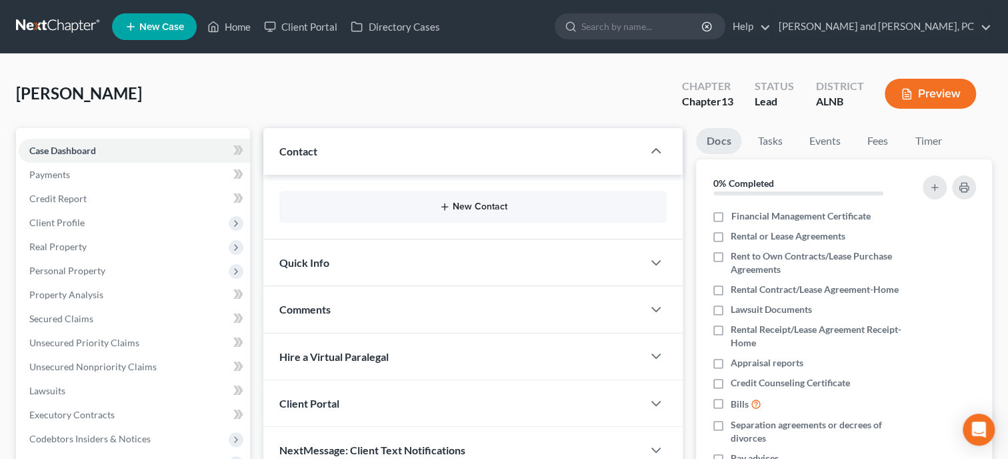
click at [423, 205] on button "New Contact" at bounding box center [473, 206] width 366 height 11
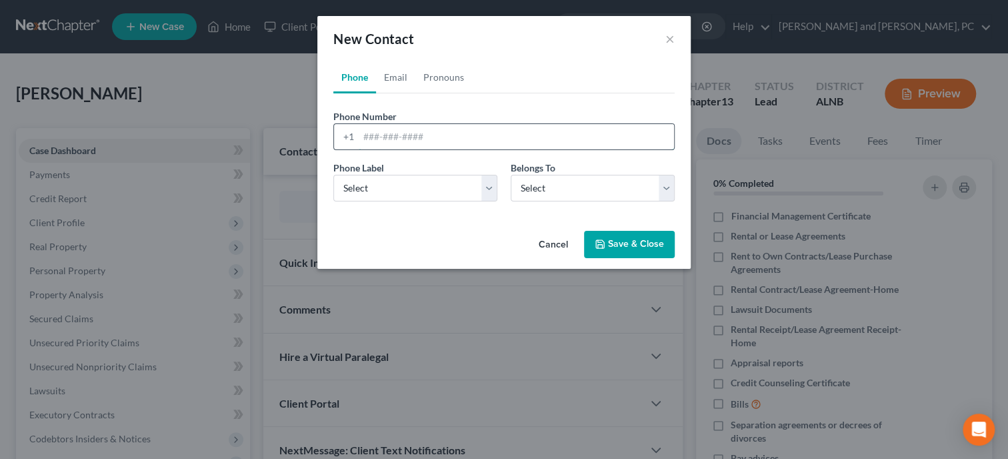
click at [453, 137] on input "tel" at bounding box center [516, 136] width 315 height 25
type input "2564584313"
select select "0"
click option "Mobile" at bounding box center [0, 0] width 0 height 0
select select "0"
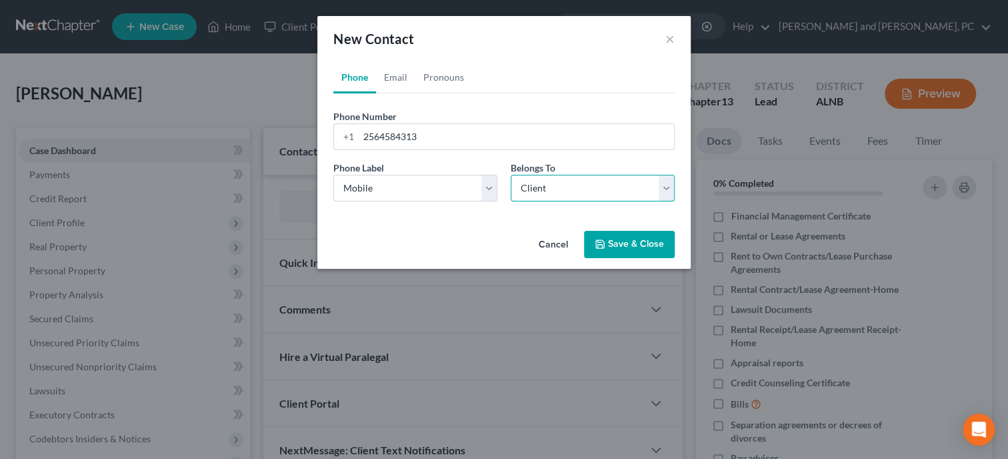
click option "Client" at bounding box center [0, 0] width 0 height 0
click at [401, 81] on link "Email" at bounding box center [395, 77] width 39 height 32
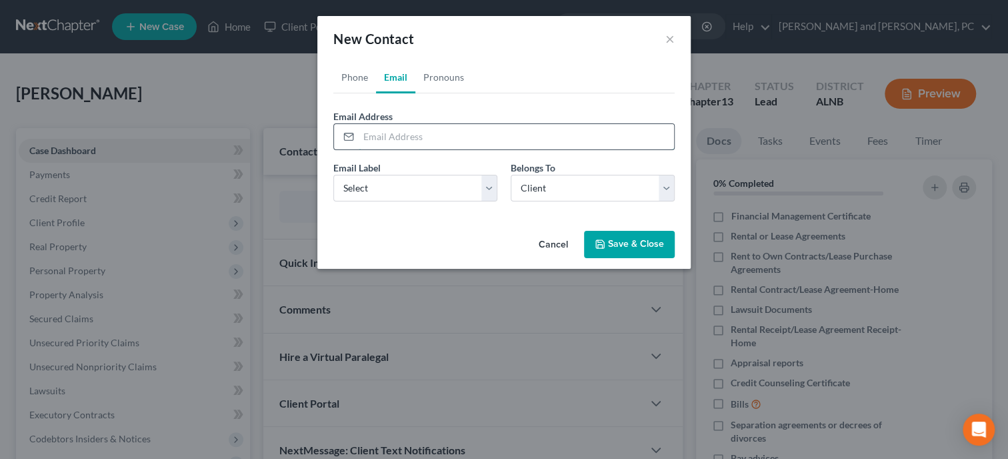
click at [407, 141] on input "email" at bounding box center [516, 136] width 315 height 25
type input "[EMAIL_ADDRESS][DOMAIN_NAME]"
click at [333, 175] on select "Select Home Work Other" at bounding box center [415, 188] width 164 height 27
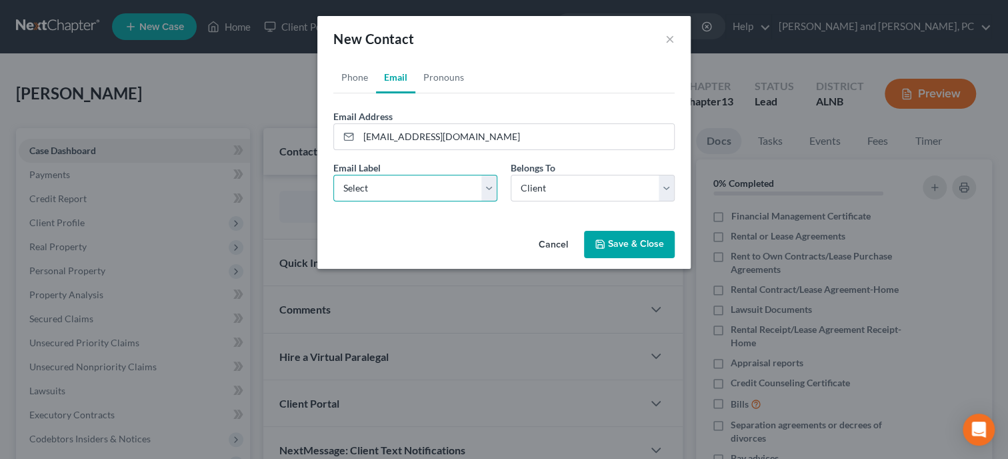
select select "0"
click option "Home" at bounding box center [0, 0] width 0 height 0
click at [616, 248] on button "Save & Close" at bounding box center [629, 245] width 91 height 28
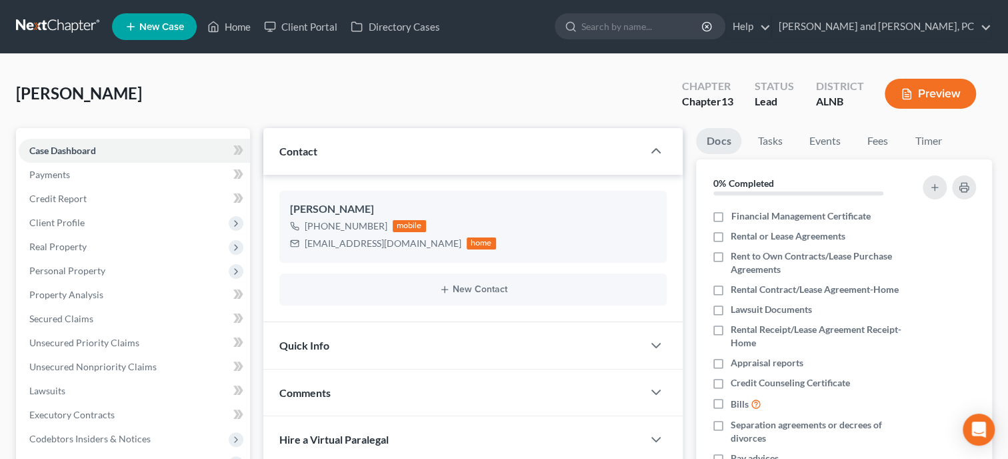
click at [414, 341] on div "Quick Info" at bounding box center [452, 345] width 379 height 46
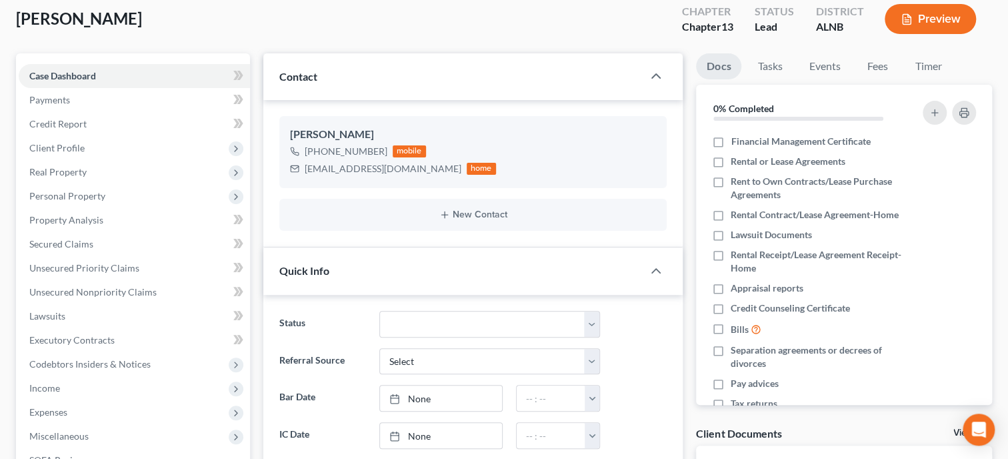
scroll to position [137, 0]
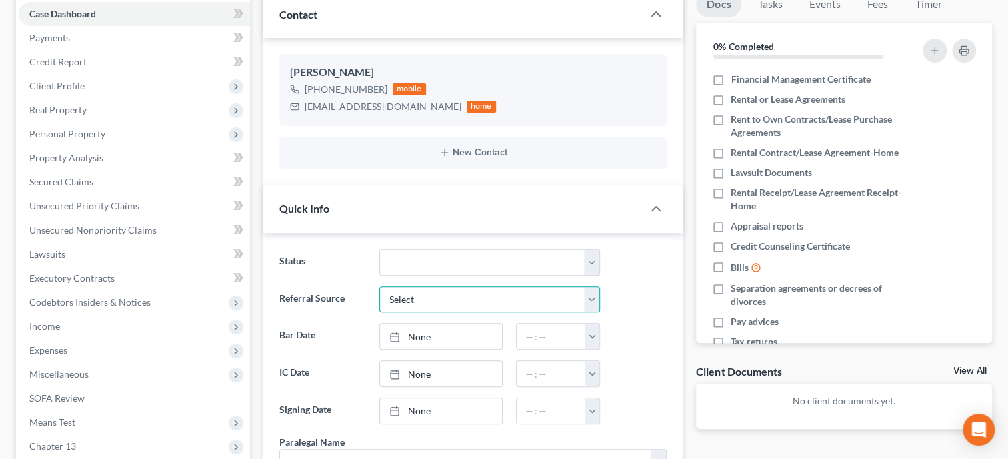
click at [379, 286] on select "Select Word Of Mouth Previous Clients Direct Mail Website Google Search Modern …" at bounding box center [489, 299] width 221 height 27
select select "6"
click option "Other (specify)" at bounding box center [0, 0] width 0 height 0
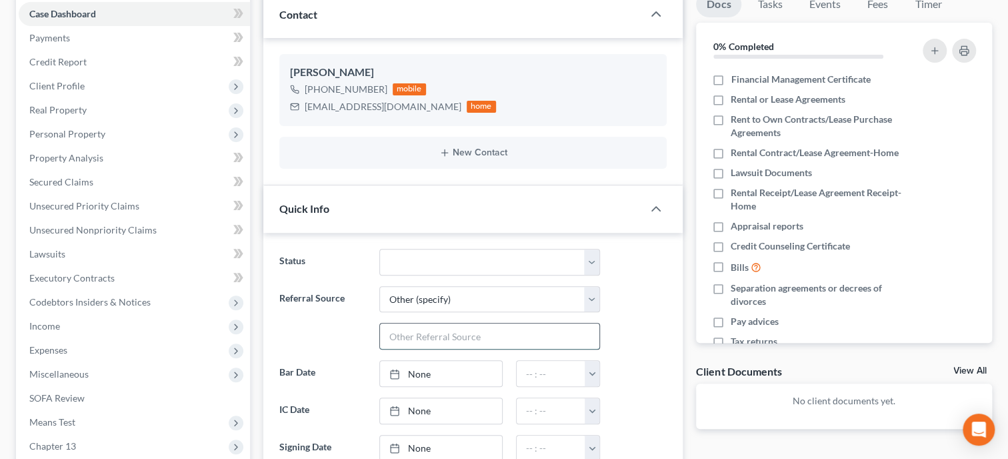
click at [459, 325] on input "text" at bounding box center [489, 335] width 219 height 25
type input "[PERSON_NAME]"
click at [420, 404] on link "None" at bounding box center [441, 410] width 122 height 25
type input "[DATE]"
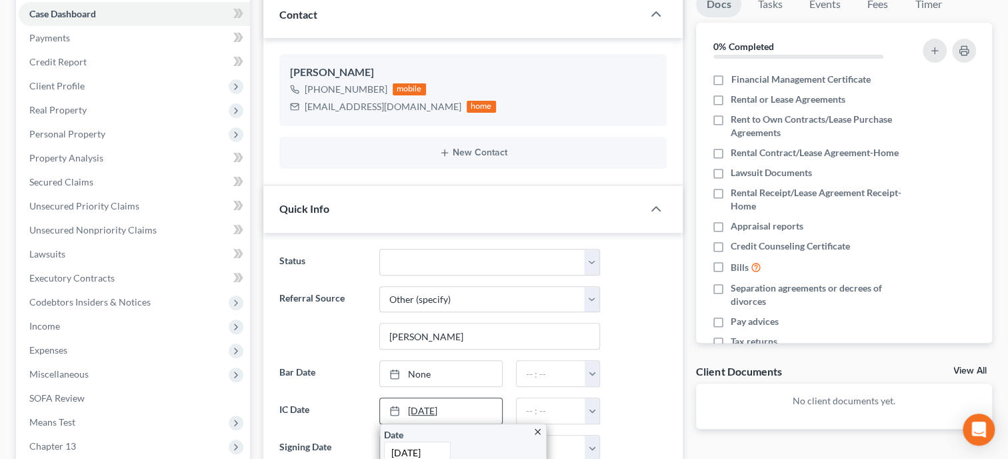
scroll to position [274, 0]
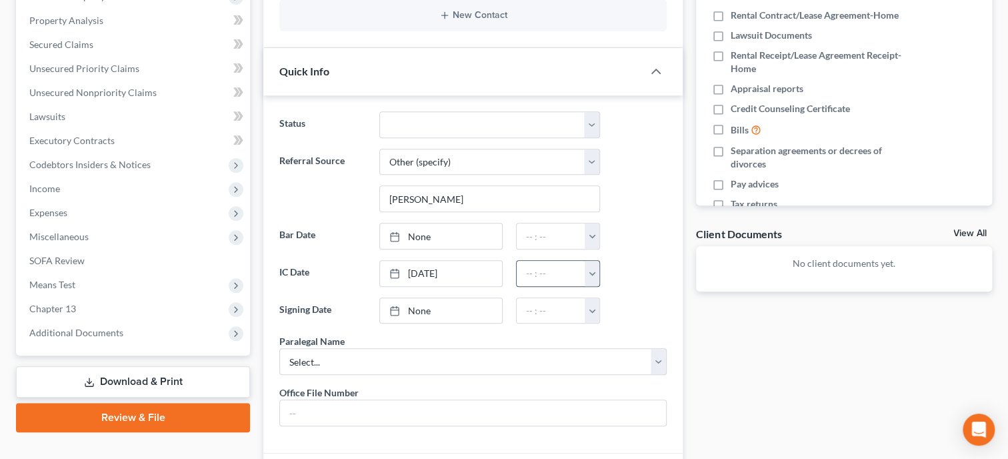
click at [591, 269] on button "button" at bounding box center [592, 273] width 15 height 25
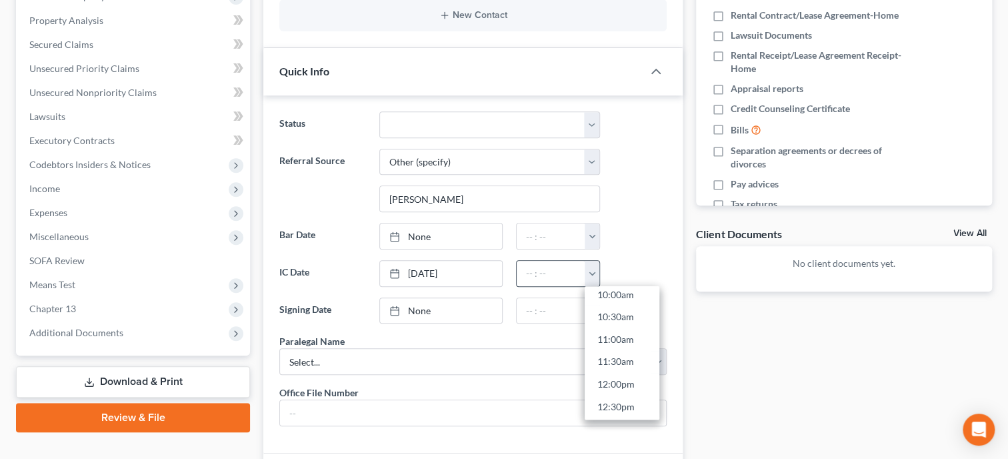
scroll to position [451, 0]
click at [621, 302] on link "10:00am" at bounding box center [622, 300] width 75 height 23
type input "10:00am"
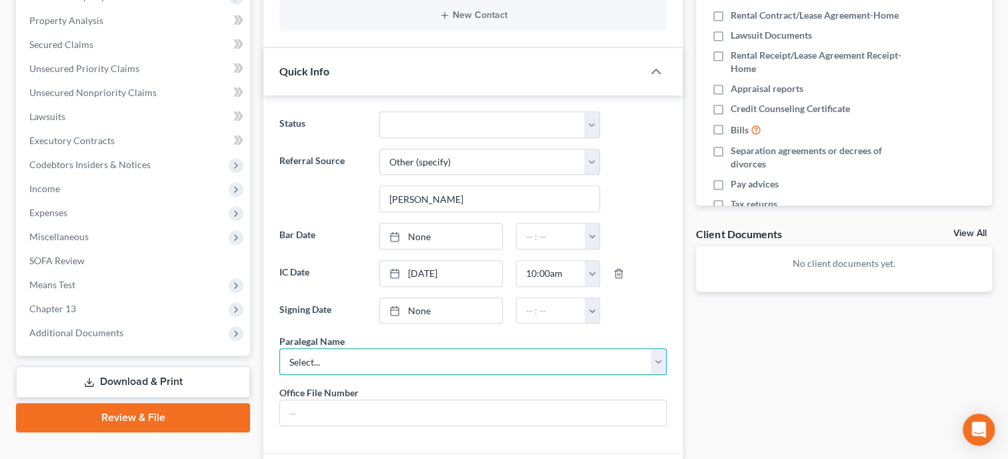
click at [279, 348] on select "Select... [PERSON_NAME]" at bounding box center [472, 361] width 387 height 27
select select "0"
click option "[PERSON_NAME]" at bounding box center [0, 0] width 0 height 0
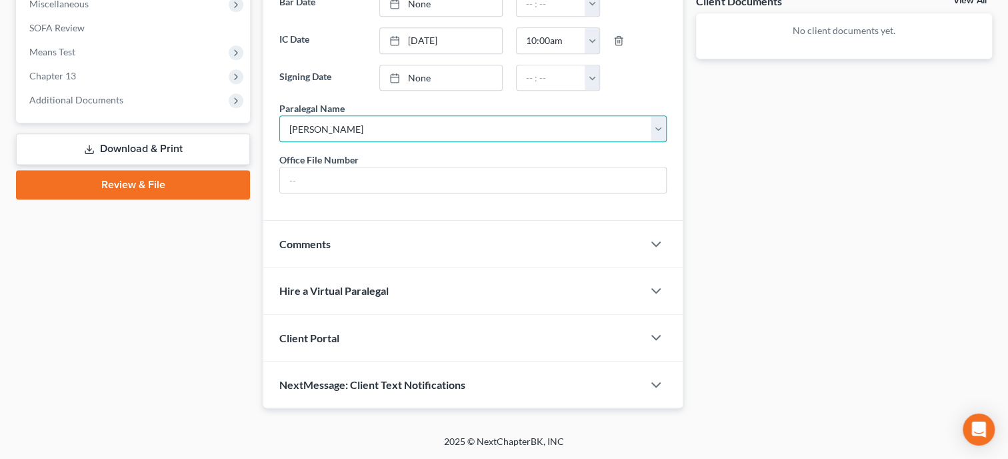
scroll to position [531, 0]
click at [459, 340] on div "Client Portal" at bounding box center [452, 338] width 379 height 46
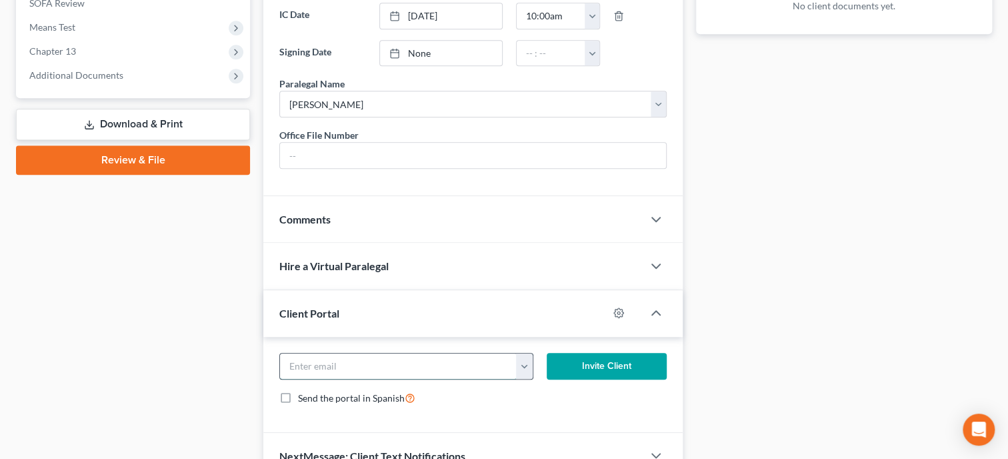
click at [446, 379] on input "email" at bounding box center [398, 365] width 237 height 25
type input "[EMAIL_ADDRESS][DOMAIN_NAME]"
click at [607, 379] on button "Invite Client" at bounding box center [607, 366] width 120 height 27
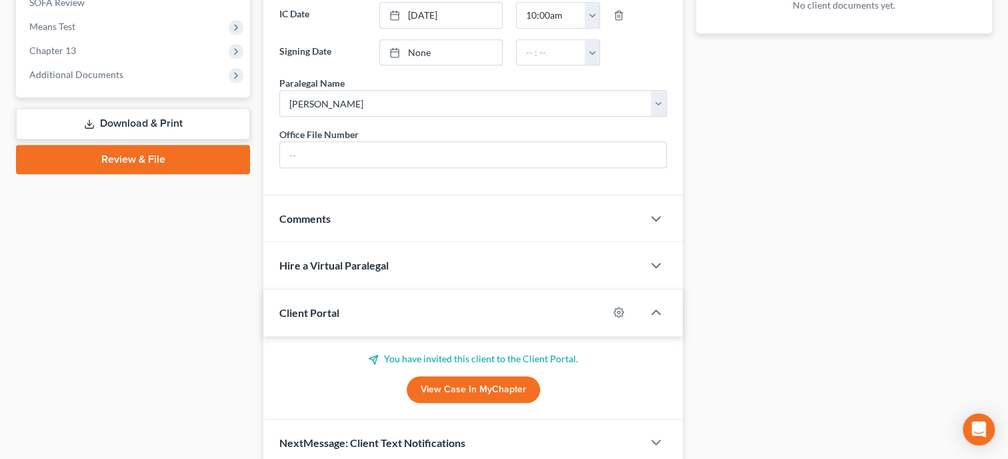
scroll to position [615, 0]
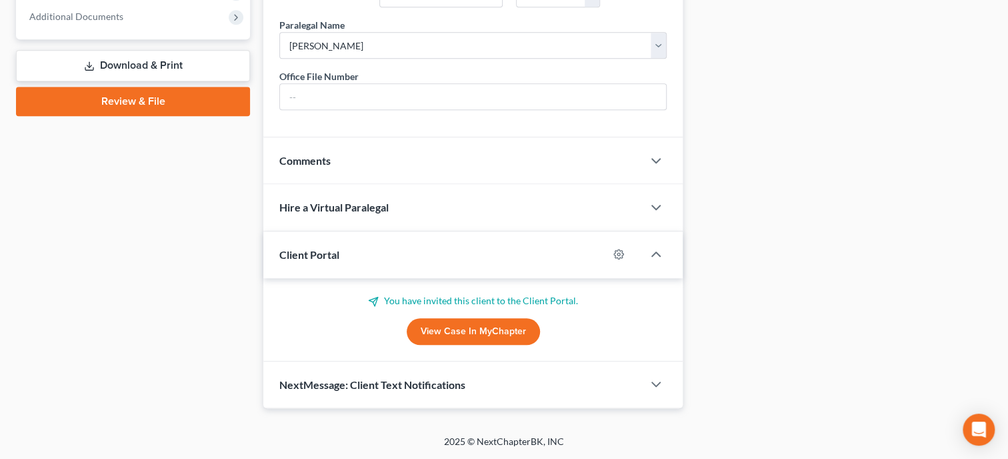
click at [511, 384] on div "NextMessage: Client Text Notifications" at bounding box center [452, 384] width 379 height 46
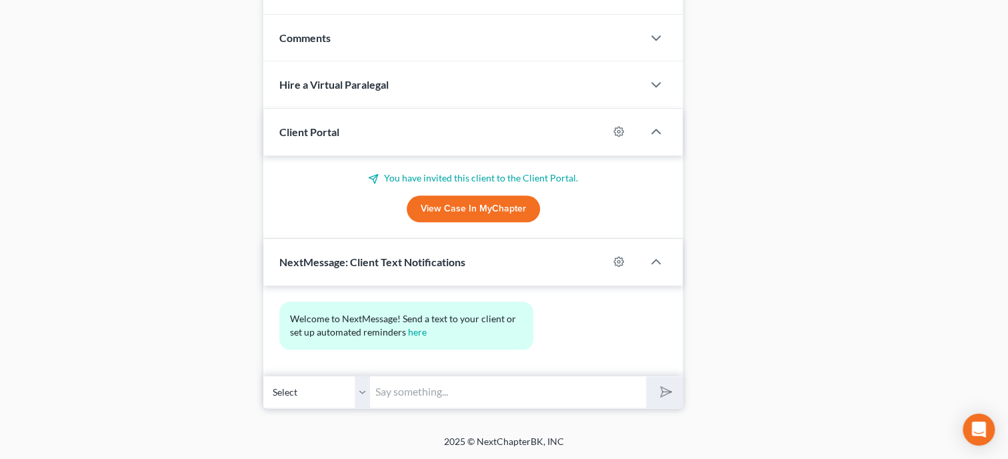
scroll to position [736, 0]
click at [511, 384] on input "text" at bounding box center [508, 391] width 276 height 33
type input "Thank you for choosing [PERSON_NAME] and [PERSON_NAME], P.C. If you have any qu…"
click at [672, 387] on button "submit" at bounding box center [664, 391] width 37 height 31
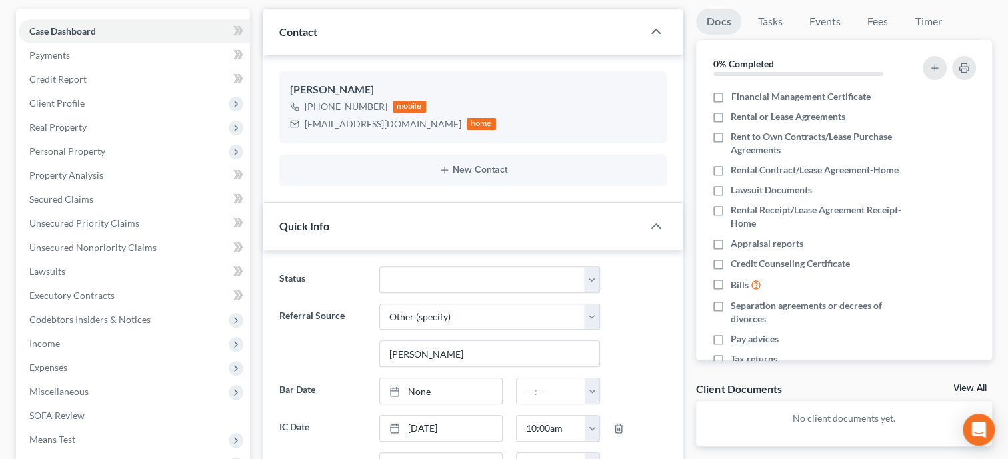
scroll to position [0, 0]
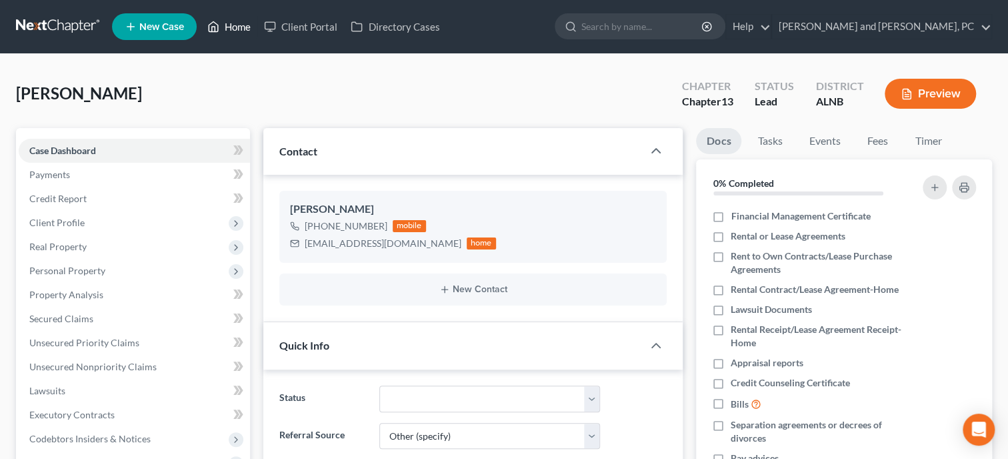
click at [249, 27] on link "Home" at bounding box center [229, 27] width 57 height 24
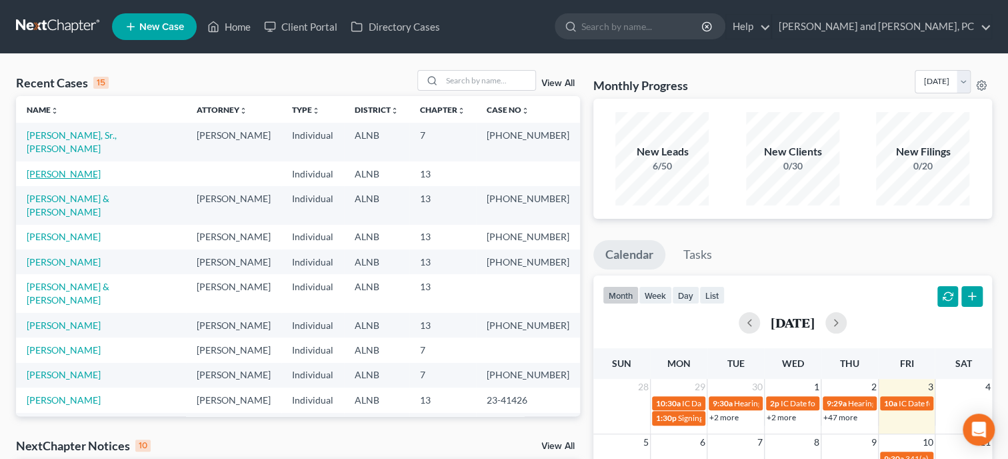
click at [79, 168] on link "[PERSON_NAME]" at bounding box center [64, 173] width 74 height 11
select select "6"
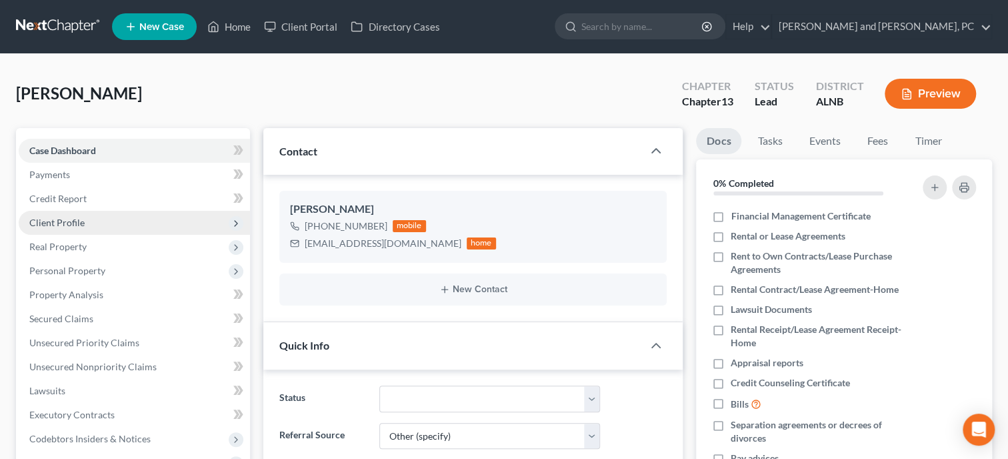
select select "0"
click at [85, 213] on span "Client Profile" at bounding box center [134, 223] width 231 height 24
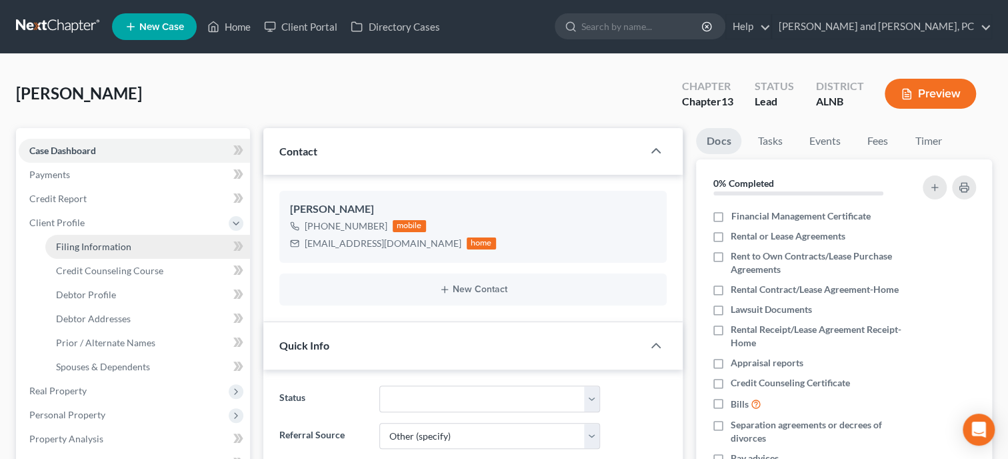
click at [91, 245] on span "Filing Information" at bounding box center [93, 246] width 75 height 11
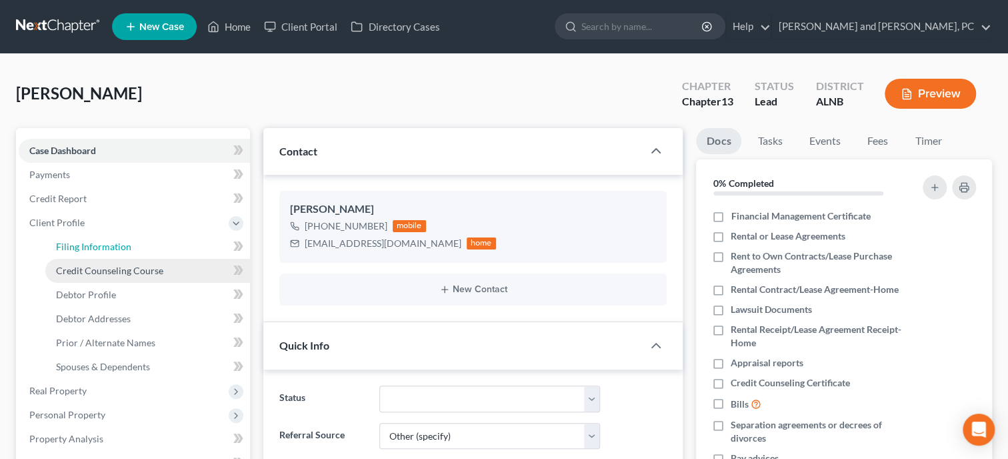
select select "1"
select select "0"
select select "3"
select select "1"
select select "0"
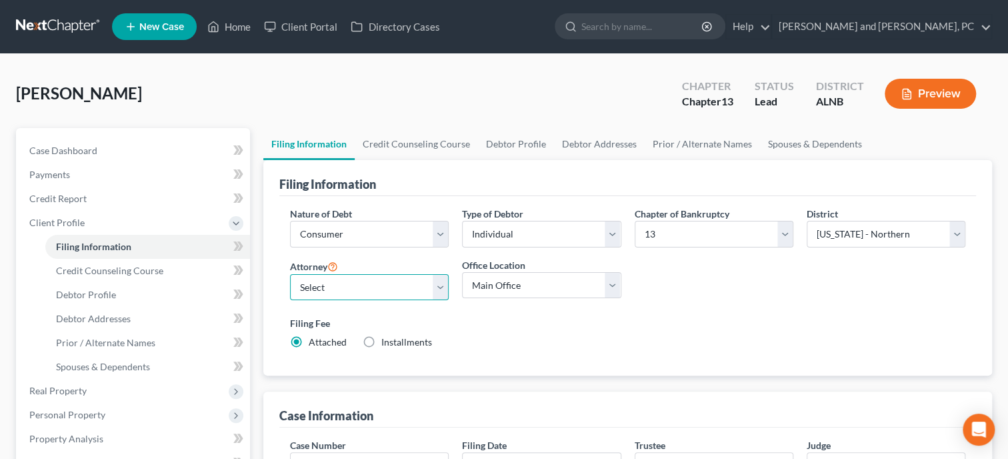
select select "0"
click option "[PERSON_NAME] - [GEOGRAPHIC_DATA]" at bounding box center [0, 0] width 0 height 0
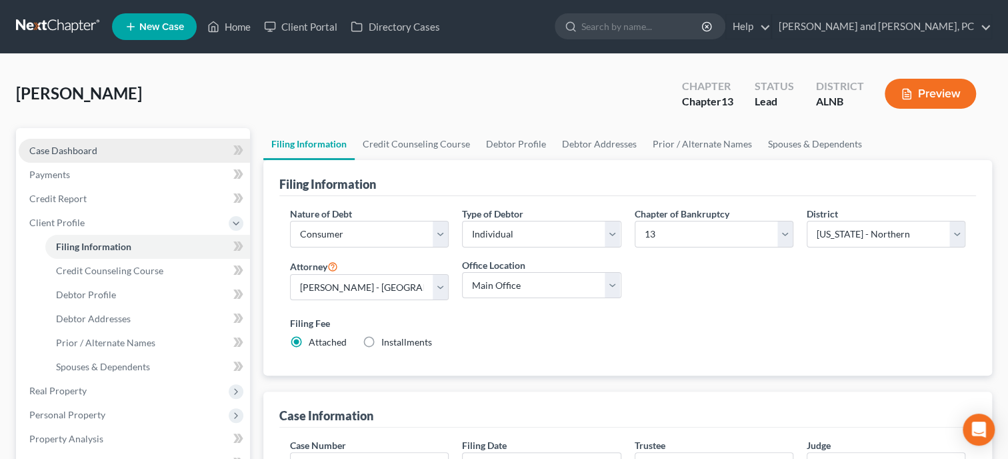
click at [99, 160] on link "Case Dashboard" at bounding box center [134, 151] width 231 height 24
select select "6"
select select "0"
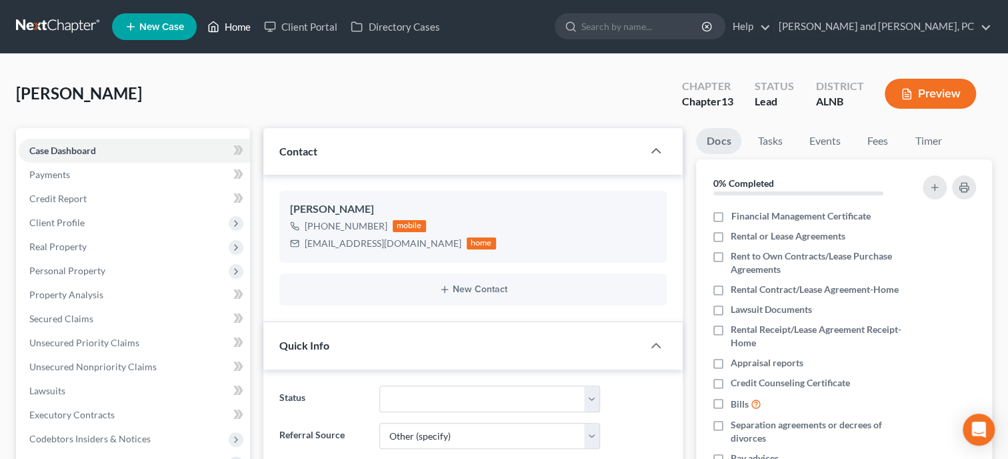
click at [245, 28] on link "Home" at bounding box center [229, 27] width 57 height 24
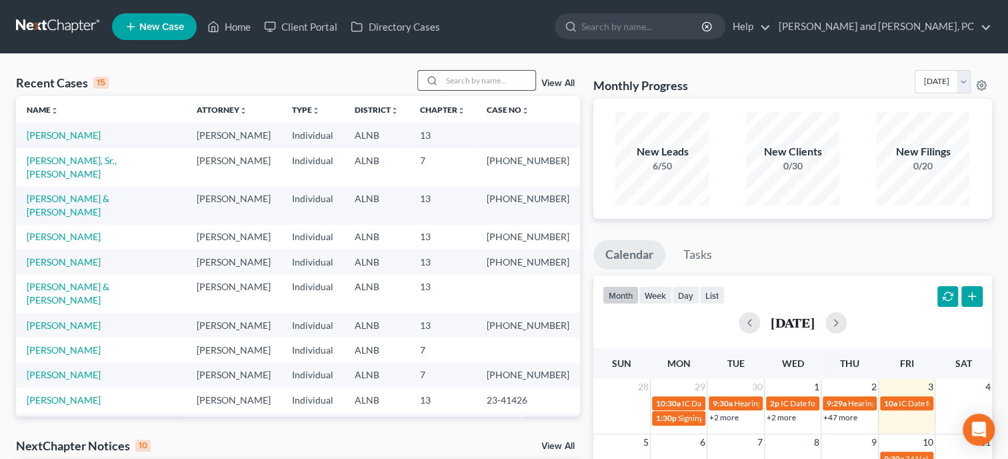
click at [442, 71] on input "search" at bounding box center [488, 80] width 93 height 19
type input "[PERSON_NAME]"
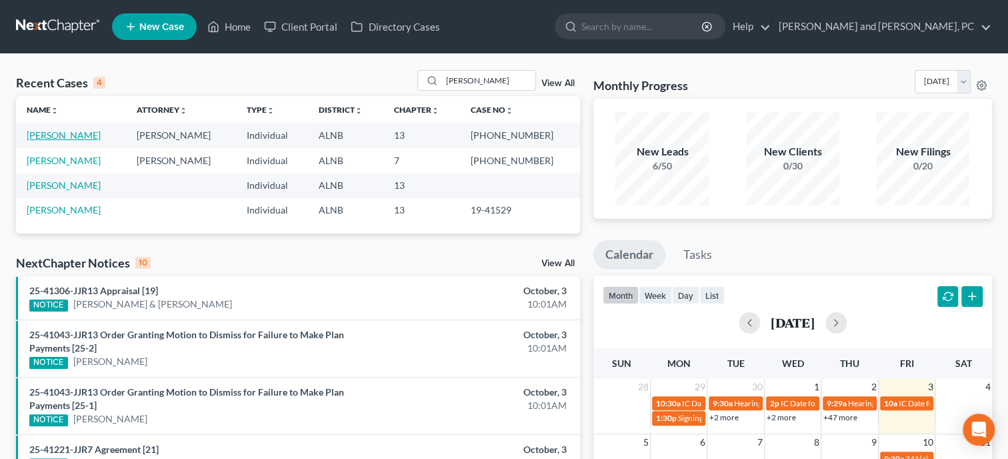
click at [64, 138] on link "[PERSON_NAME]" at bounding box center [64, 134] width 74 height 11
select select "1"
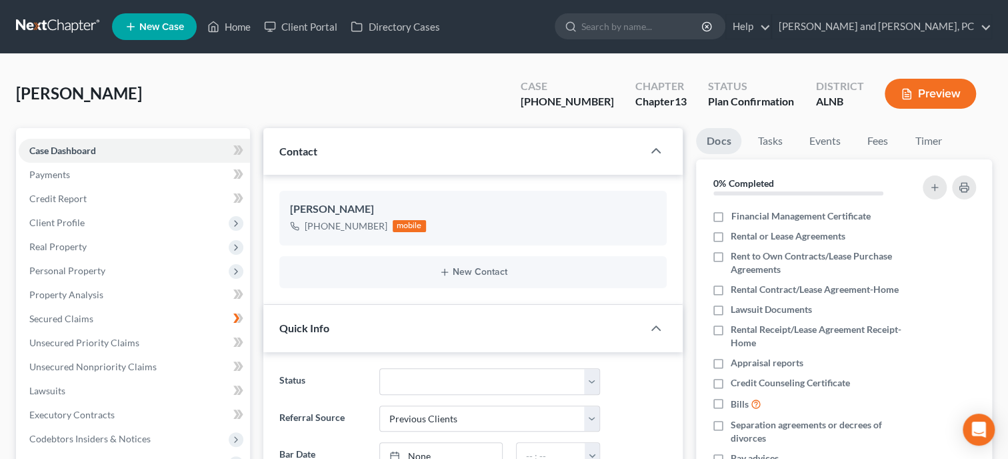
scroll to position [59, 0]
click at [245, 23] on link "Home" at bounding box center [229, 27] width 57 height 24
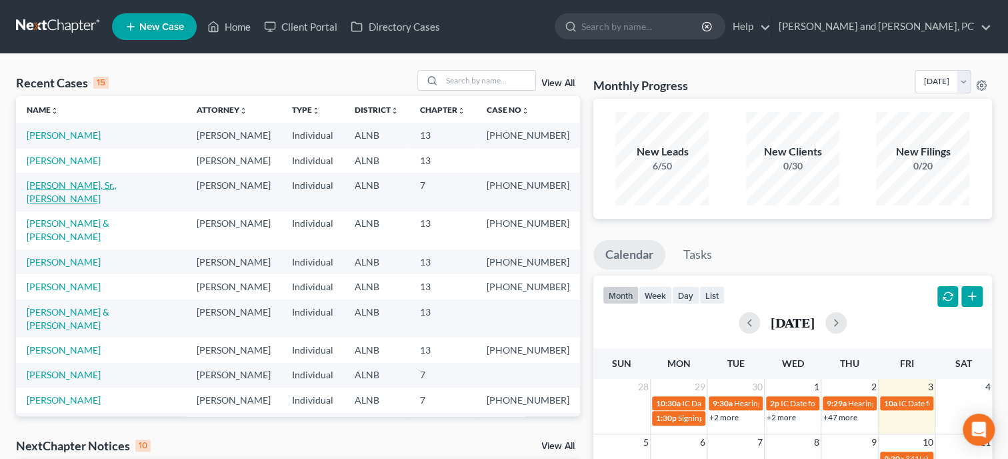
click at [93, 181] on link "[PERSON_NAME], Sr., [PERSON_NAME]" at bounding box center [72, 191] width 90 height 25
select select "4"
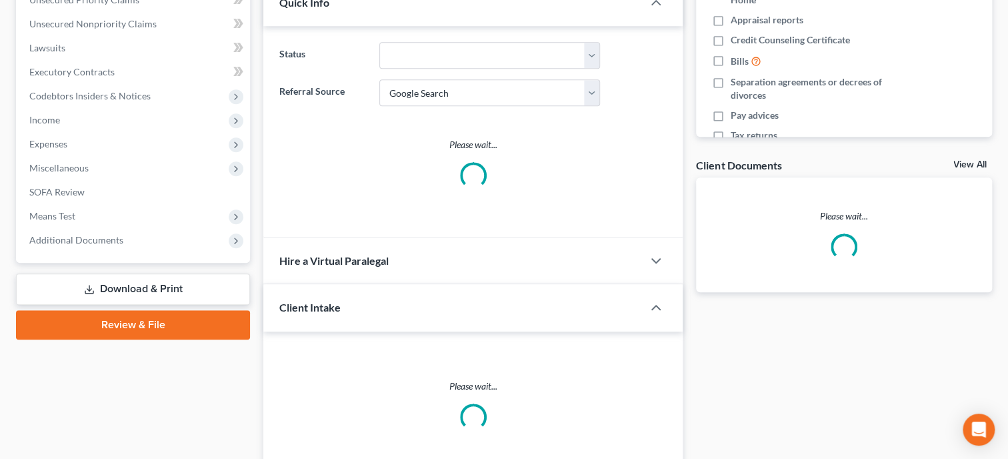
select select "0"
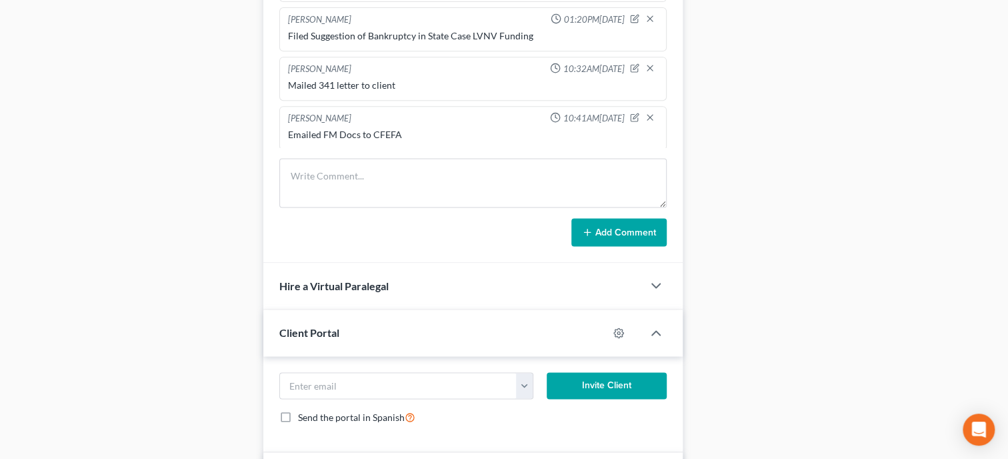
scroll to position [1028, 0]
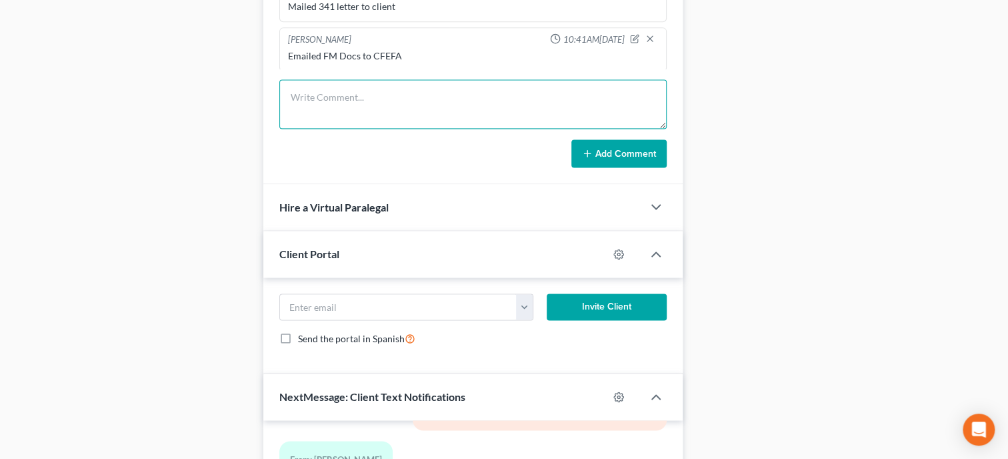
click at [345, 129] on textarea at bounding box center [472, 103] width 387 height 49
type textarea "Uploaded ALL documents to Trustee website."
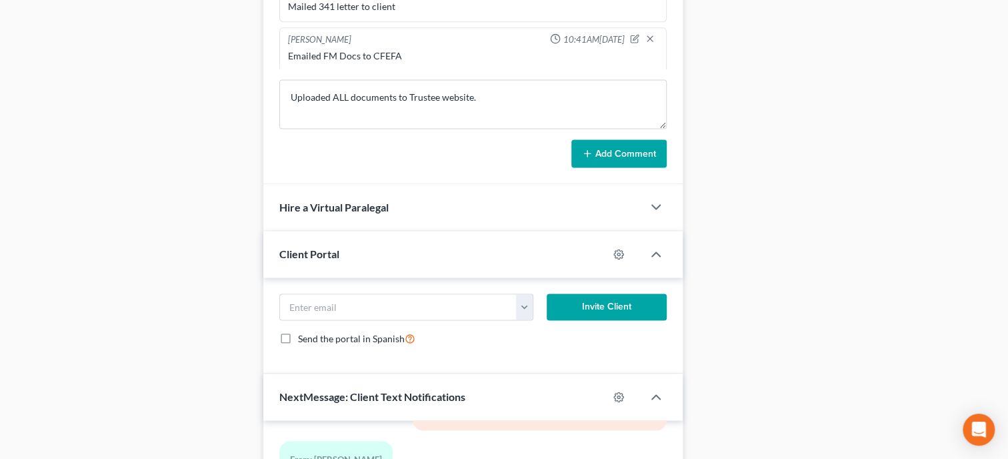
click at [603, 167] on button "Add Comment" at bounding box center [618, 153] width 95 height 28
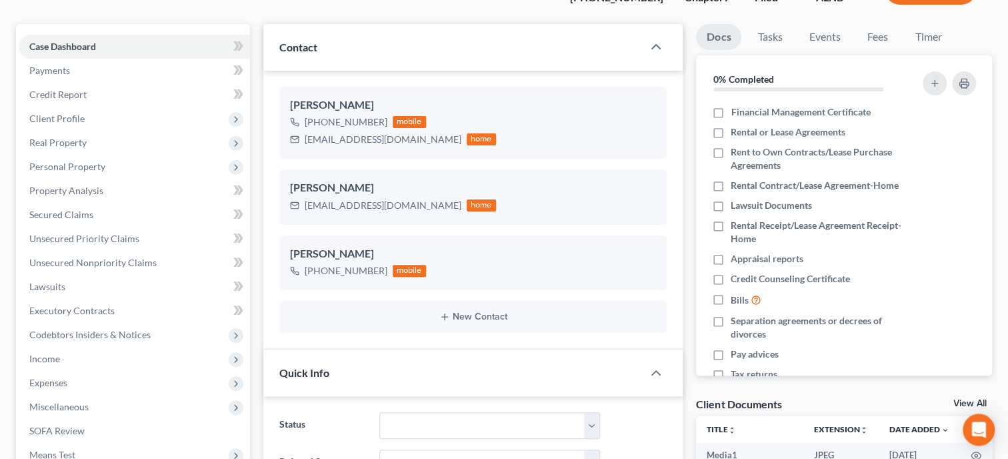
scroll to position [0, 0]
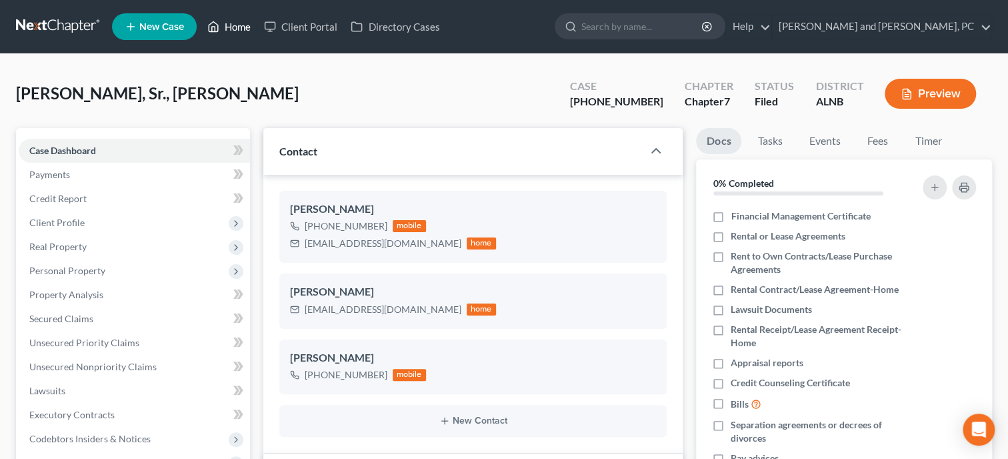
click at [243, 29] on link "Home" at bounding box center [229, 27] width 57 height 24
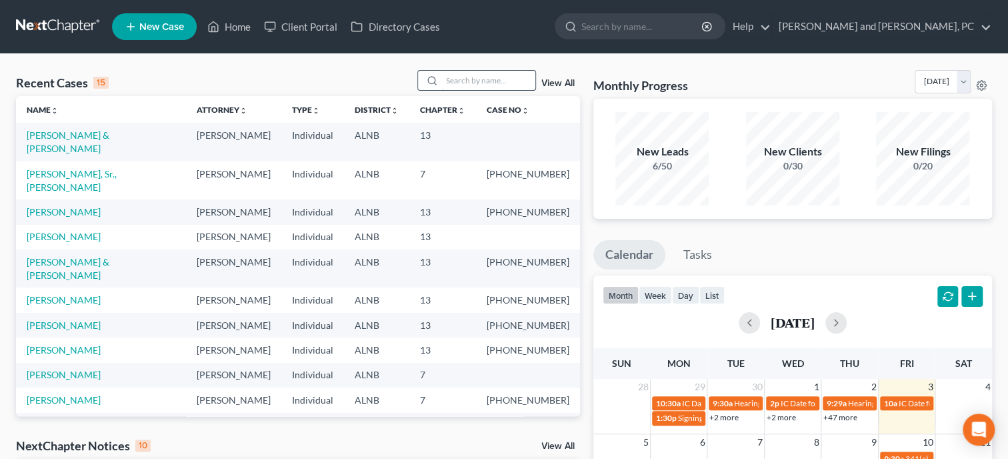
click at [495, 77] on input "search" at bounding box center [488, 80] width 93 height 19
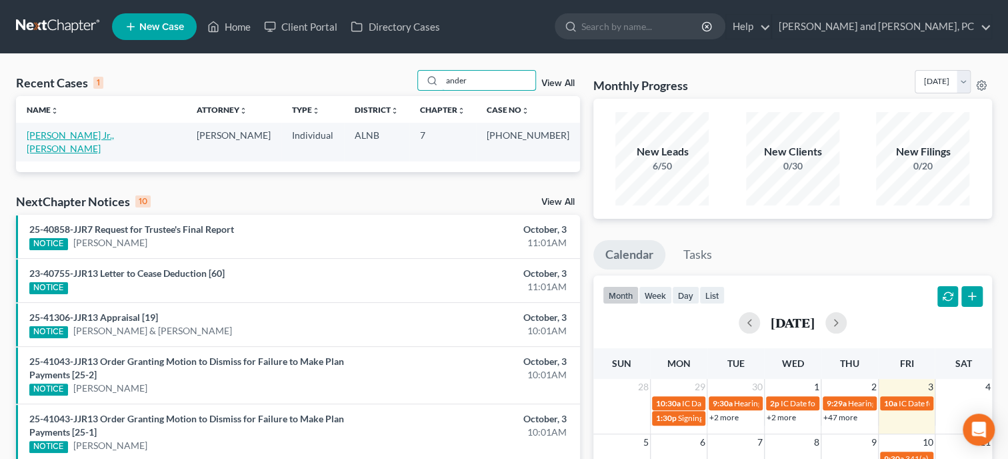
type input "ander"
click at [91, 135] on link "[PERSON_NAME] Jr., [PERSON_NAME]" at bounding box center [70, 141] width 87 height 25
select select "6"
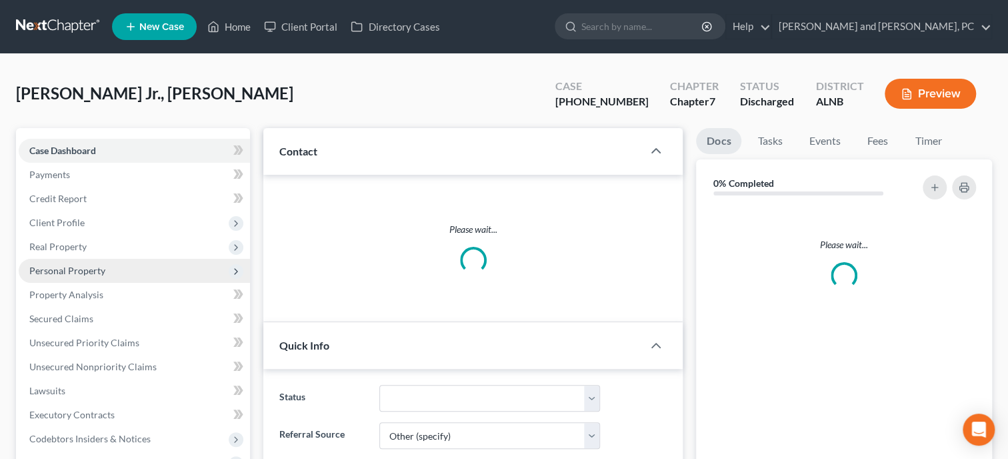
select select "0"
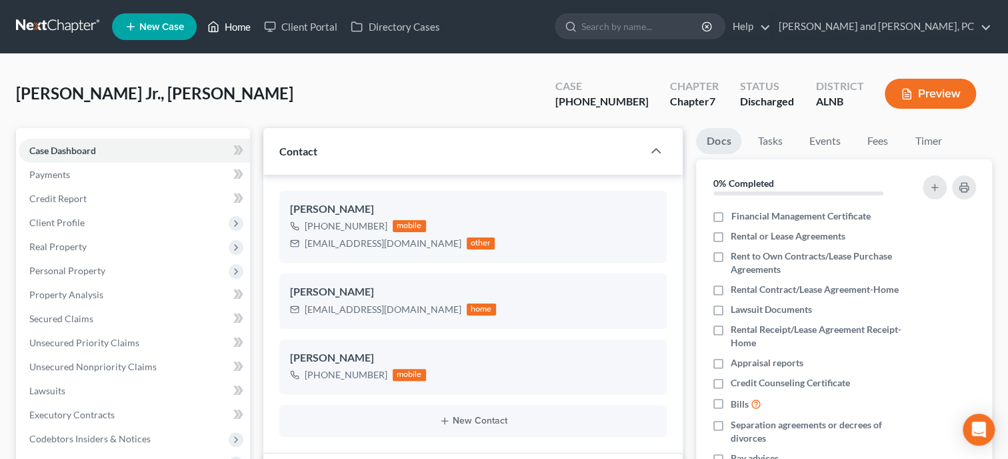
click at [243, 24] on link "Home" at bounding box center [229, 27] width 57 height 24
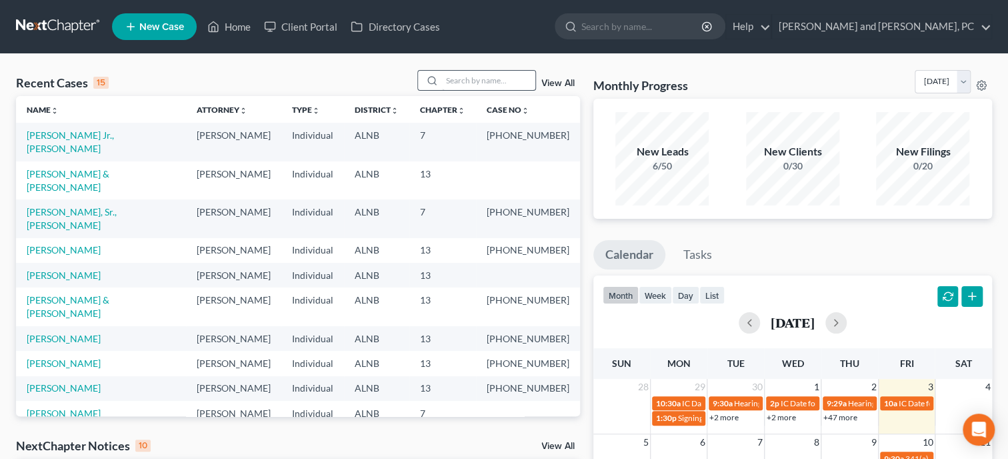
click at [476, 80] on input "search" at bounding box center [488, 80] width 93 height 19
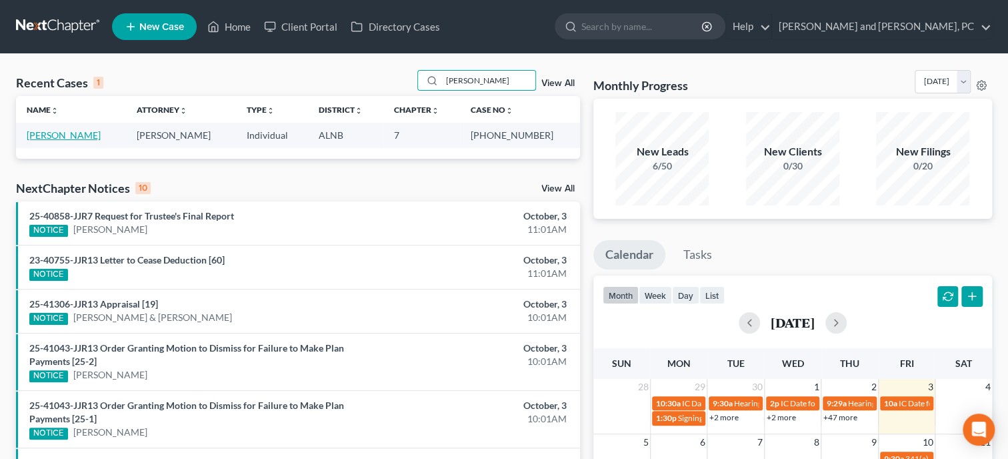
type input "[PERSON_NAME]"
click at [82, 135] on link "[PERSON_NAME]" at bounding box center [64, 134] width 74 height 11
select select "6"
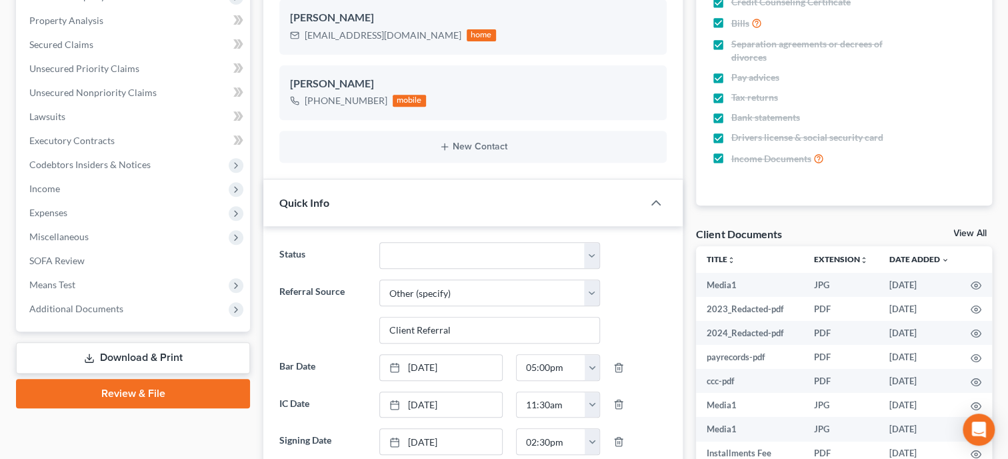
scroll to position [2771, 0]
select select "0"
click option "Discharged" at bounding box center [0, 0] width 0 height 0
click at [120, 113] on link "Lawsuits" at bounding box center [134, 117] width 231 height 24
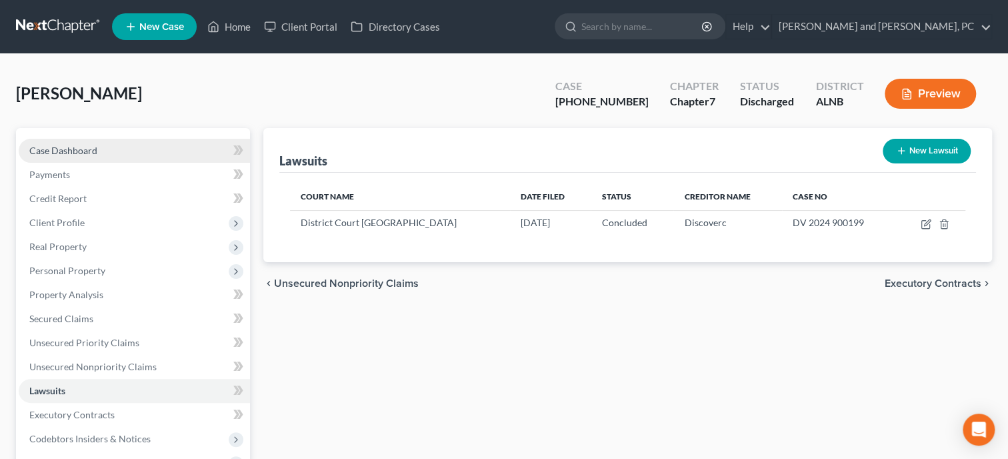
click at [89, 151] on span "Case Dashboard" at bounding box center [63, 150] width 68 height 11
select select "0"
select select "6"
select select "0"
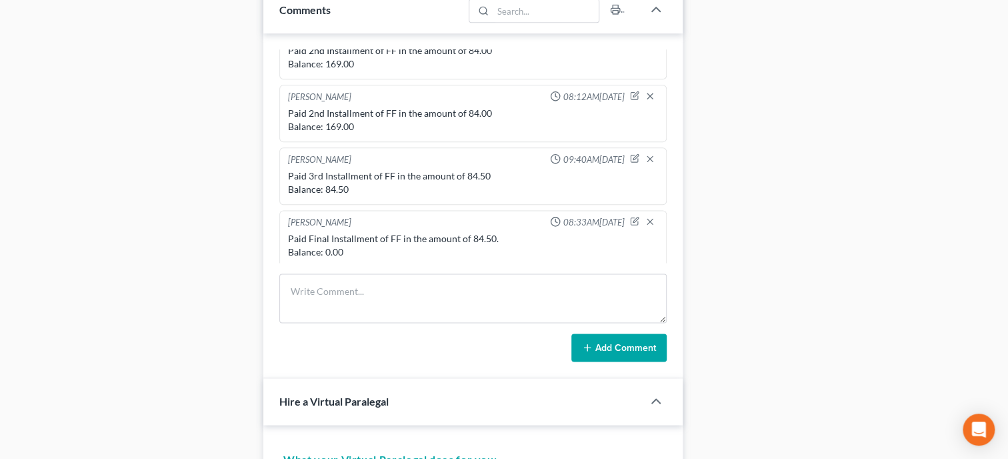
scroll to position [891, 0]
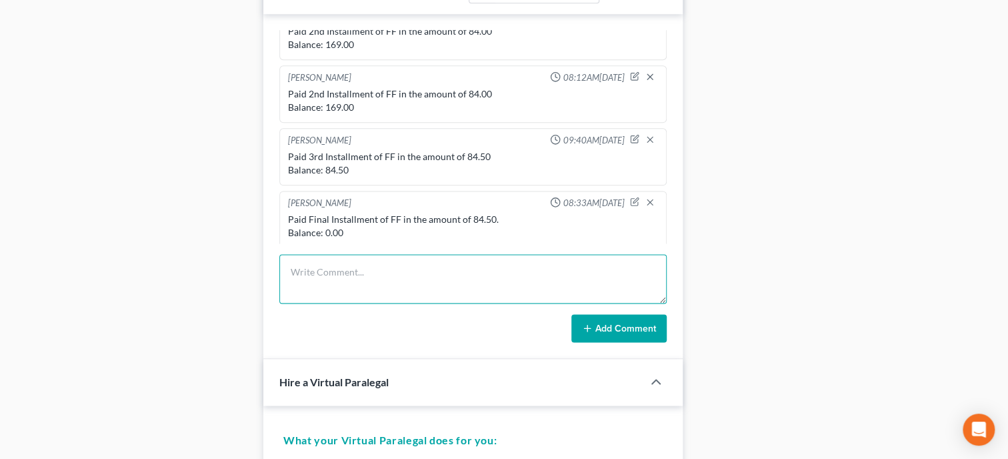
click at [562, 290] on textarea at bounding box center [472, 278] width 387 height 49
type textarea "Filed Discharge Order in State Case"
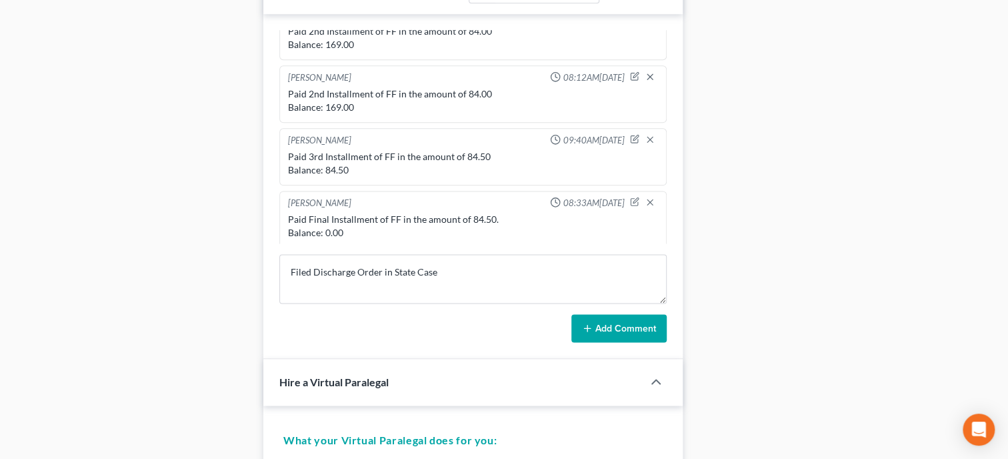
click at [658, 342] on button "Add Comment" at bounding box center [618, 328] width 95 height 28
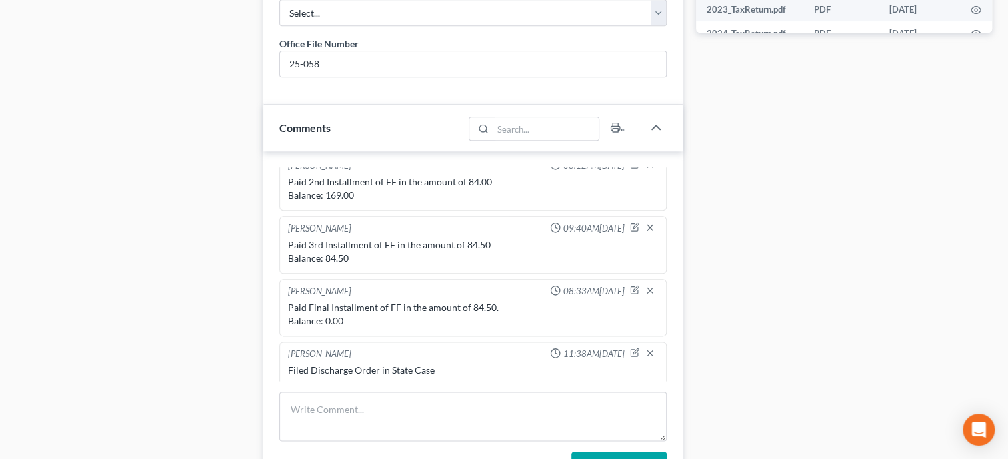
scroll to position [1234, 0]
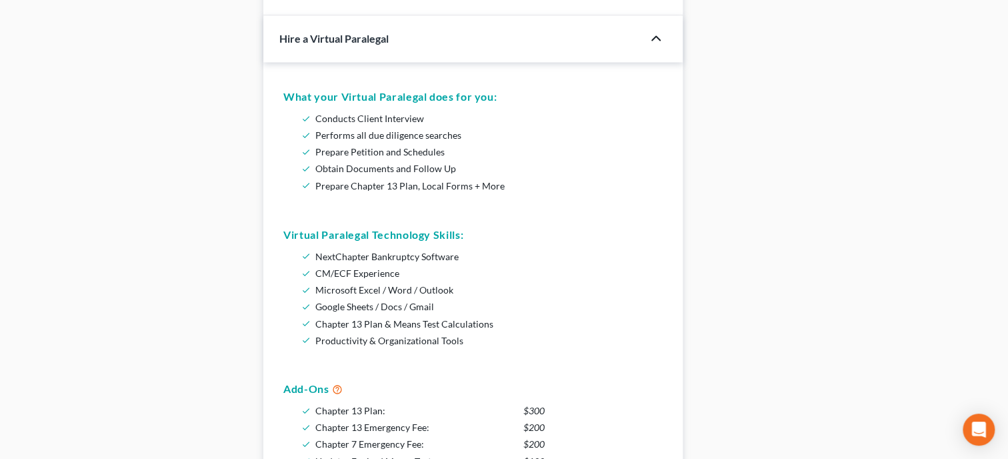
click at [659, 46] on icon "button" at bounding box center [656, 38] width 16 height 16
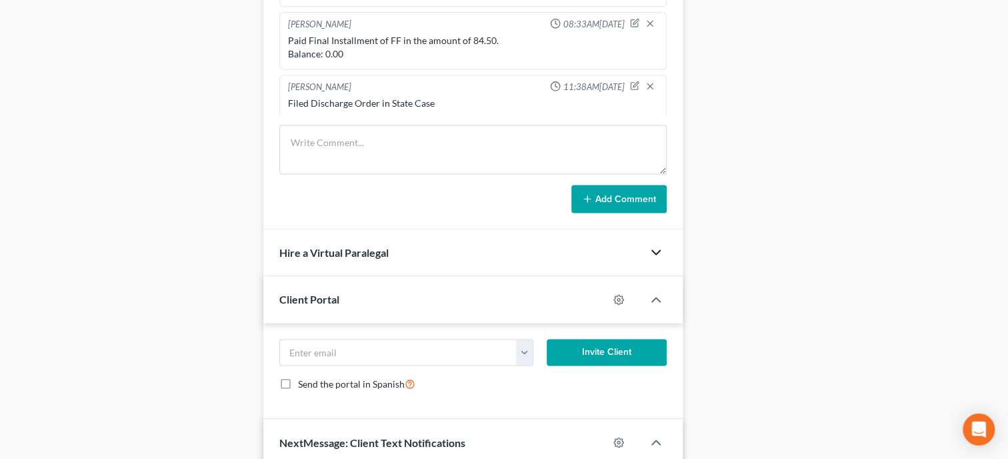
scroll to position [960, 0]
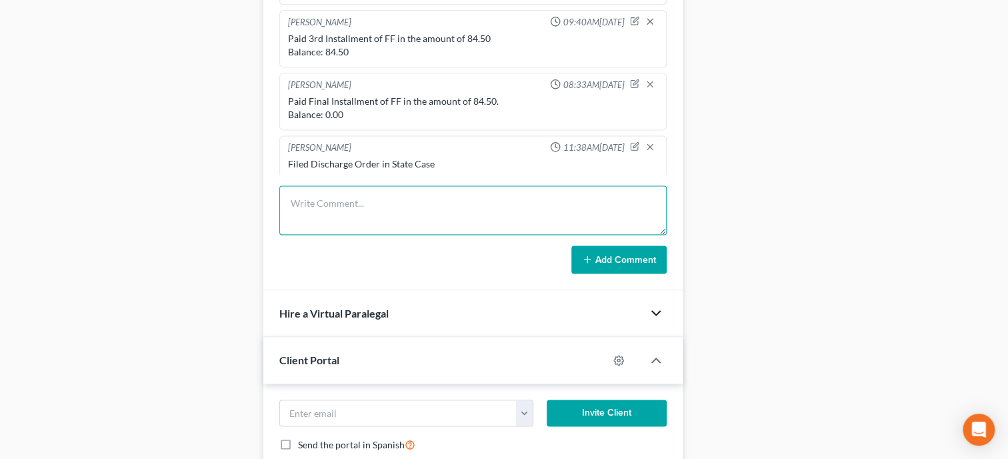
click at [527, 235] on textarea at bounding box center [472, 209] width 387 height 49
type textarea "Mailed Discharge Order and letter to client"
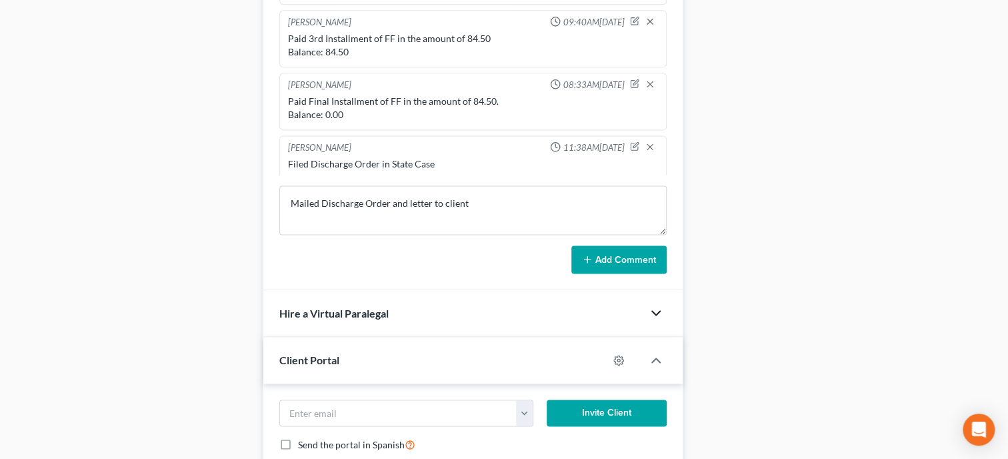
click at [596, 273] on button "Add Comment" at bounding box center [618, 259] width 95 height 28
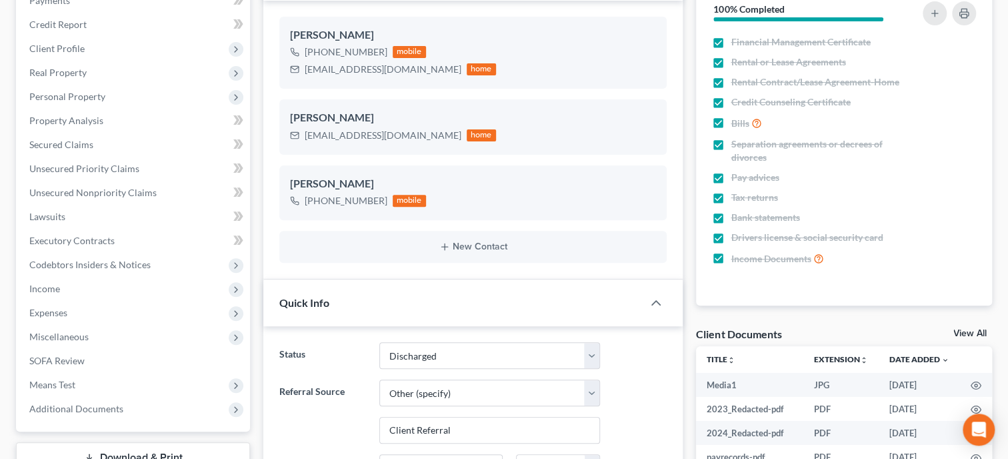
scroll to position [0, 0]
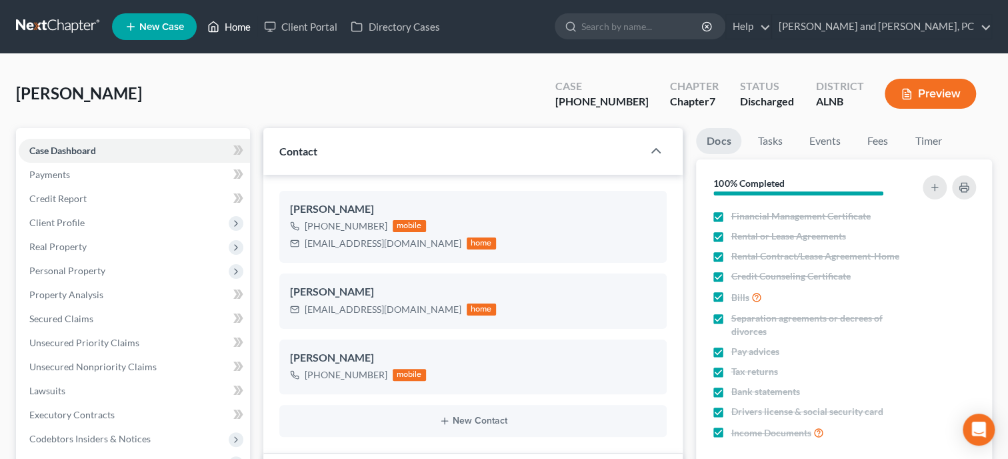
click at [233, 27] on link "Home" at bounding box center [229, 27] width 57 height 24
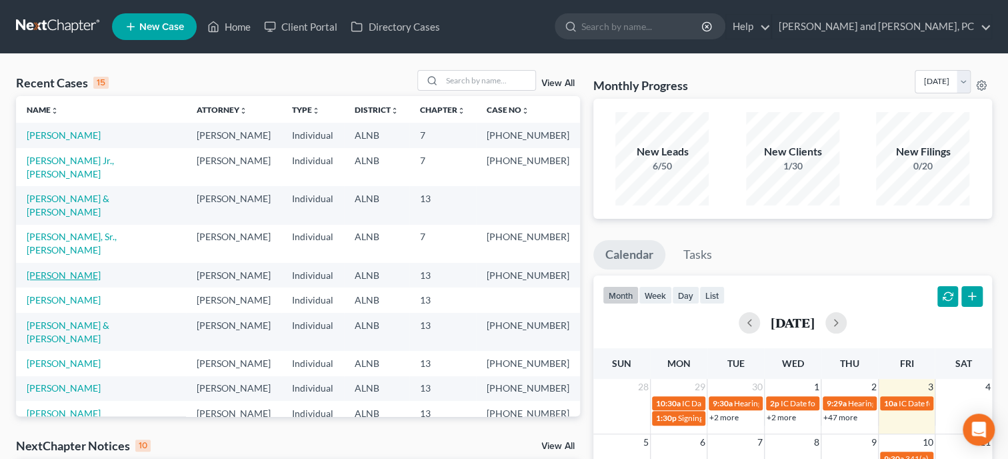
click at [77, 269] on link "[PERSON_NAME]" at bounding box center [64, 274] width 74 height 11
select select "1"
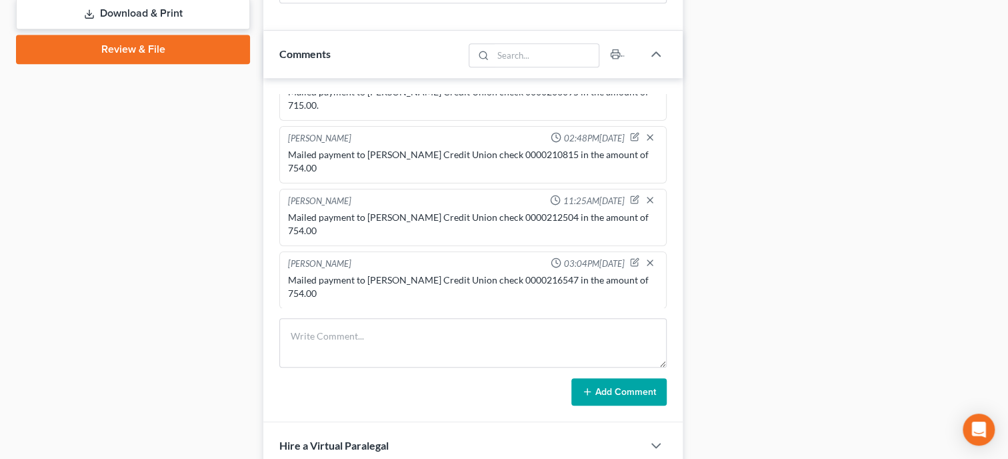
scroll to position [754, 0]
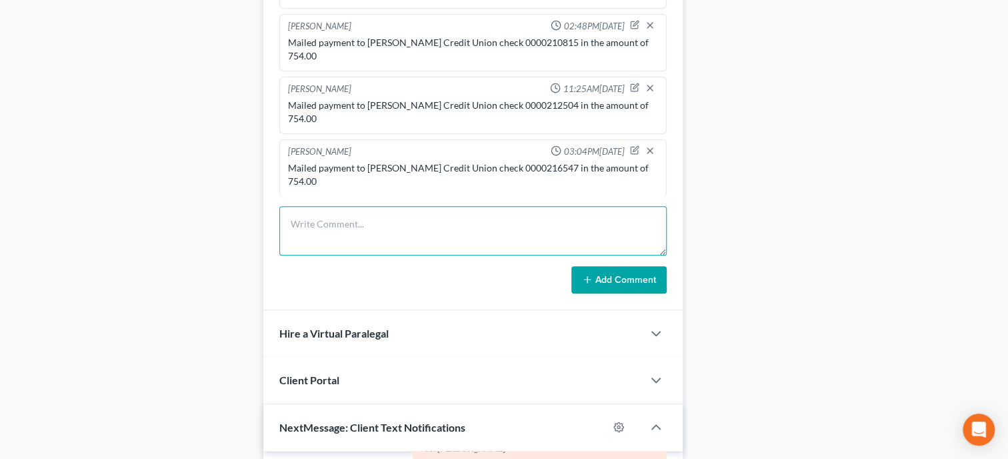
click at [411, 255] on textarea at bounding box center [472, 230] width 387 height 49
type textarea "Mailed payment to [PERSON_NAME] Credit Union check number 0000220418 in the amo…"
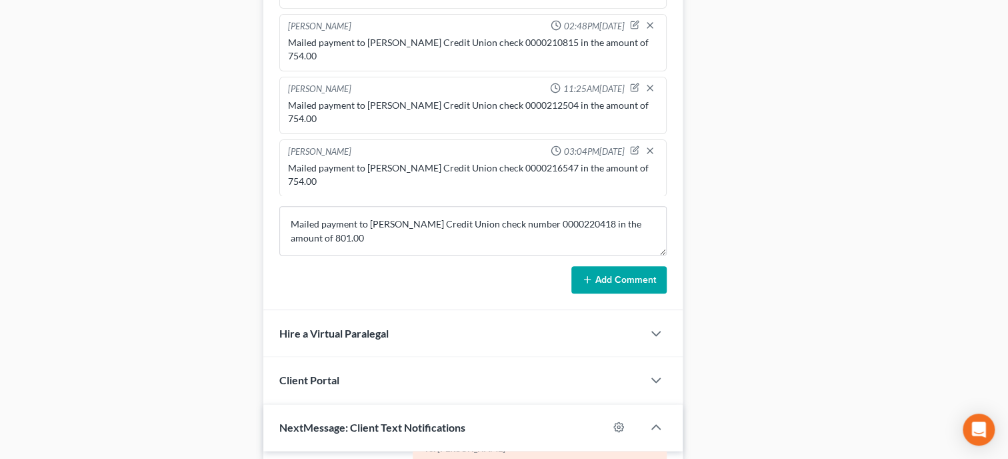
click at [638, 294] on button "Add Comment" at bounding box center [618, 280] width 95 height 28
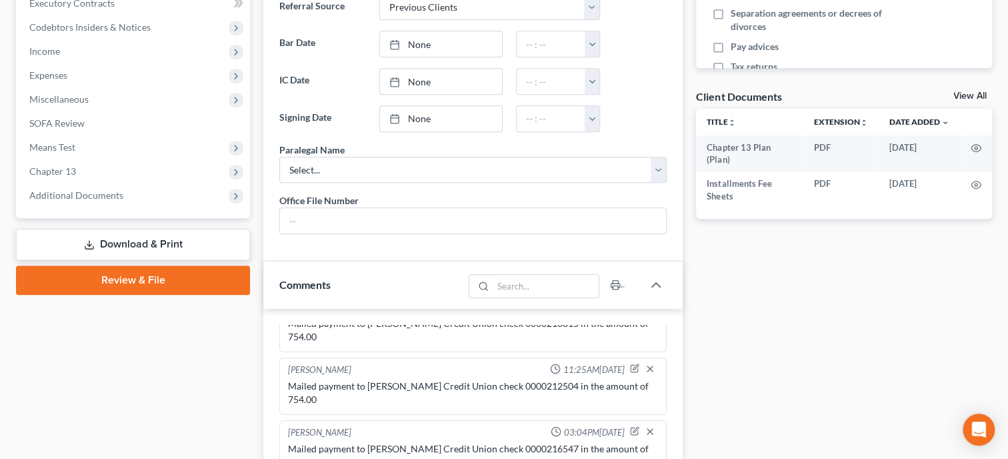
scroll to position [0, 0]
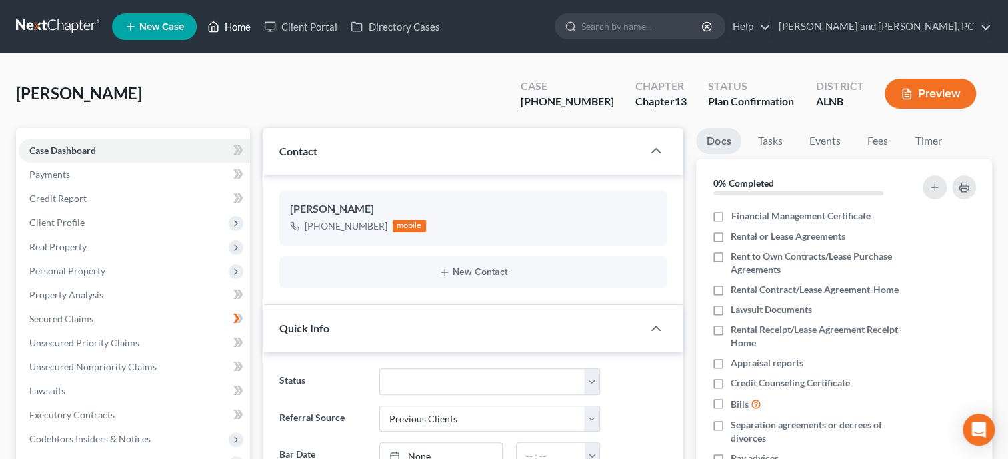
click at [215, 31] on polyline at bounding box center [213, 29] width 3 height 5
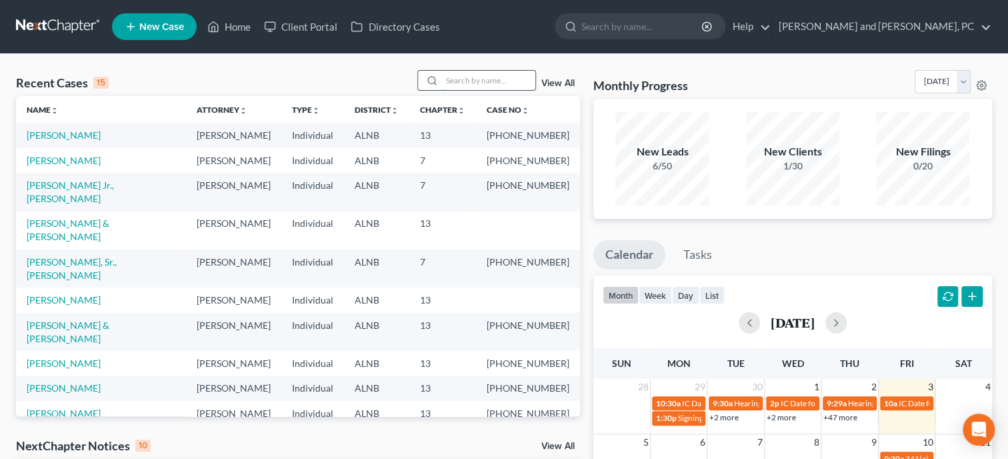
click at [479, 85] on input "search" at bounding box center [488, 80] width 93 height 19
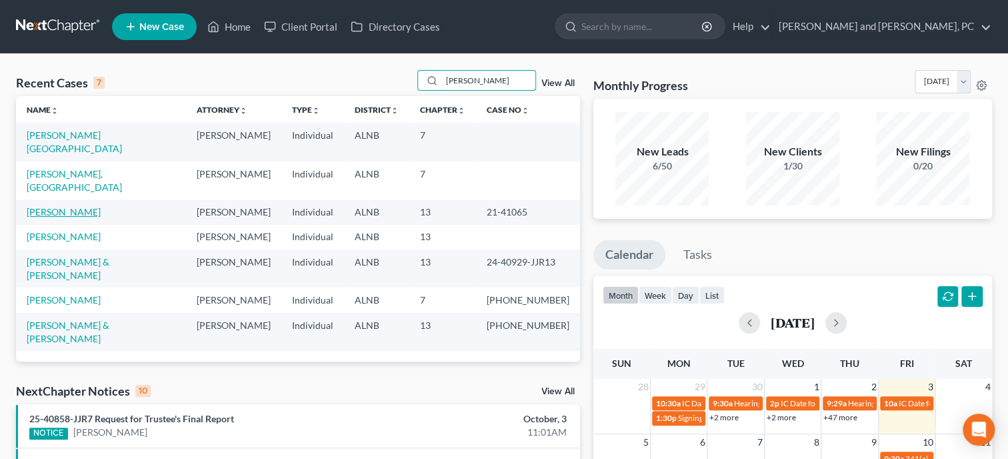
type input "[PERSON_NAME]"
click at [65, 206] on link "[PERSON_NAME]" at bounding box center [64, 211] width 74 height 11
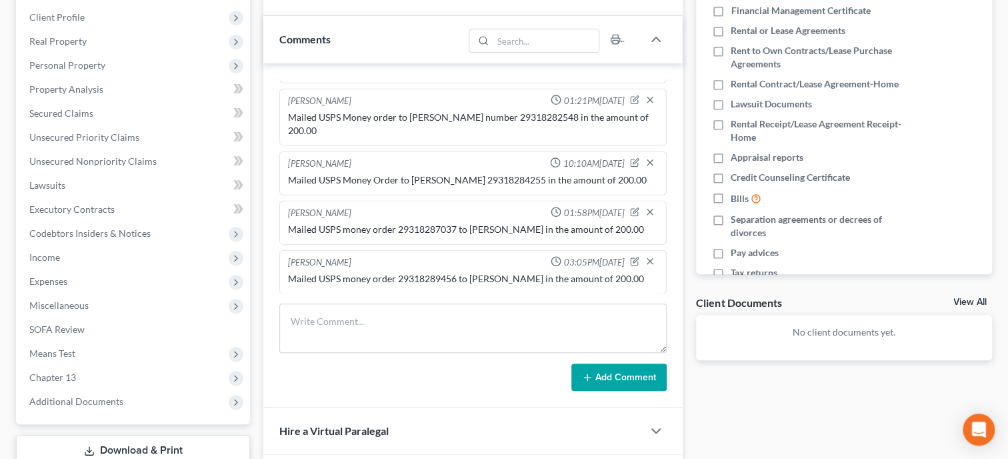
scroll to position [343, 0]
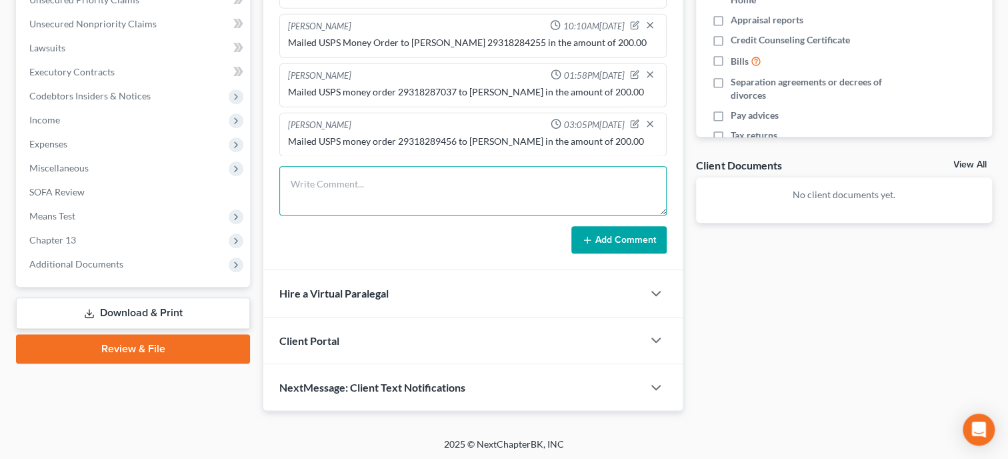
click at [349, 199] on textarea at bounding box center [472, 190] width 387 height 49
type textarea "Mailed USPS moneyorder 29318293304 in the amount of 200.00"
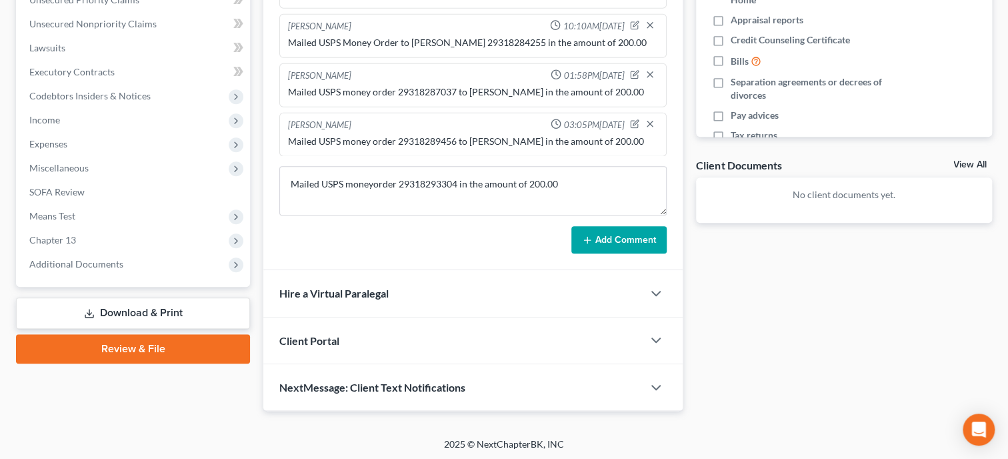
click at [603, 234] on button "Add Comment" at bounding box center [618, 240] width 95 height 28
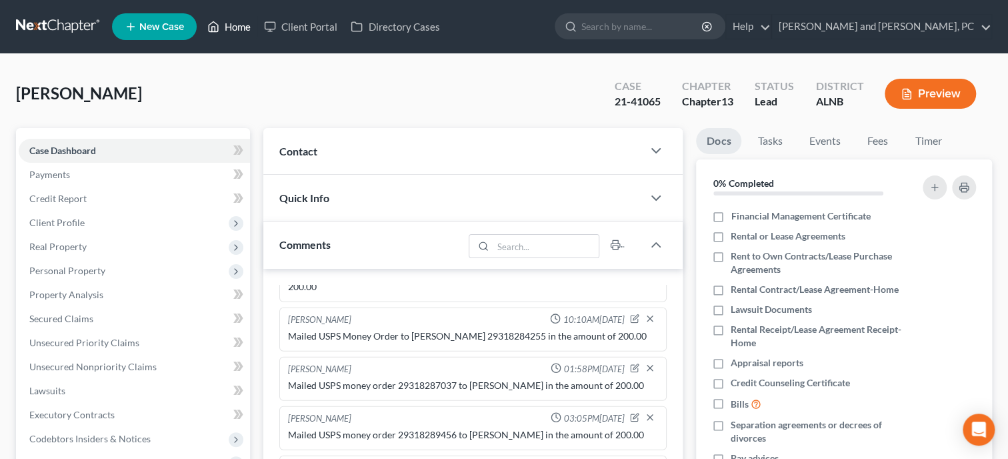
click at [240, 25] on link "Home" at bounding box center [229, 27] width 57 height 24
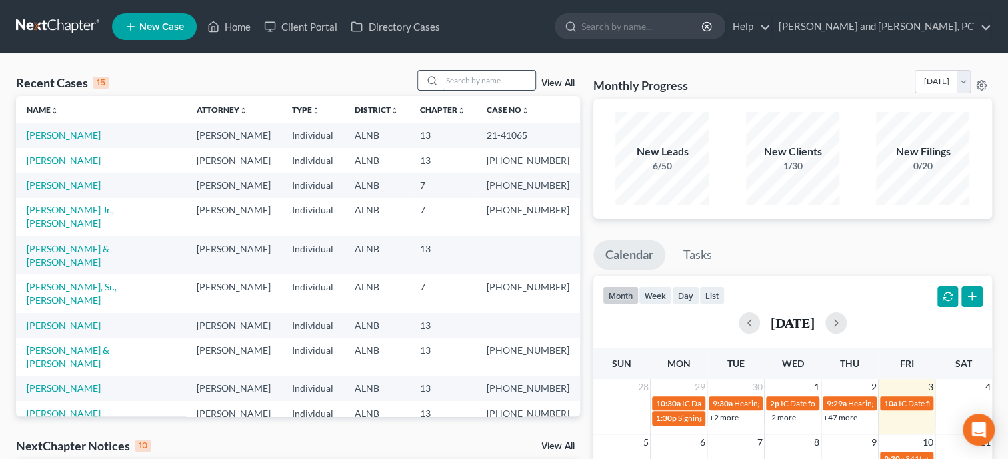
click at [497, 81] on input "search" at bounding box center [488, 80] width 93 height 19
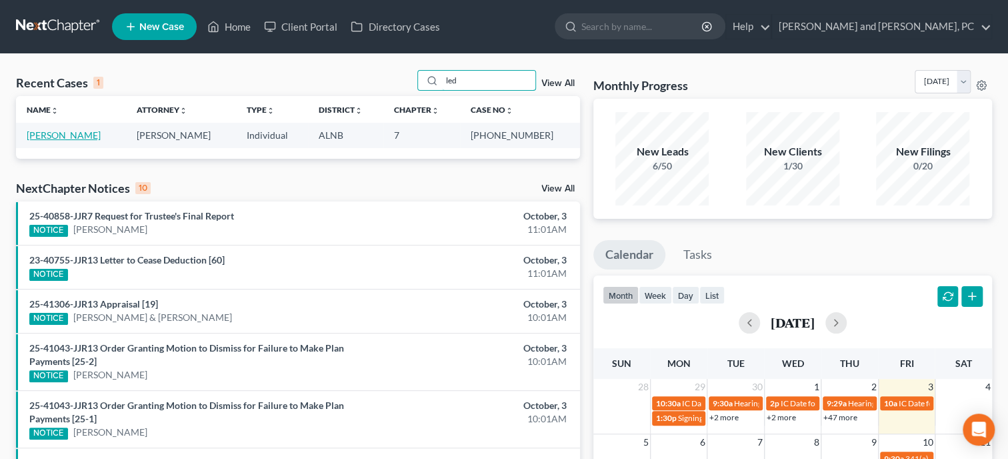
type input "led"
click at [71, 130] on link "[PERSON_NAME]" at bounding box center [64, 134] width 74 height 11
select select "6"
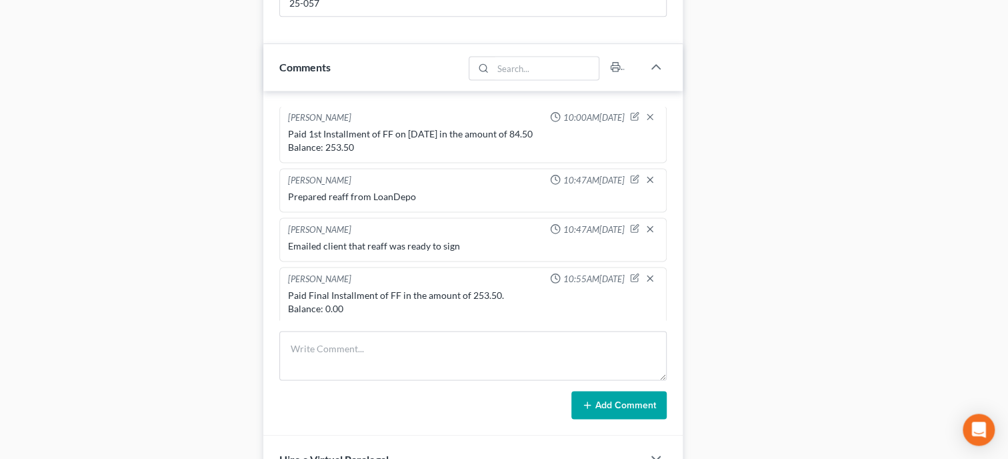
scroll to position [1097, 0]
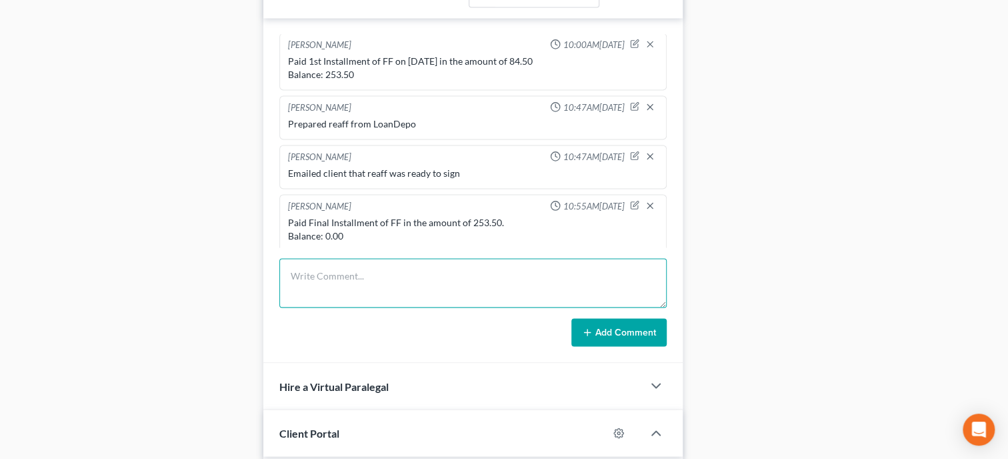
click at [509, 285] on textarea at bounding box center [472, 282] width 387 height 49
type textarea "Mailed Discharge Order to Client"
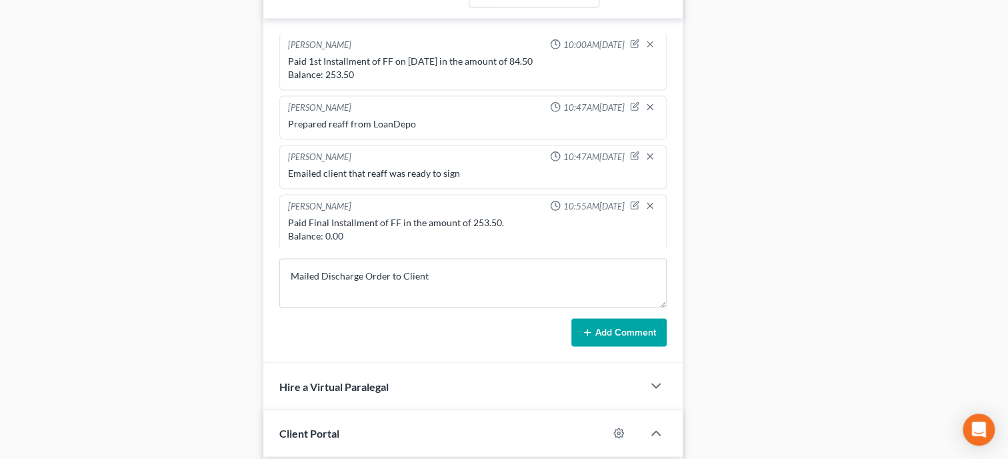
click at [616, 346] on button "Add Comment" at bounding box center [618, 332] width 95 height 28
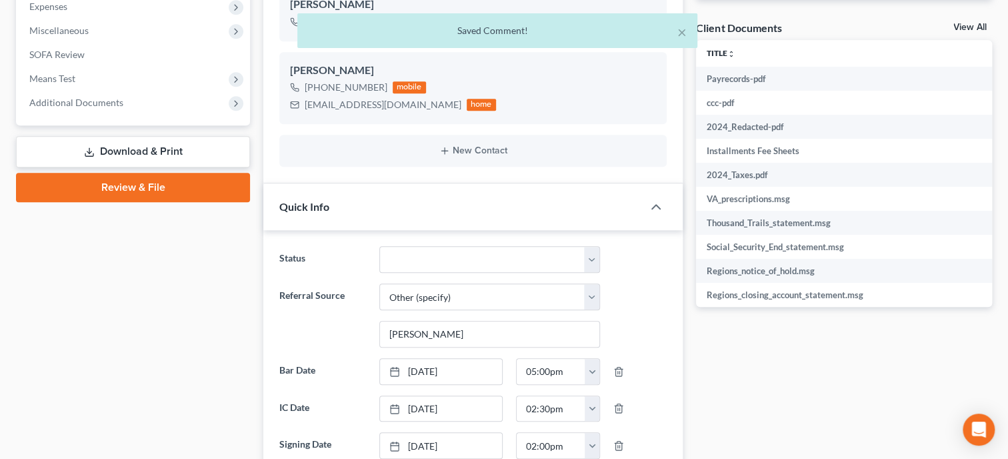
scroll to position [205, 0]
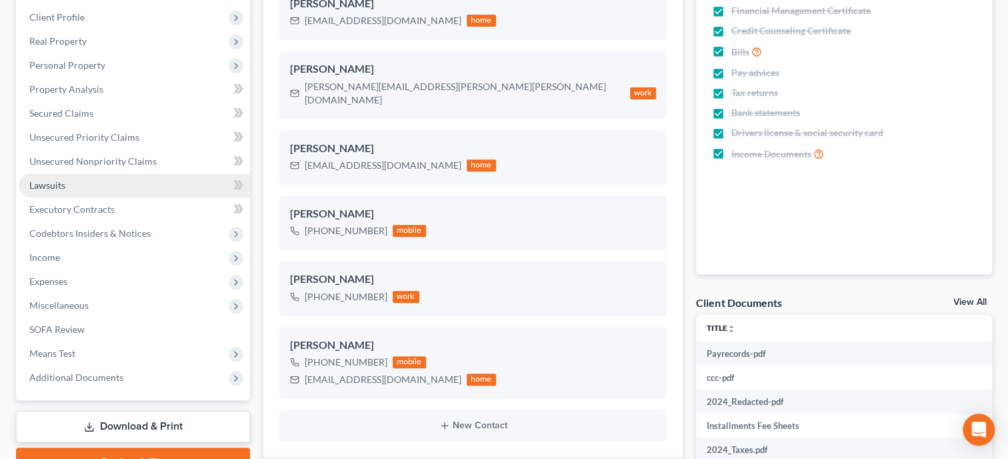
click at [79, 183] on link "Lawsuits" at bounding box center [134, 185] width 231 height 24
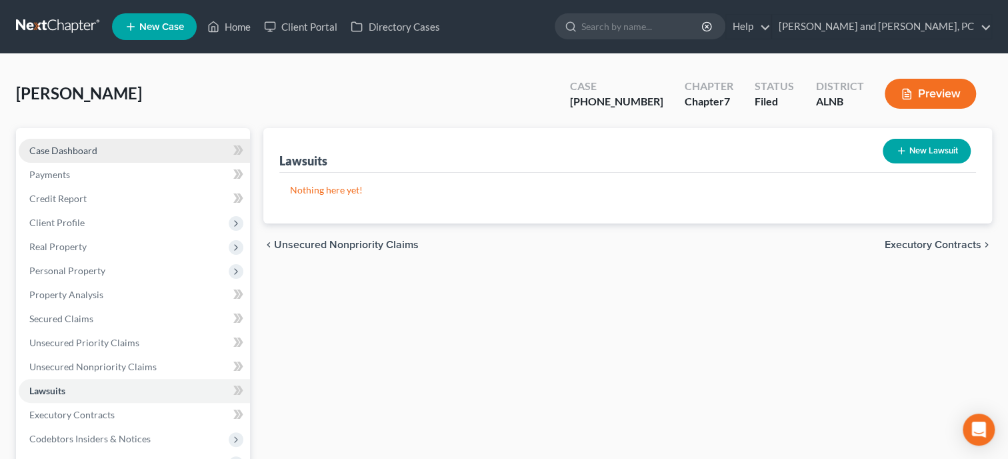
click at [80, 153] on span "Case Dashboard" at bounding box center [63, 150] width 68 height 11
select select "6"
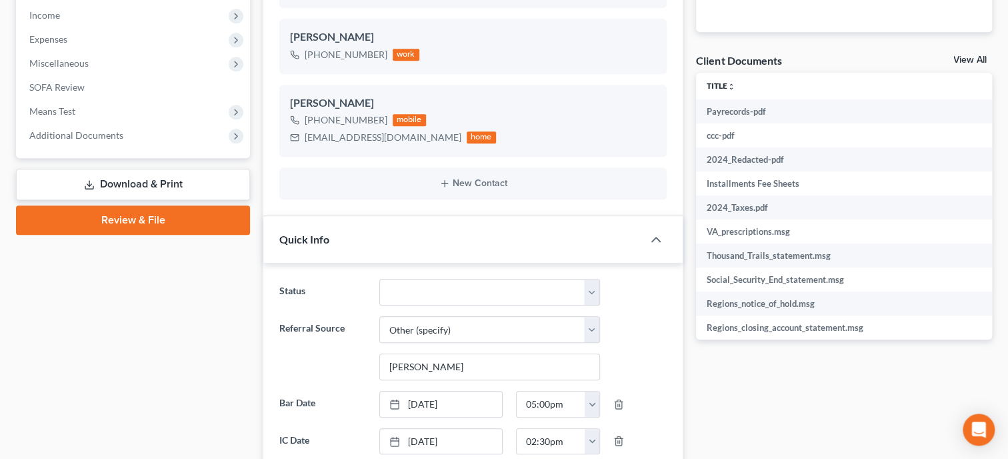
scroll to position [480, 0]
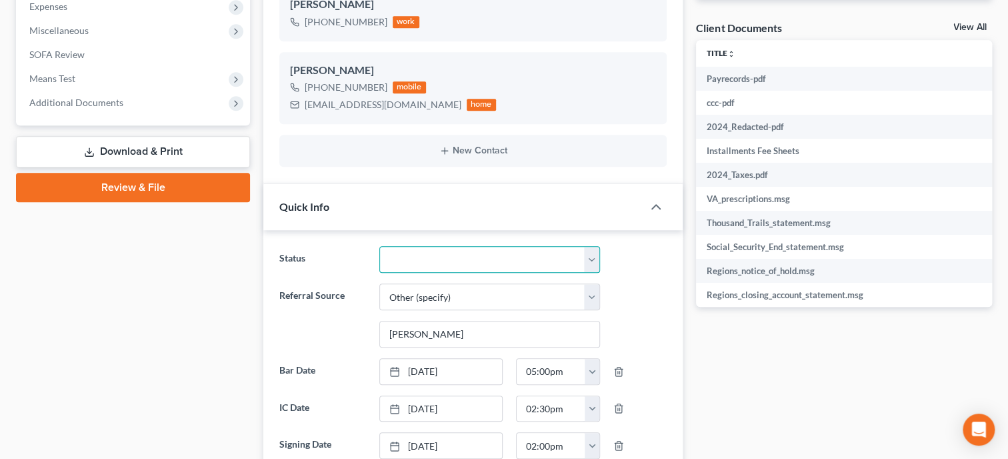
select select "0"
click option "Discharged" at bounding box center [0, 0] width 0 height 0
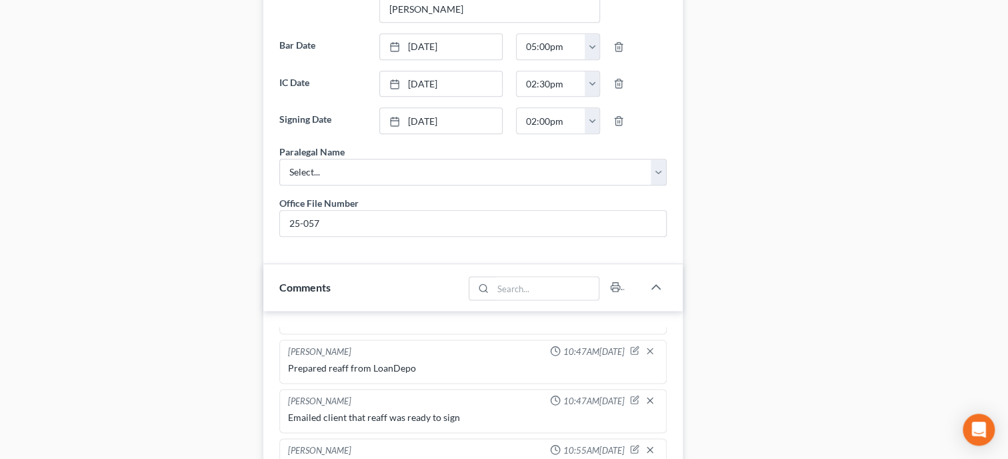
scroll to position [822, 0]
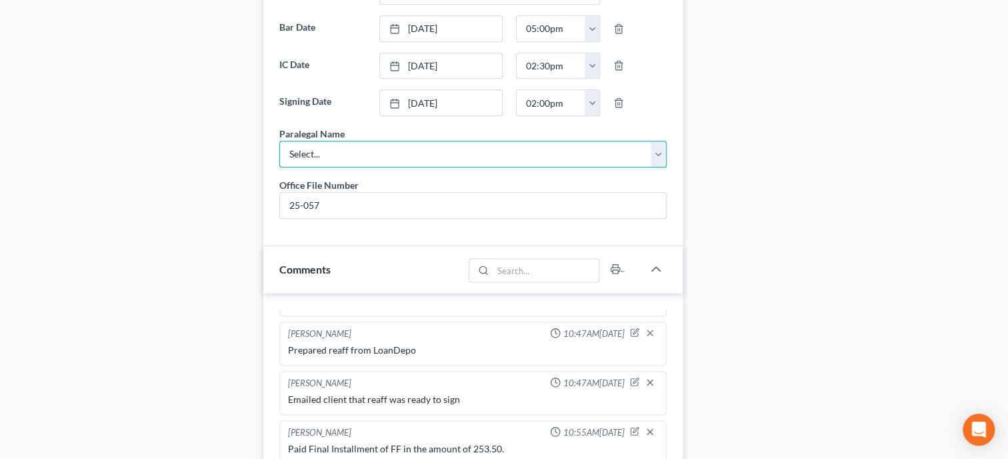
click at [279, 141] on select "Select... [PERSON_NAME]" at bounding box center [472, 154] width 387 height 27
select select "0"
click option "[PERSON_NAME]" at bounding box center [0, 0] width 0 height 0
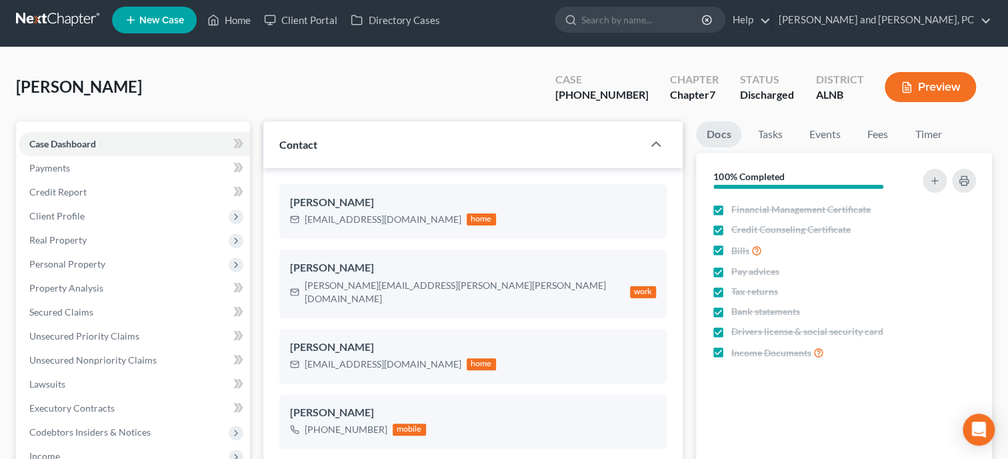
scroll to position [0, 0]
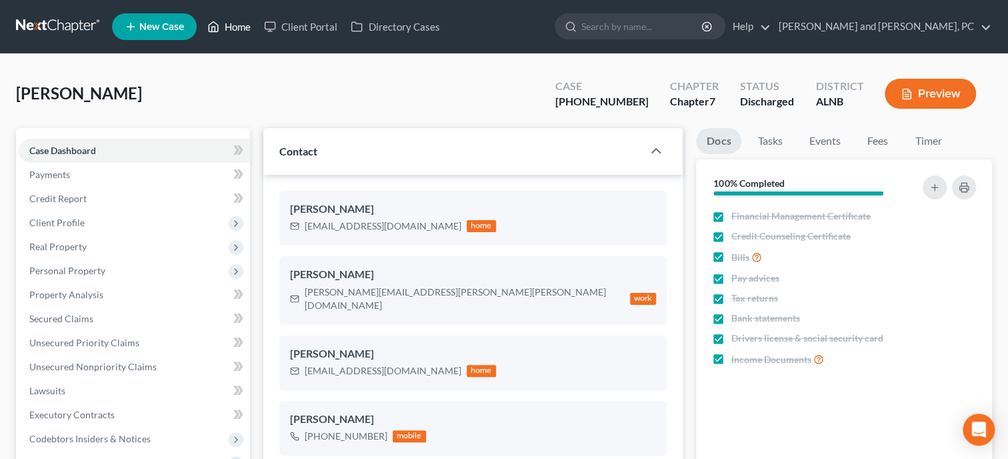
click at [236, 25] on link "Home" at bounding box center [229, 27] width 57 height 24
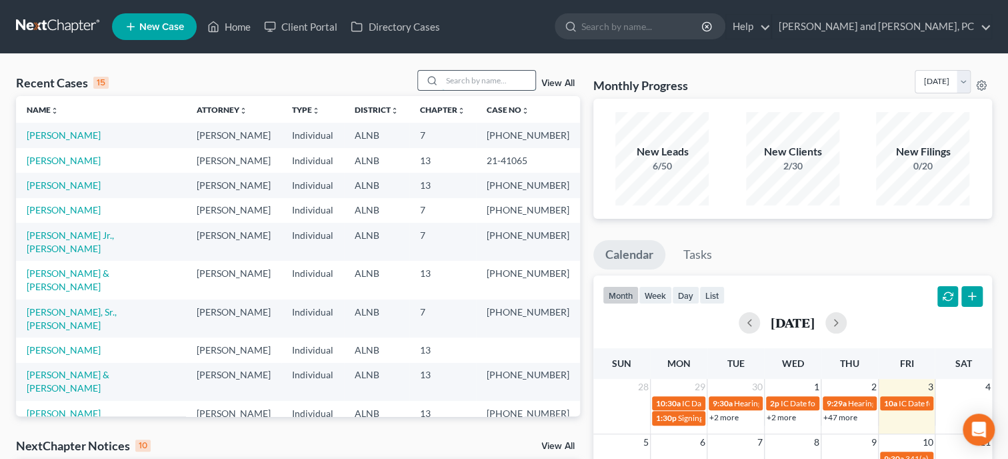
click at [462, 83] on input "search" at bounding box center [488, 80] width 93 height 19
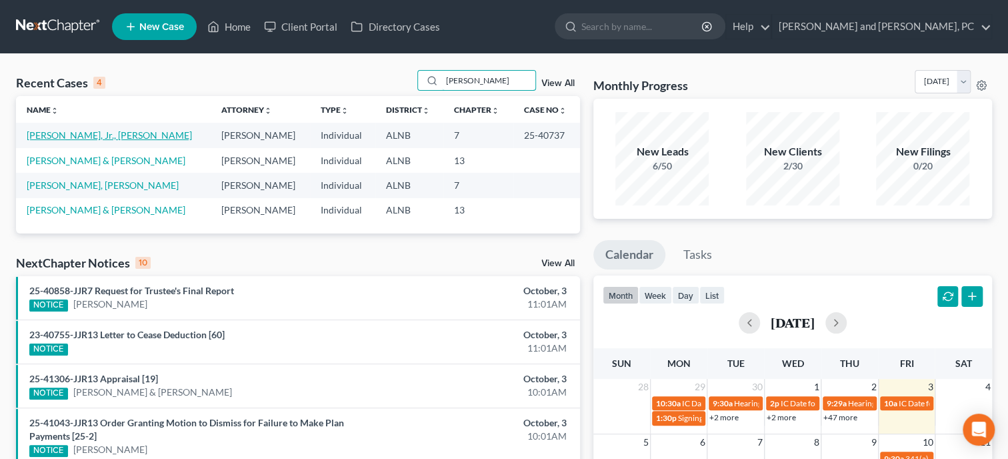
type input "[PERSON_NAME]"
click at [92, 131] on link "[PERSON_NAME], Jr., [PERSON_NAME]" at bounding box center [109, 134] width 165 height 11
select select "4"
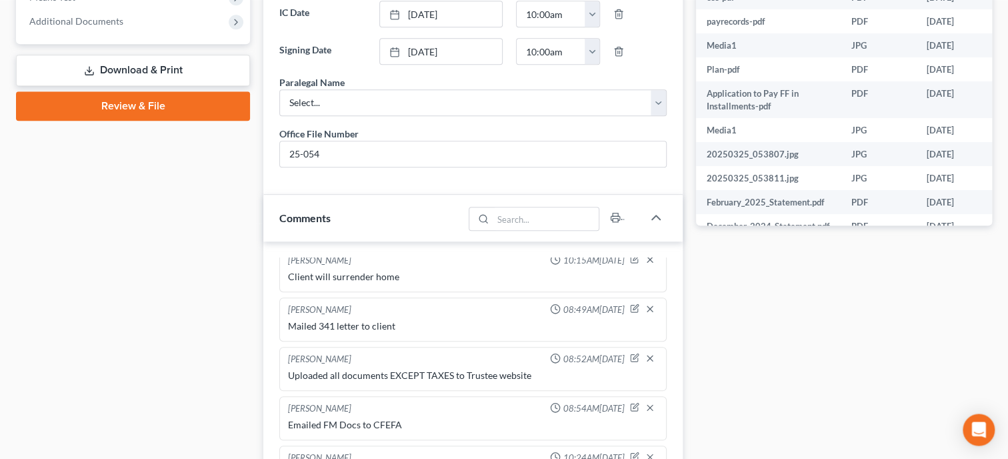
scroll to position [549, 0]
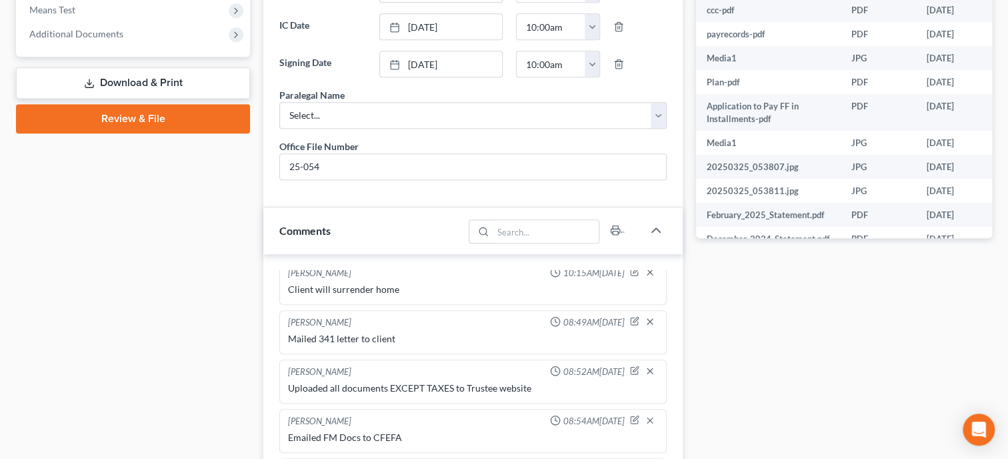
click at [264, 369] on div "Import from MyChapter 08:32AM[DATE] MyChapter Response: SOFA Line 9: Claim subj…" at bounding box center [472, 426] width 419 height 345
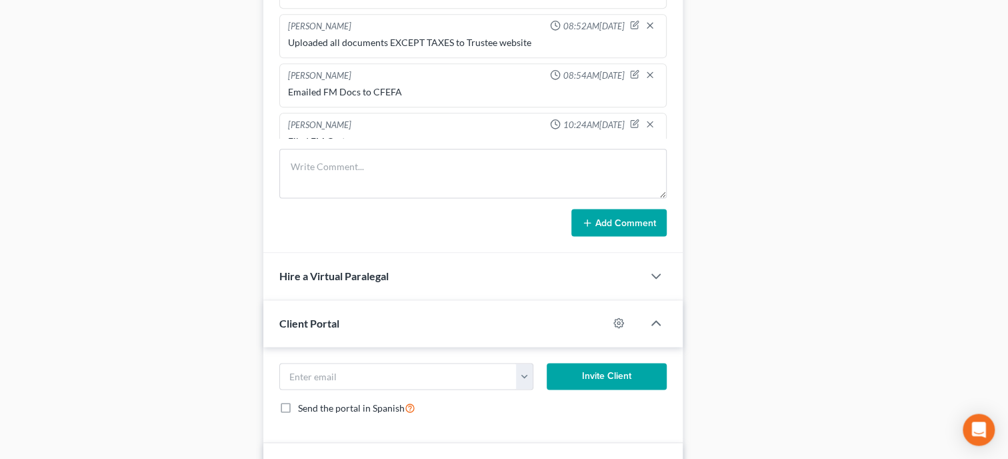
scroll to position [686, 0]
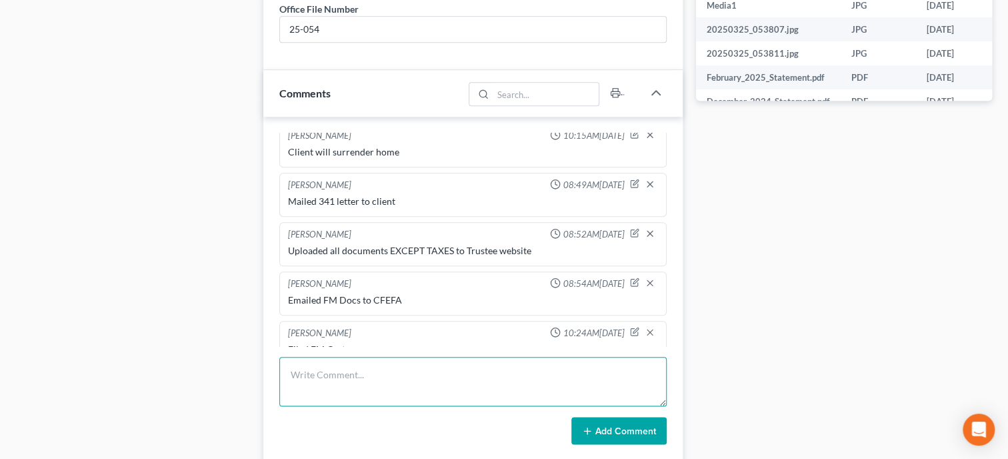
click at [359, 399] on textarea at bounding box center [472, 381] width 387 height 49
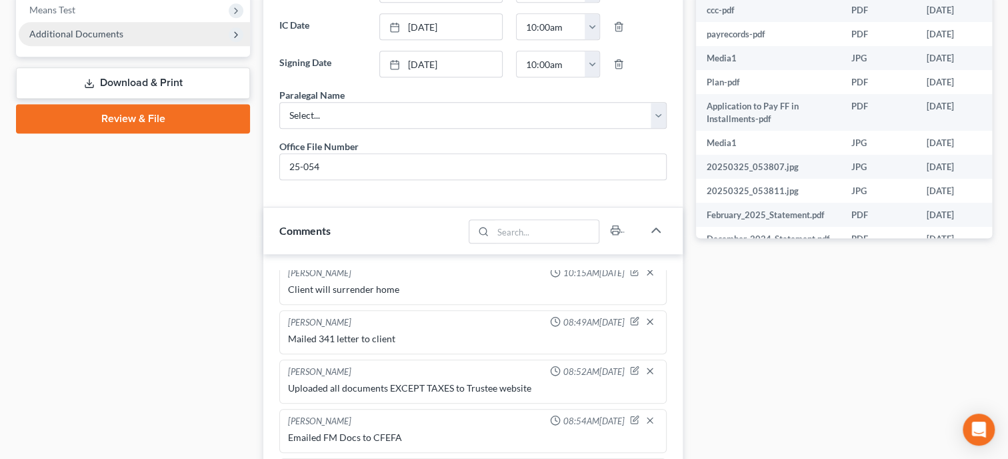
click at [120, 41] on span "Additional Documents" at bounding box center [134, 34] width 231 height 24
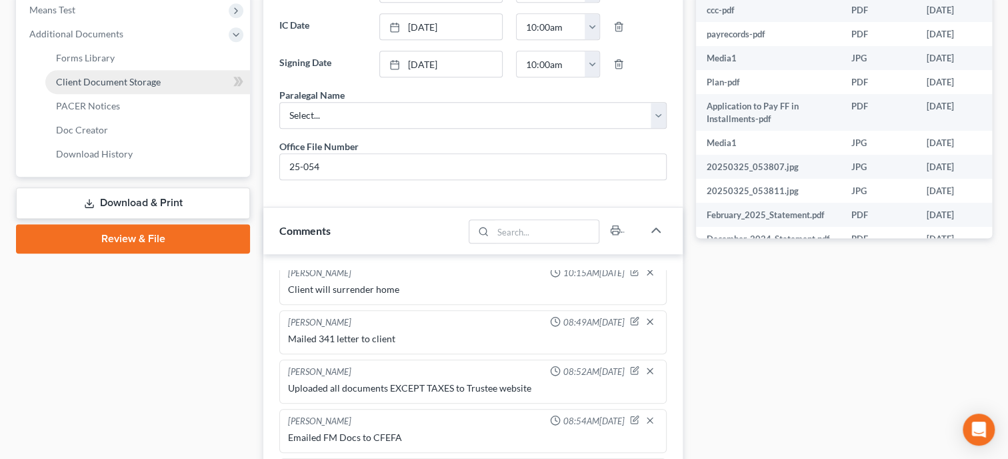
click at [120, 74] on link "Client Document Storage" at bounding box center [147, 82] width 205 height 24
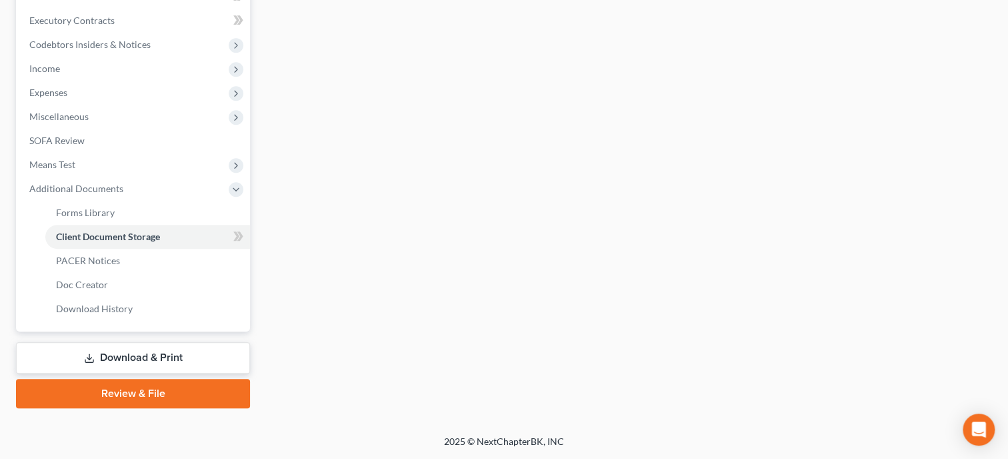
select select "23"
select select "10"
select select "19"
select select "5"
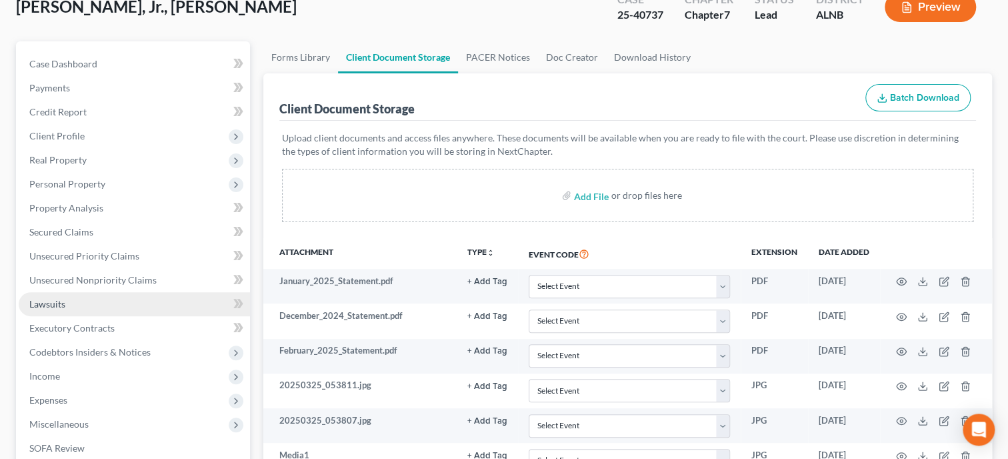
scroll to position [49, 0]
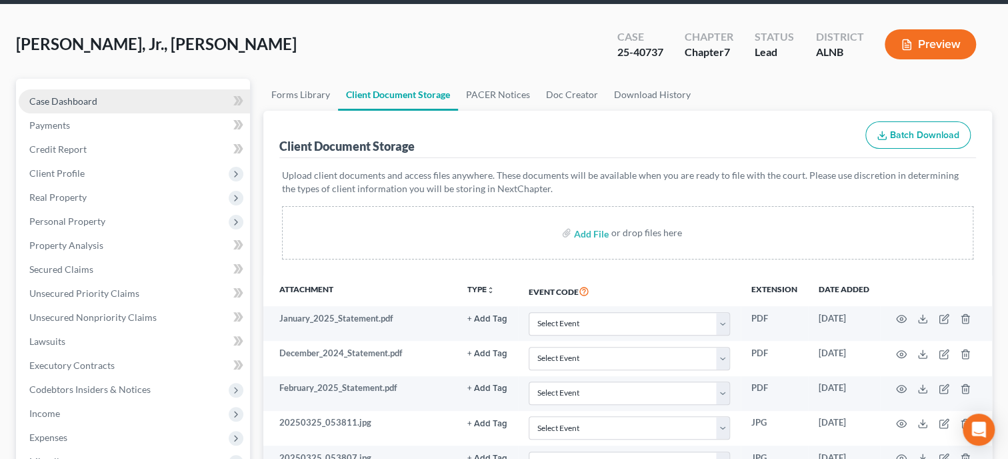
click at [51, 94] on link "Case Dashboard" at bounding box center [134, 101] width 231 height 24
select select "4"
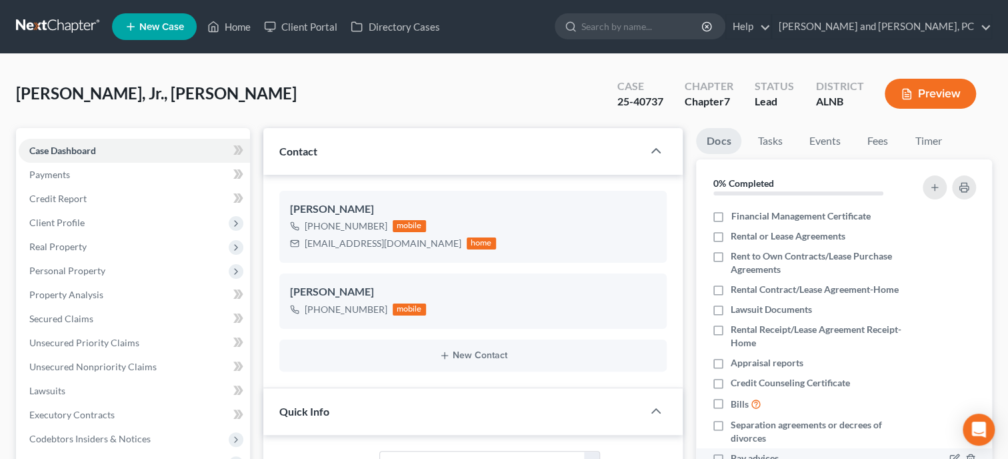
scroll to position [4578, 0]
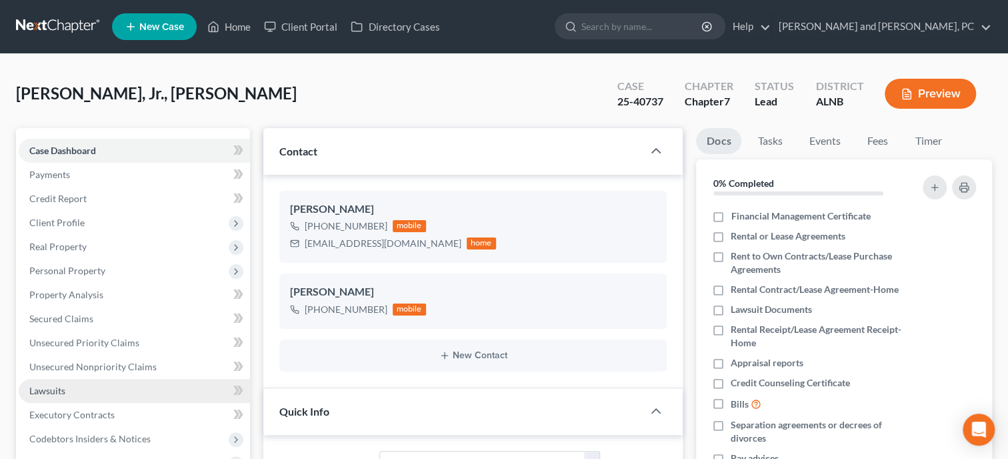
click at [73, 387] on link "Lawsuits" at bounding box center [134, 391] width 231 height 24
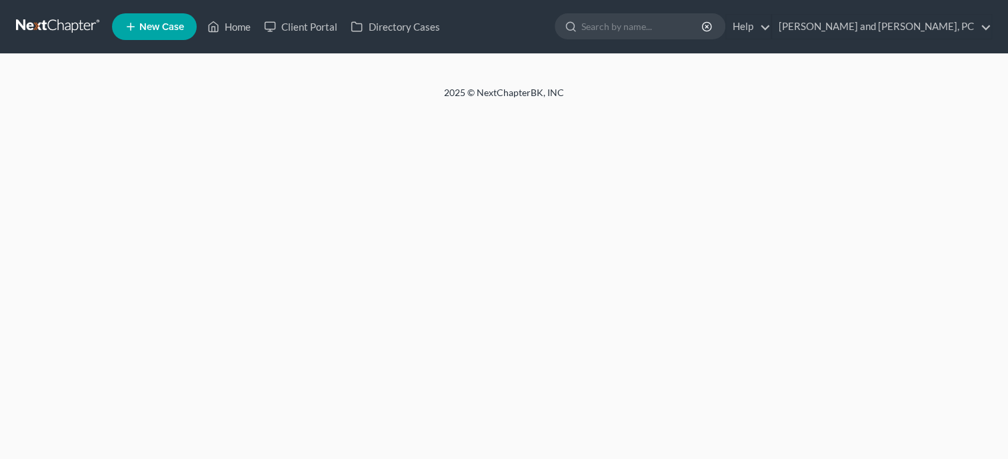
select select "4"
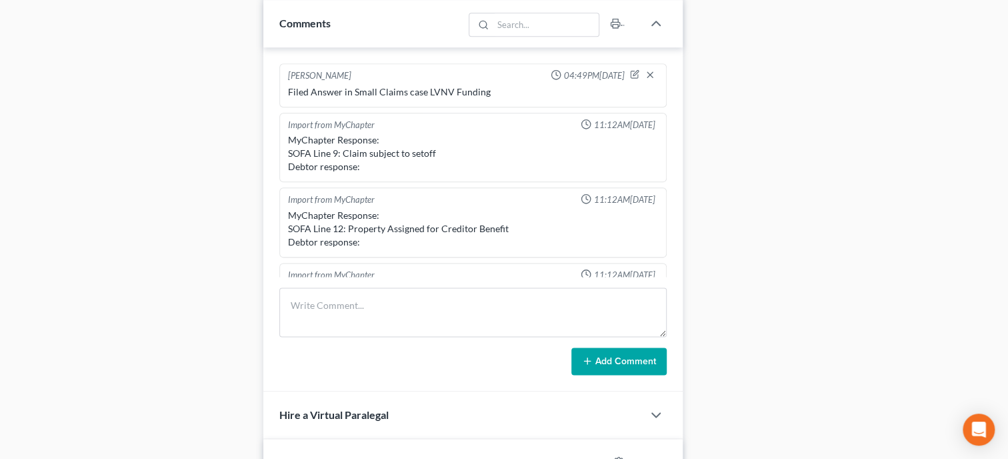
select select "0"
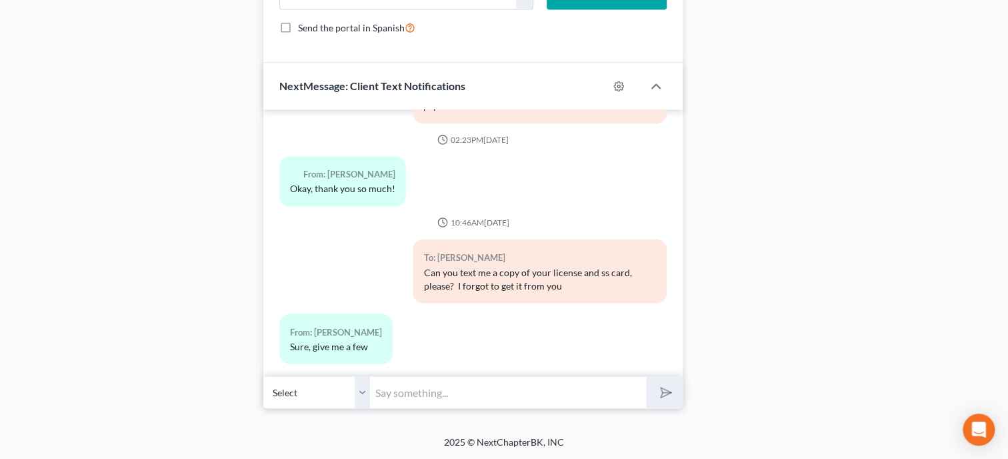
scroll to position [1363, 0]
click at [392, 399] on input "text" at bounding box center [508, 391] width 276 height 33
type input "o"
type input "Ok. Thank you"
click at [646, 376] on button "submit" at bounding box center [664, 391] width 37 height 31
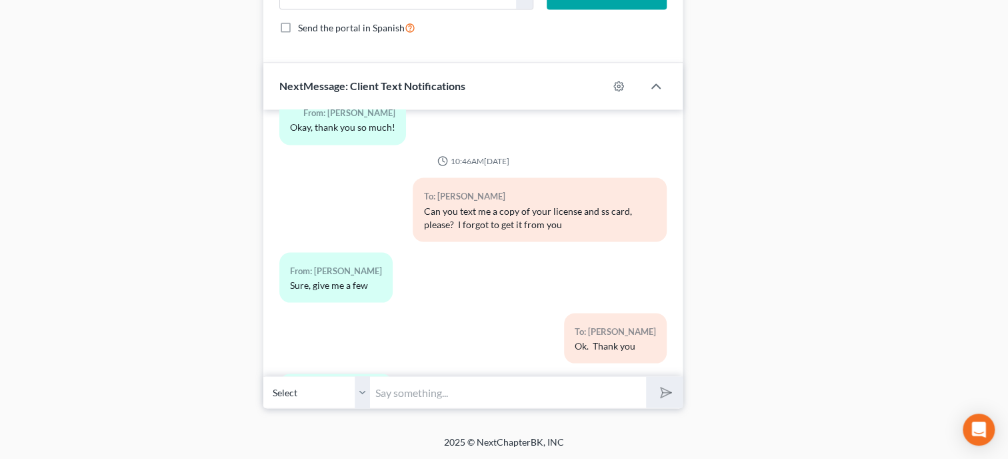
scroll to position [1354, 0]
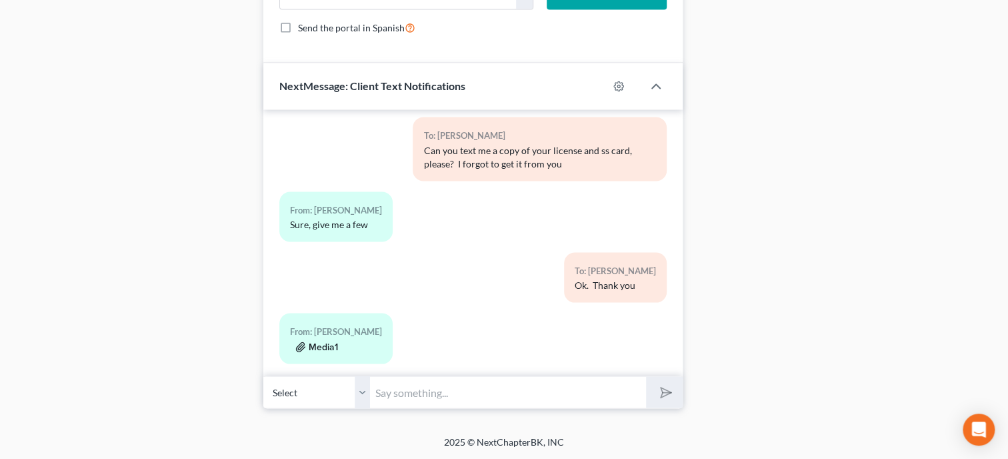
click at [322, 341] on button "Media1" at bounding box center [316, 346] width 43 height 11
